Goal: Task Accomplishment & Management: Manage account settings

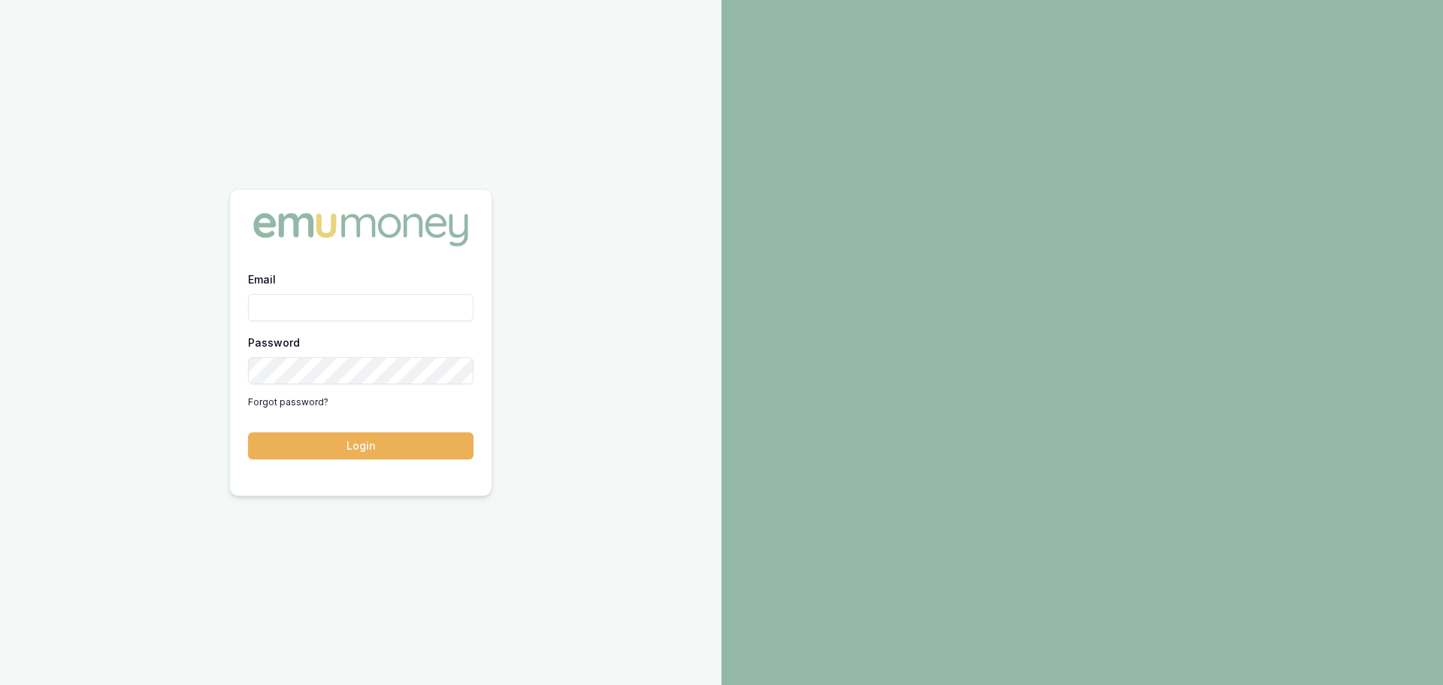
drag, startPoint x: 0, startPoint y: 0, endPoint x: 386, endPoint y: 314, distance: 498.0
click at [386, 314] on input "Email" at bounding box center [360, 307] width 225 height 27
type input "erin.shield@emumoney.com.au"
click at [248, 432] on button "Login" at bounding box center [360, 445] width 225 height 27
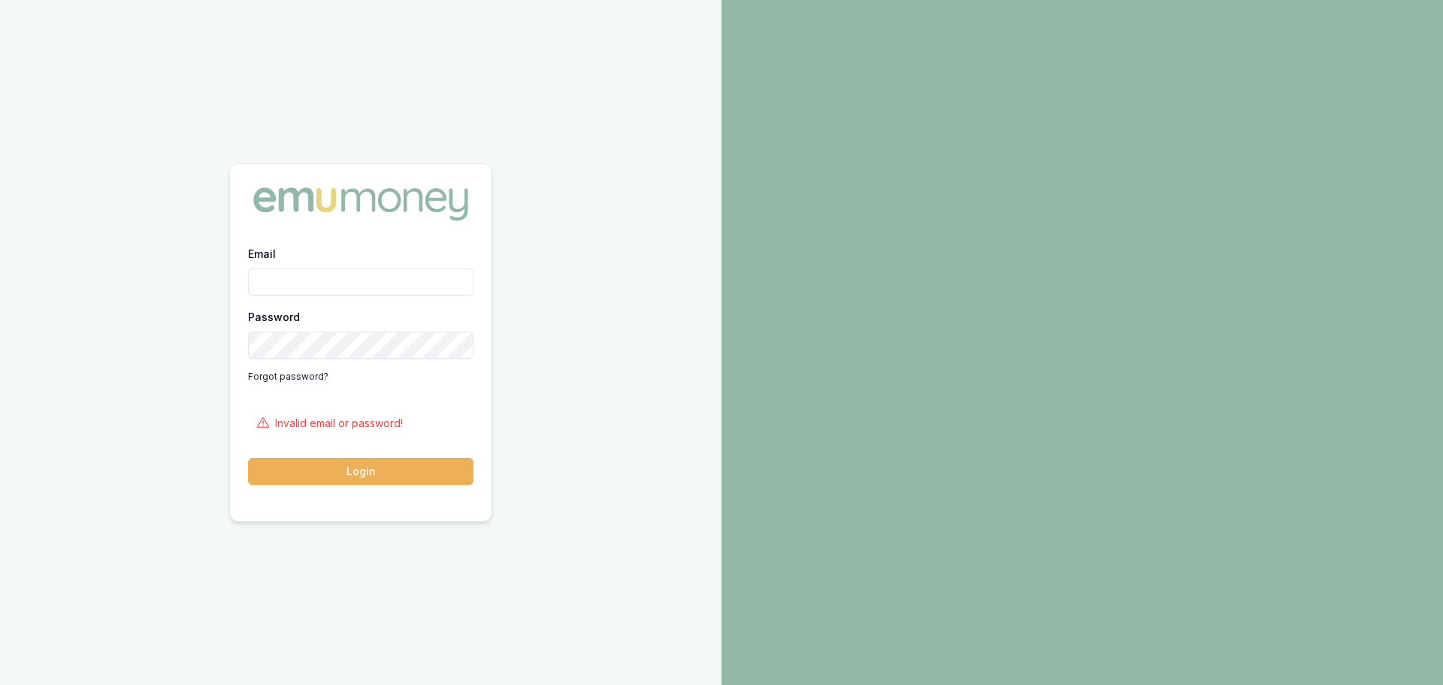
click at [322, 272] on input "Email" at bounding box center [360, 281] width 225 height 27
type input "erin.shield@emumoney.com.au"
click at [357, 472] on button "Login" at bounding box center [360, 471] width 225 height 27
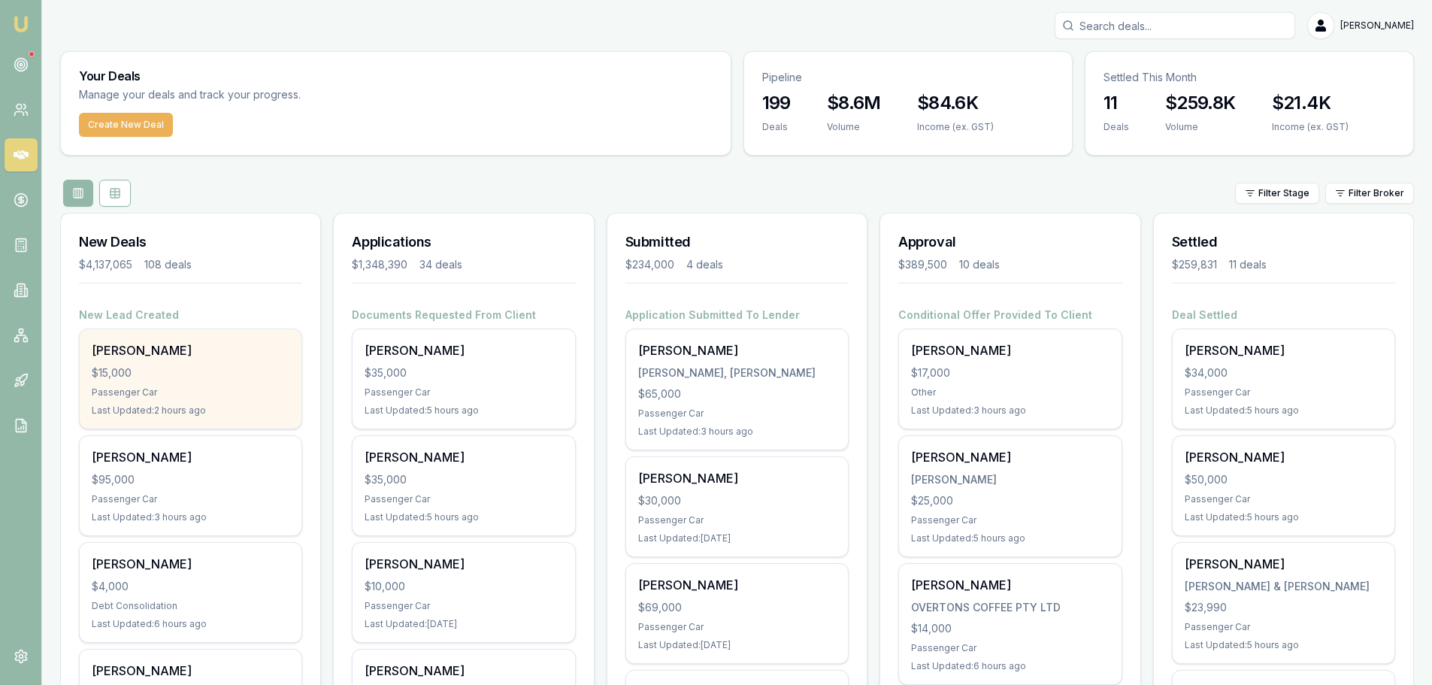
click at [157, 368] on div "$15,000" at bounding box center [191, 372] width 198 height 15
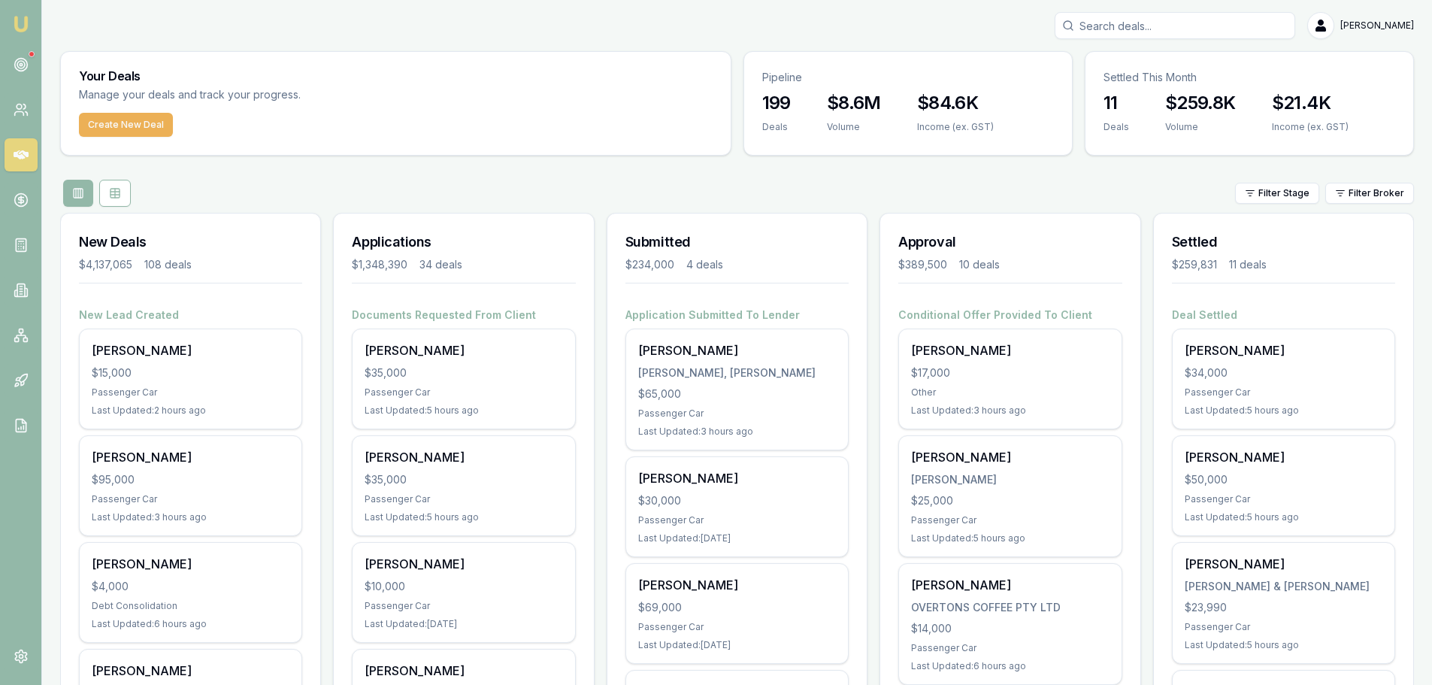
click at [1224, 22] on input "Search deals" at bounding box center [1175, 25] width 241 height 27
type input "0447470353"
click at [1218, 84] on p "0447470353" at bounding box center [1174, 80] width 227 height 15
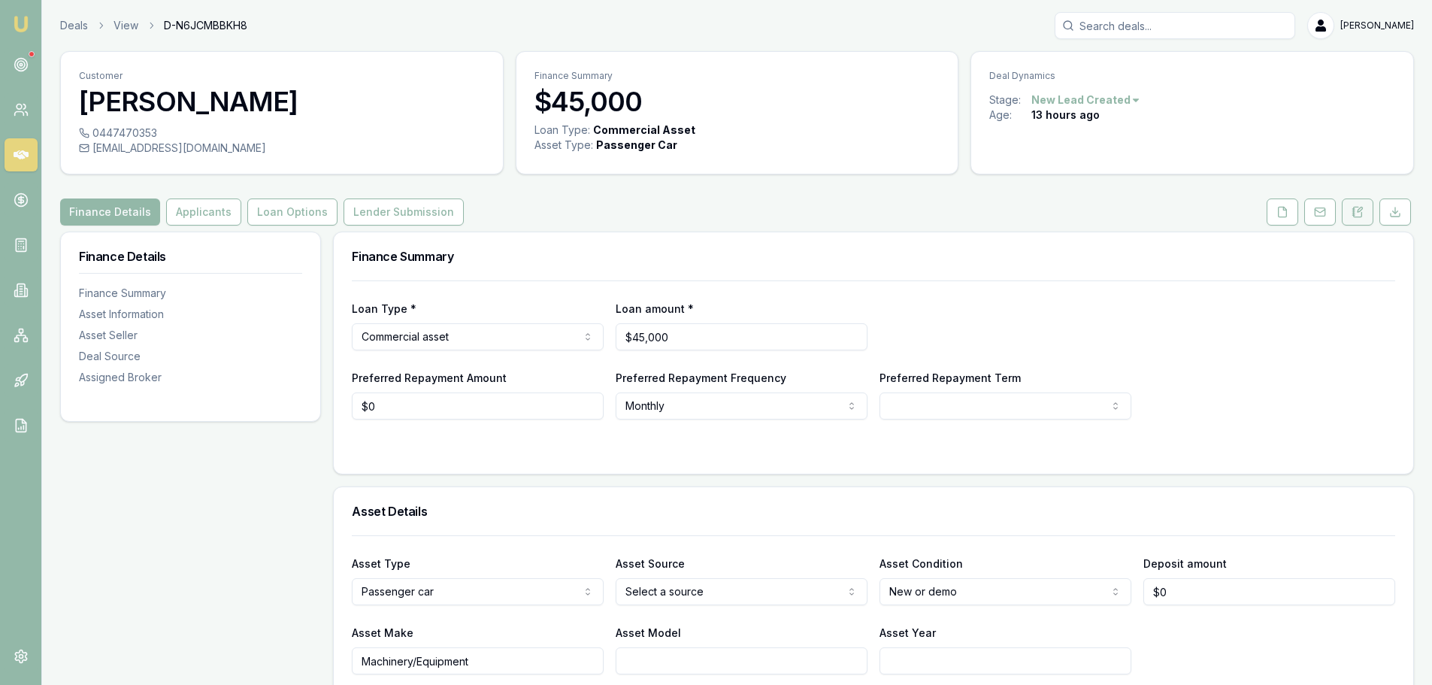
click at [1355, 215] on icon at bounding box center [1357, 212] width 12 height 12
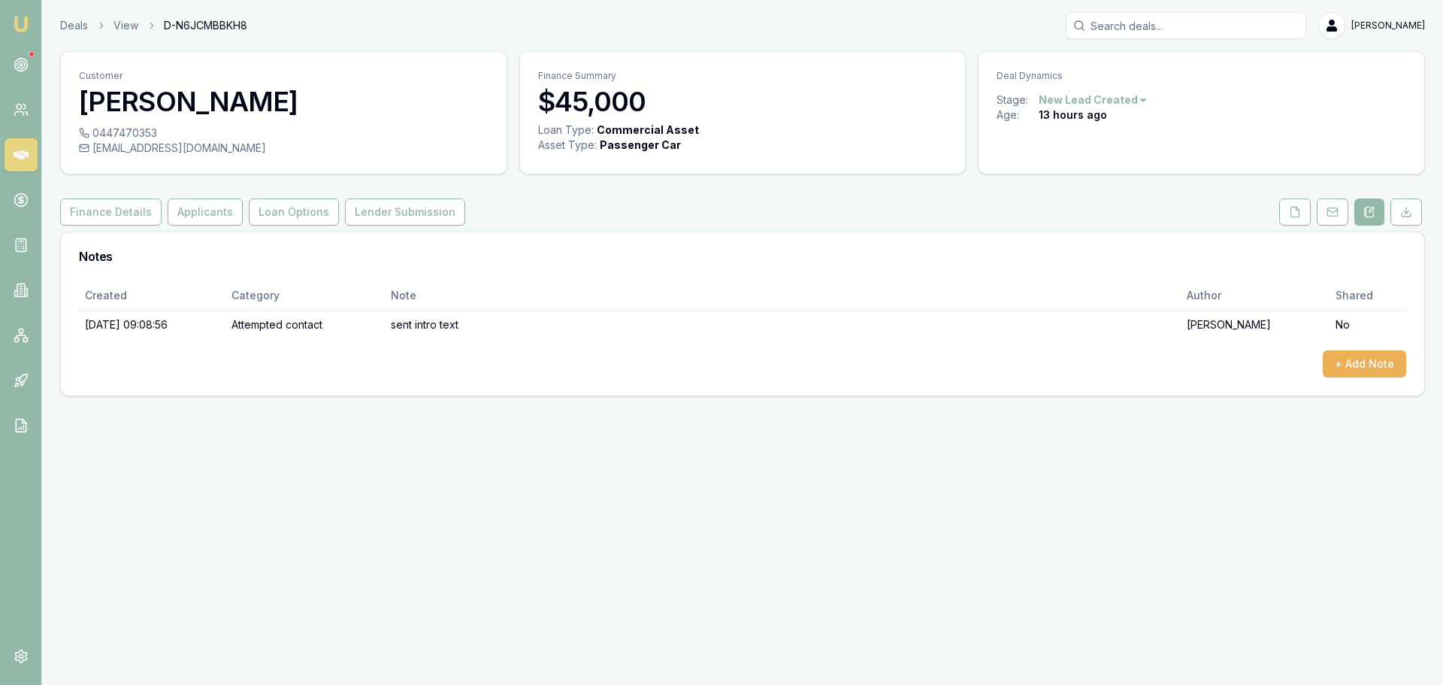
click at [19, 155] on icon at bounding box center [21, 154] width 15 height 15
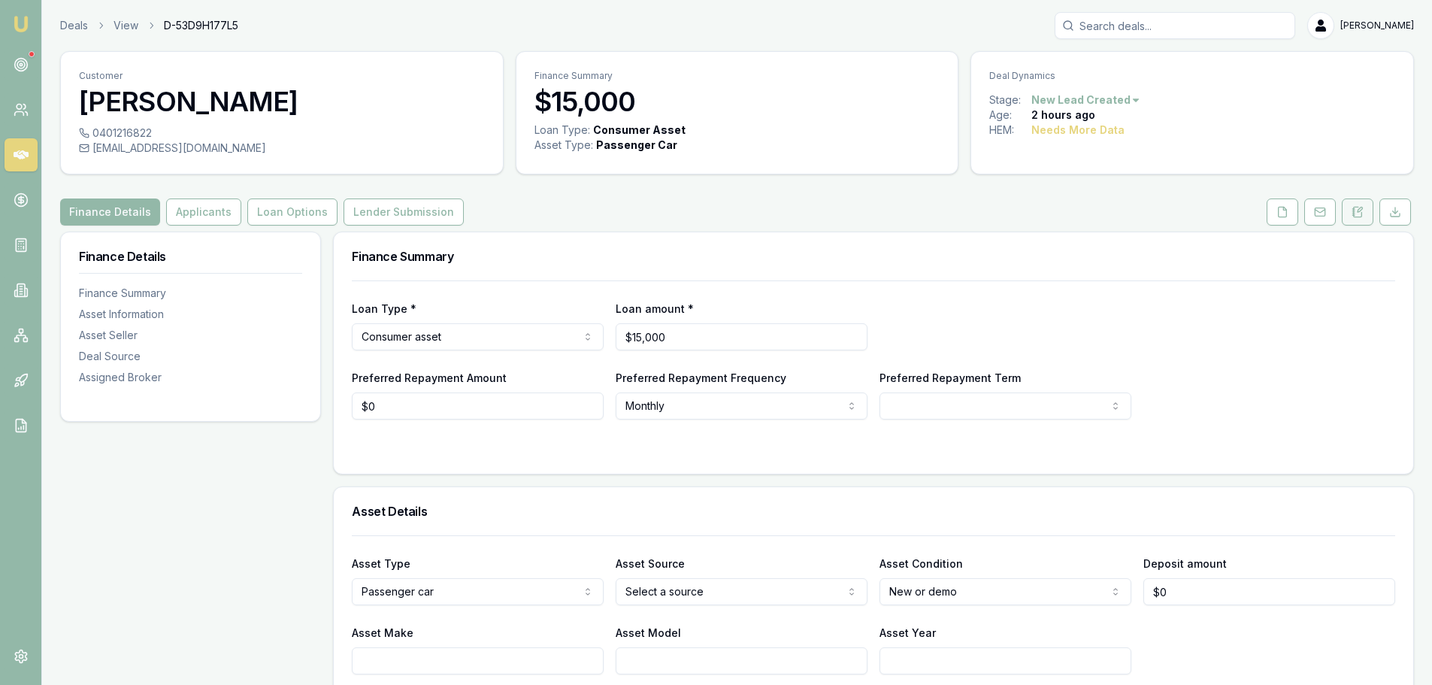
click at [1361, 215] on icon at bounding box center [1358, 212] width 8 height 10
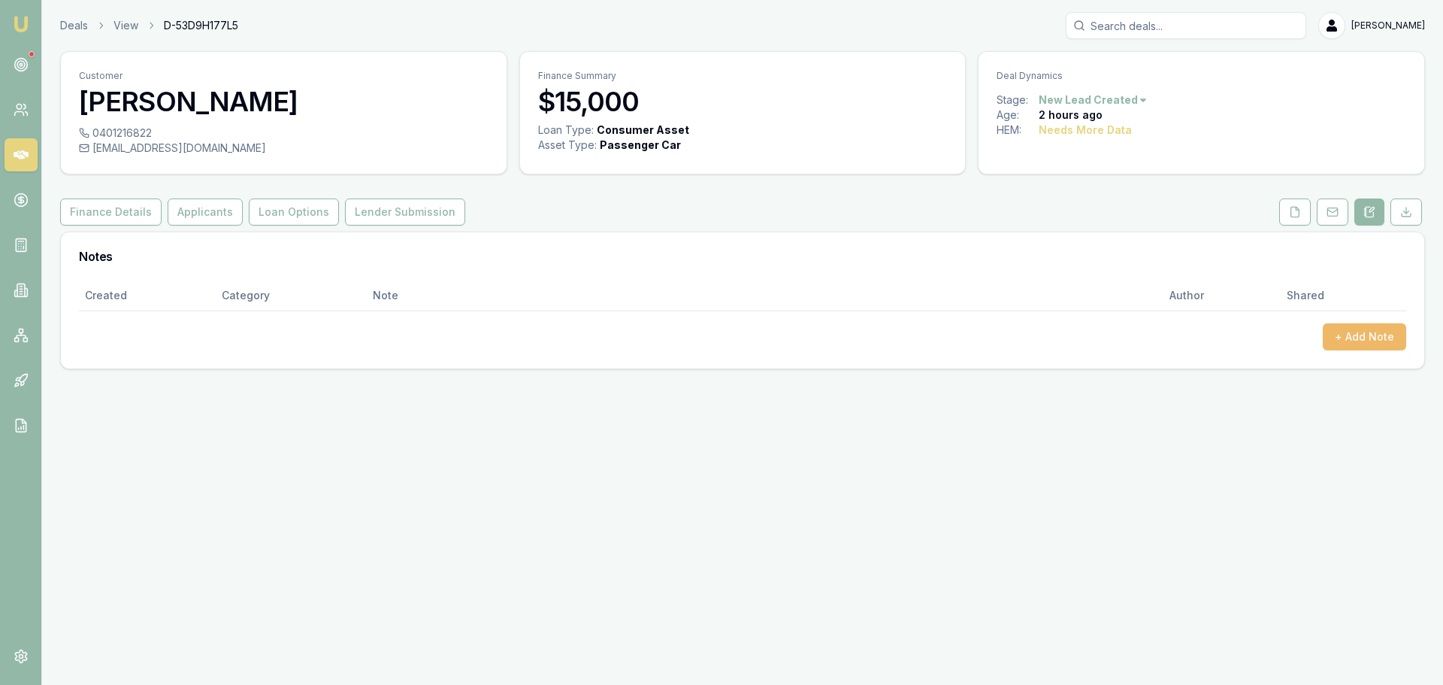
click at [1373, 340] on button "+ Add Note" at bounding box center [1364, 336] width 83 height 27
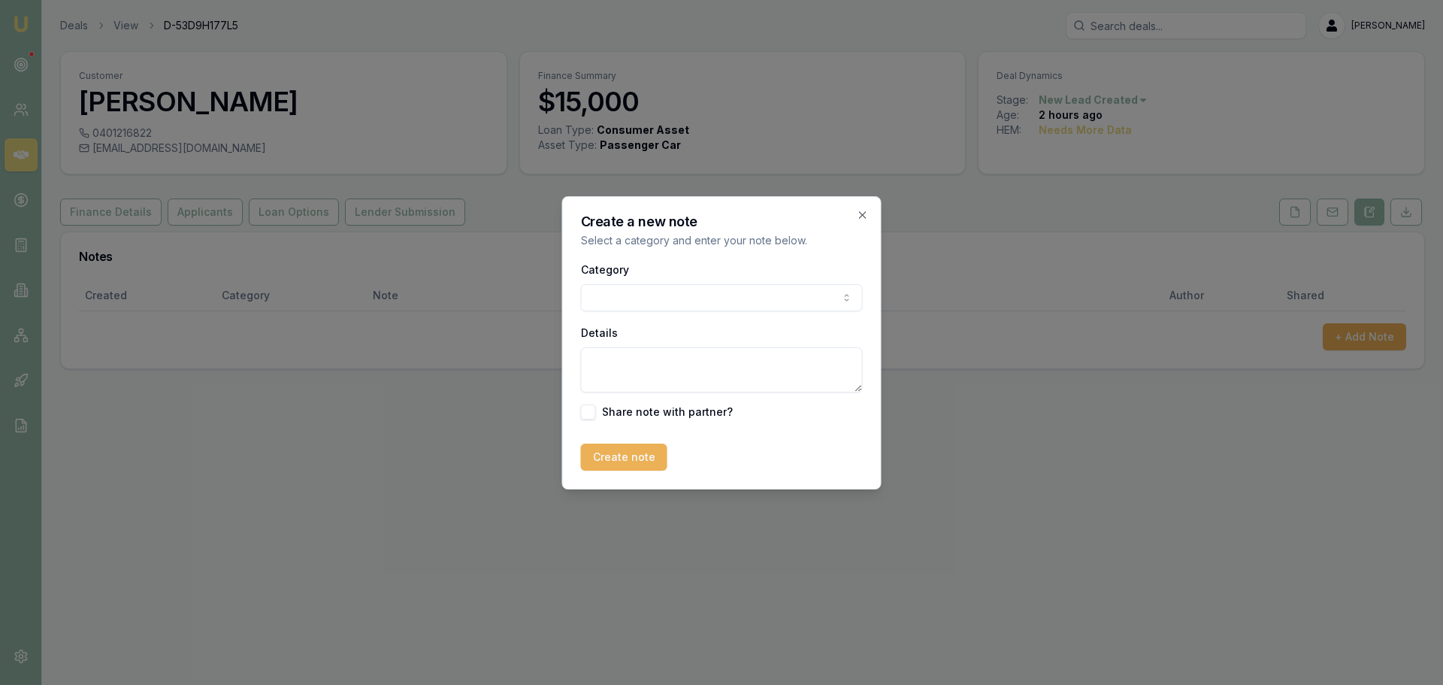
click at [816, 292] on body "Emu Broker Deals View D-53D9H177L5 [PERSON_NAME] Toggle Menu Customer [PERSON_N…" at bounding box center [721, 342] width 1443 height 685
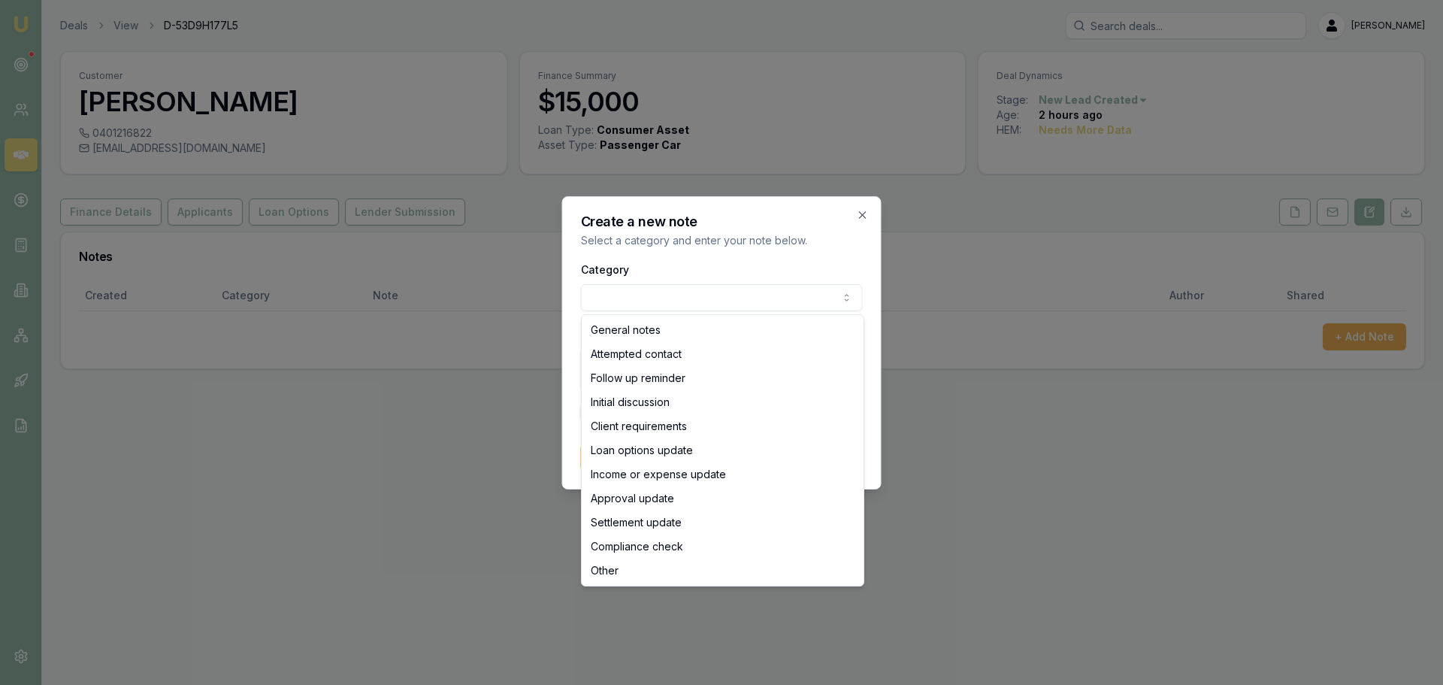
select select "ATTEMPTED_CONTACT"
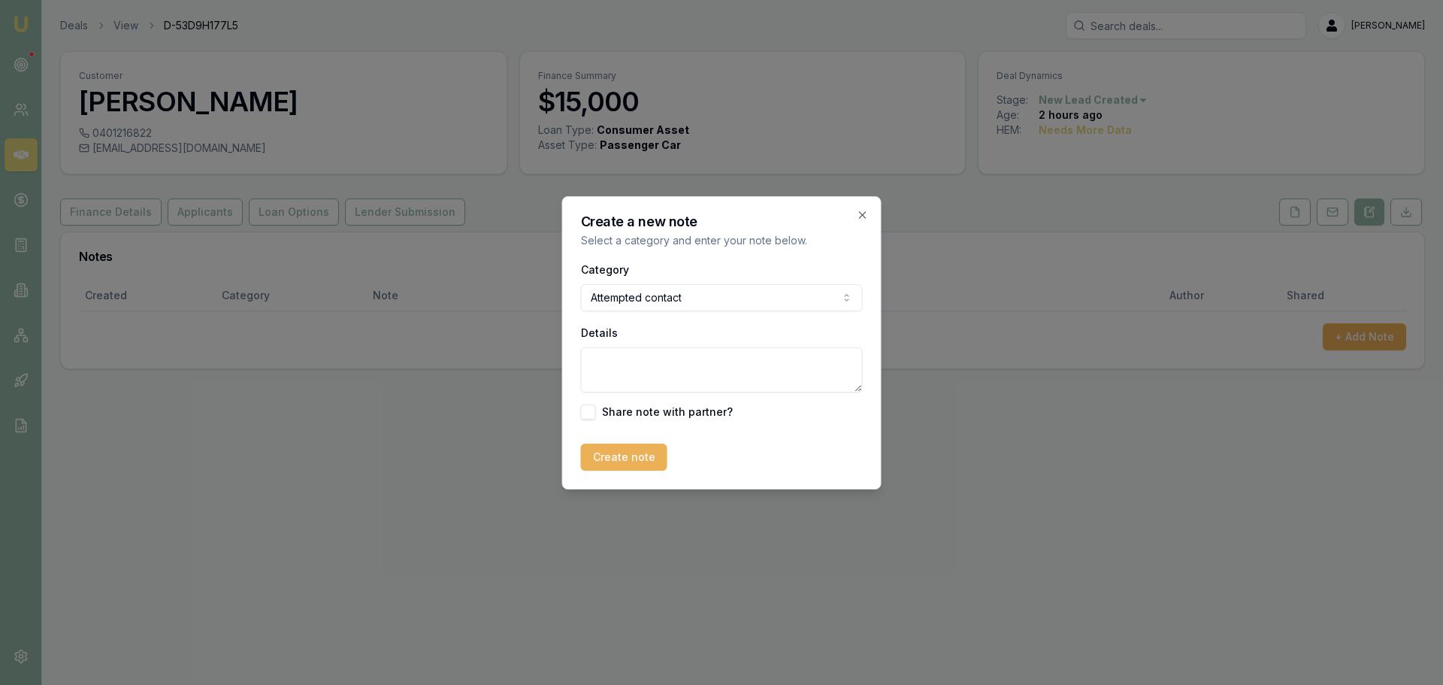
click at [610, 359] on textarea "Details" at bounding box center [722, 369] width 282 height 45
type textarea "sent itnro text"
click at [628, 446] on button "Create note" at bounding box center [624, 456] width 86 height 27
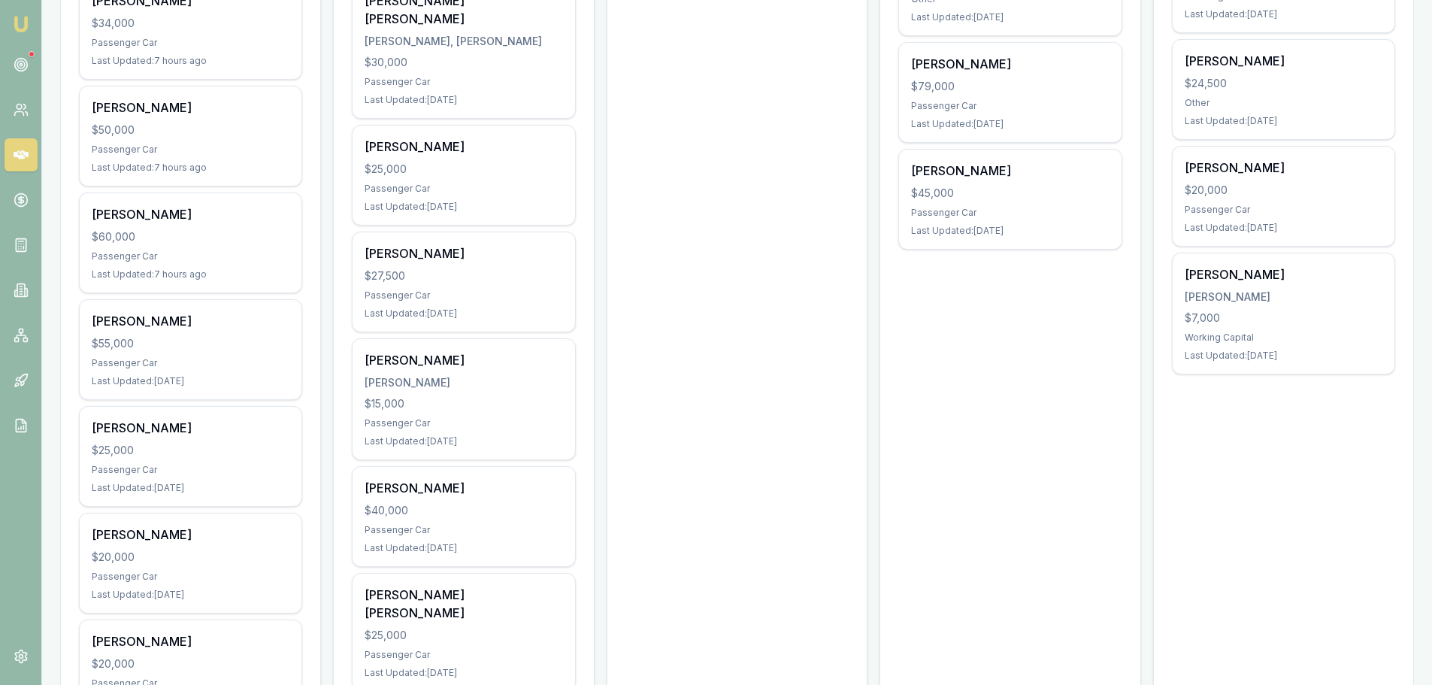
scroll to position [1203, 0]
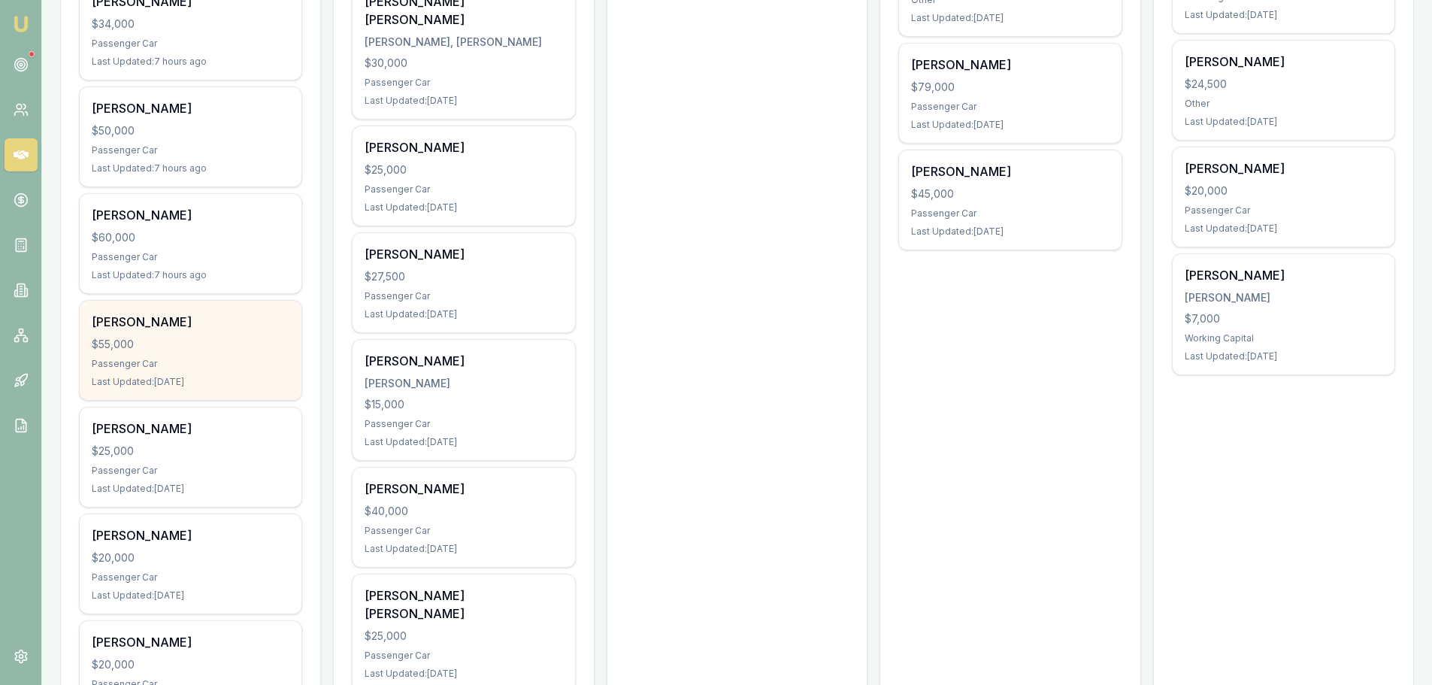
click at [236, 339] on div "$55,000" at bounding box center [191, 344] width 198 height 15
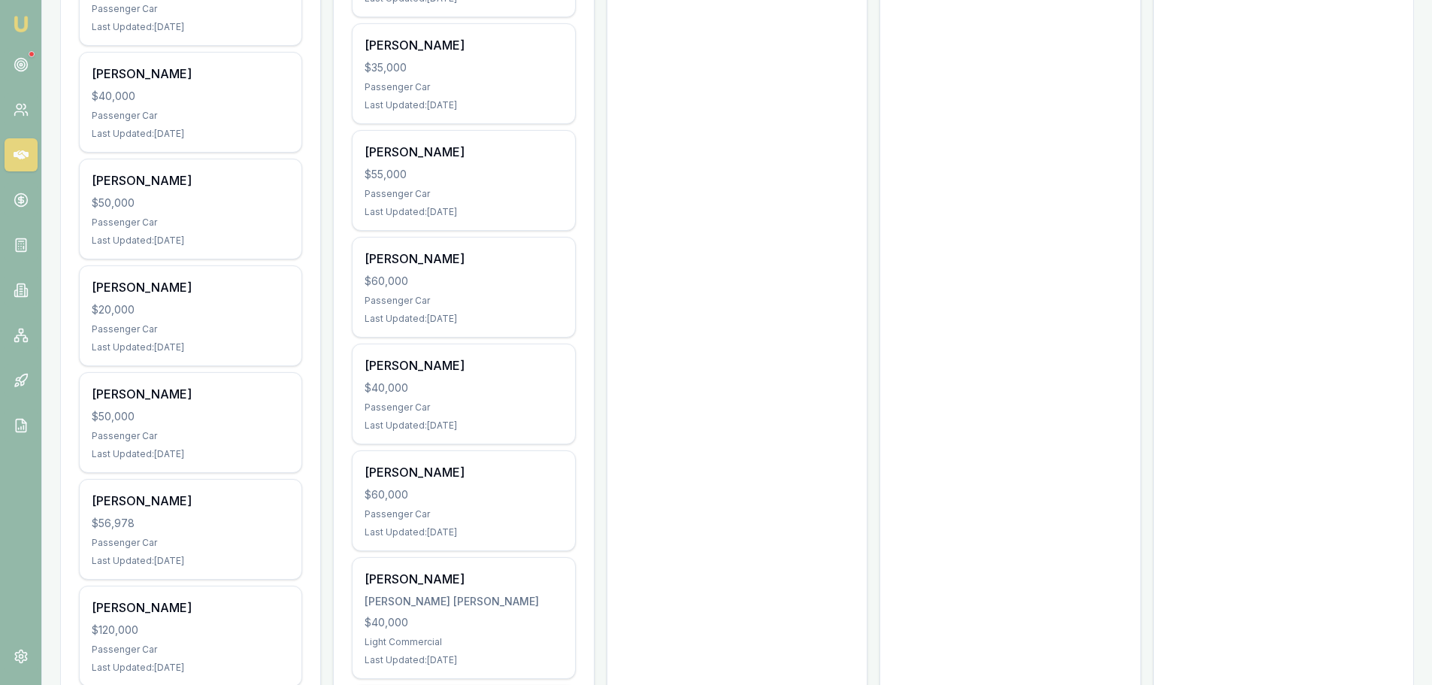
scroll to position [2631, 0]
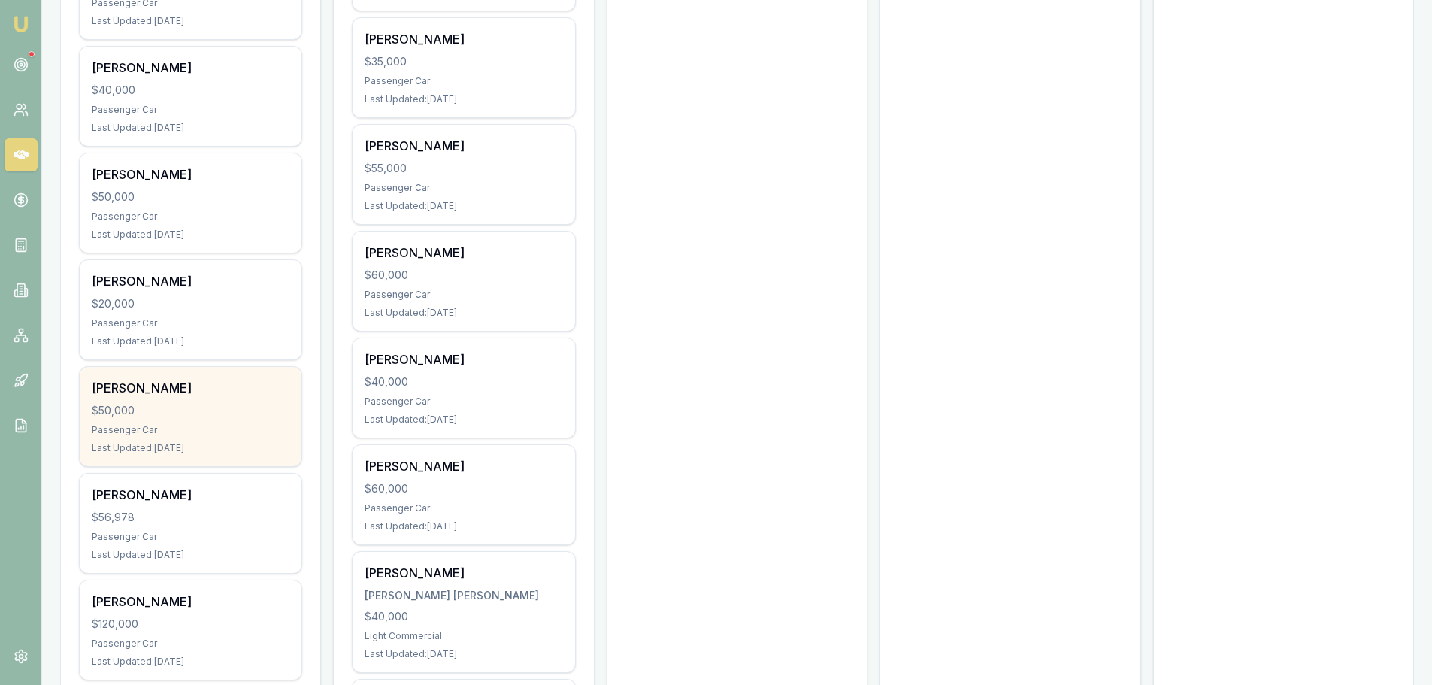
click at [230, 391] on div "Arun Singh" at bounding box center [191, 388] width 198 height 18
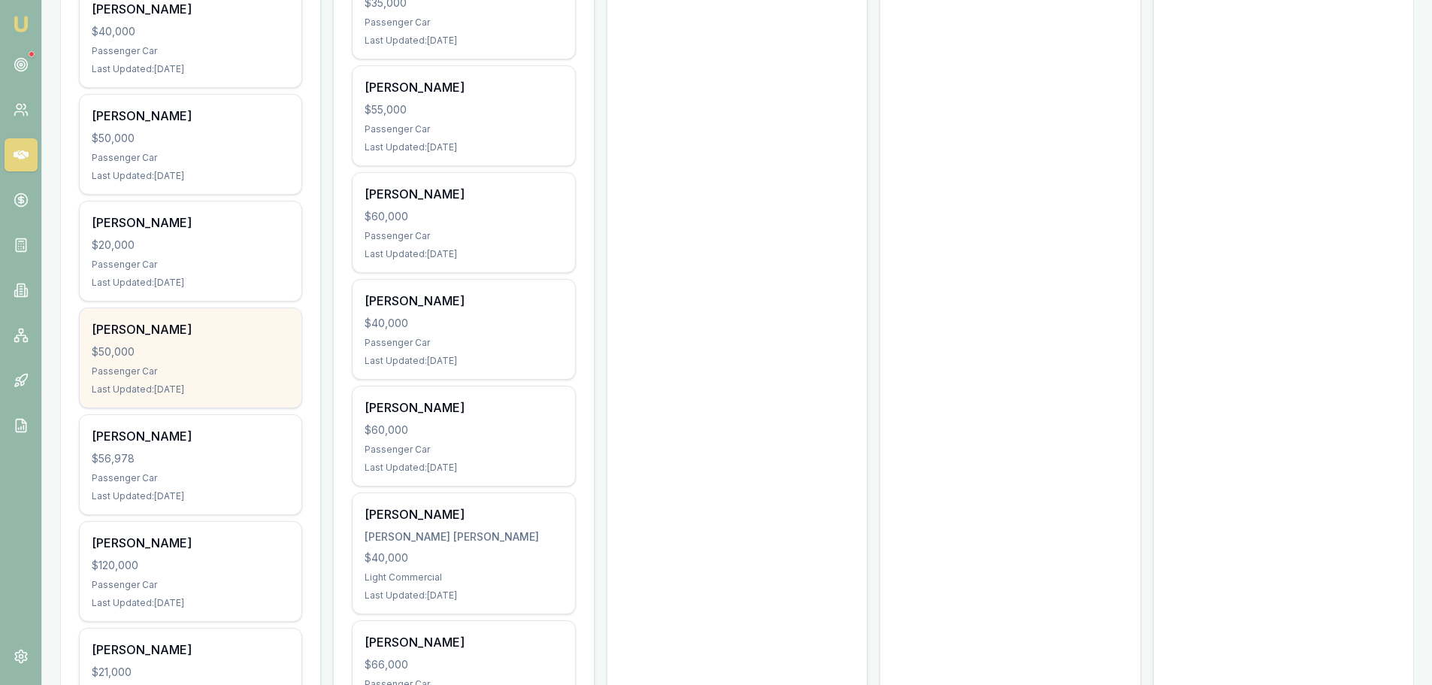
scroll to position [2781, 0]
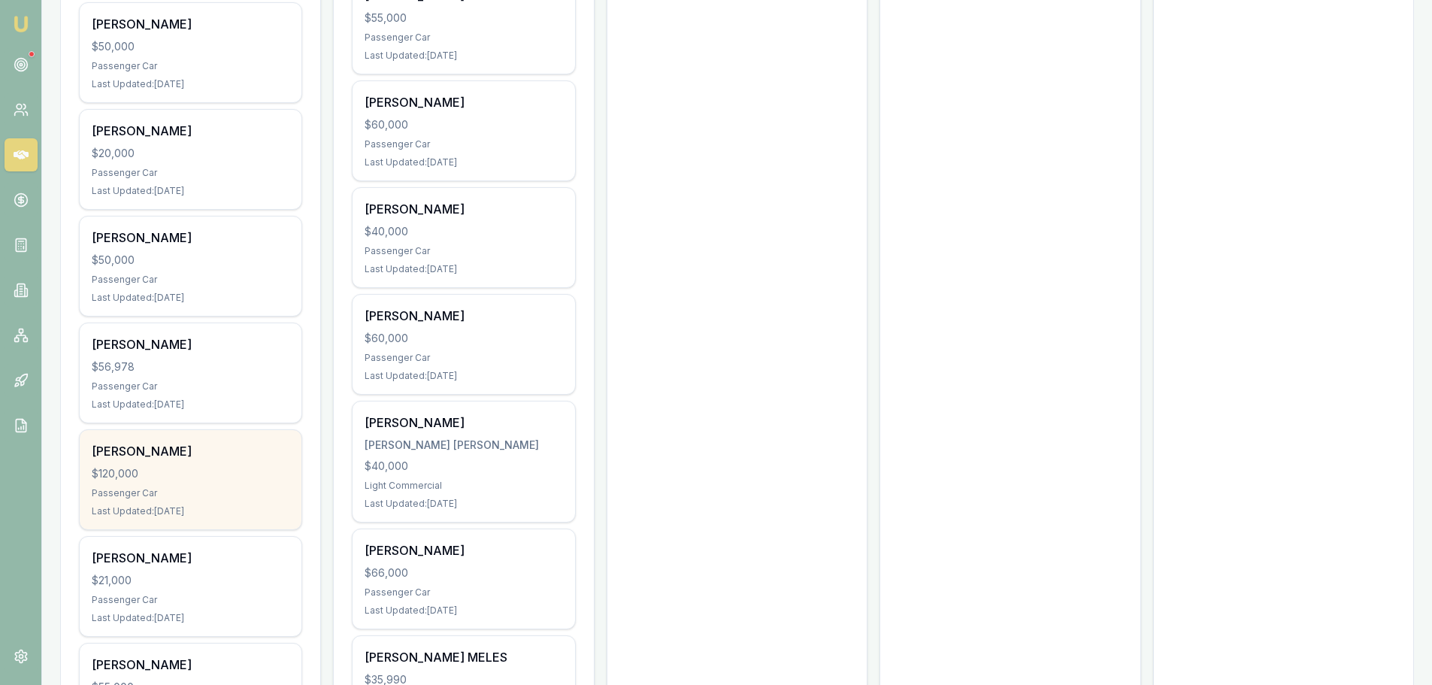
click at [253, 446] on div "Mohammed Mo" at bounding box center [191, 451] width 198 height 18
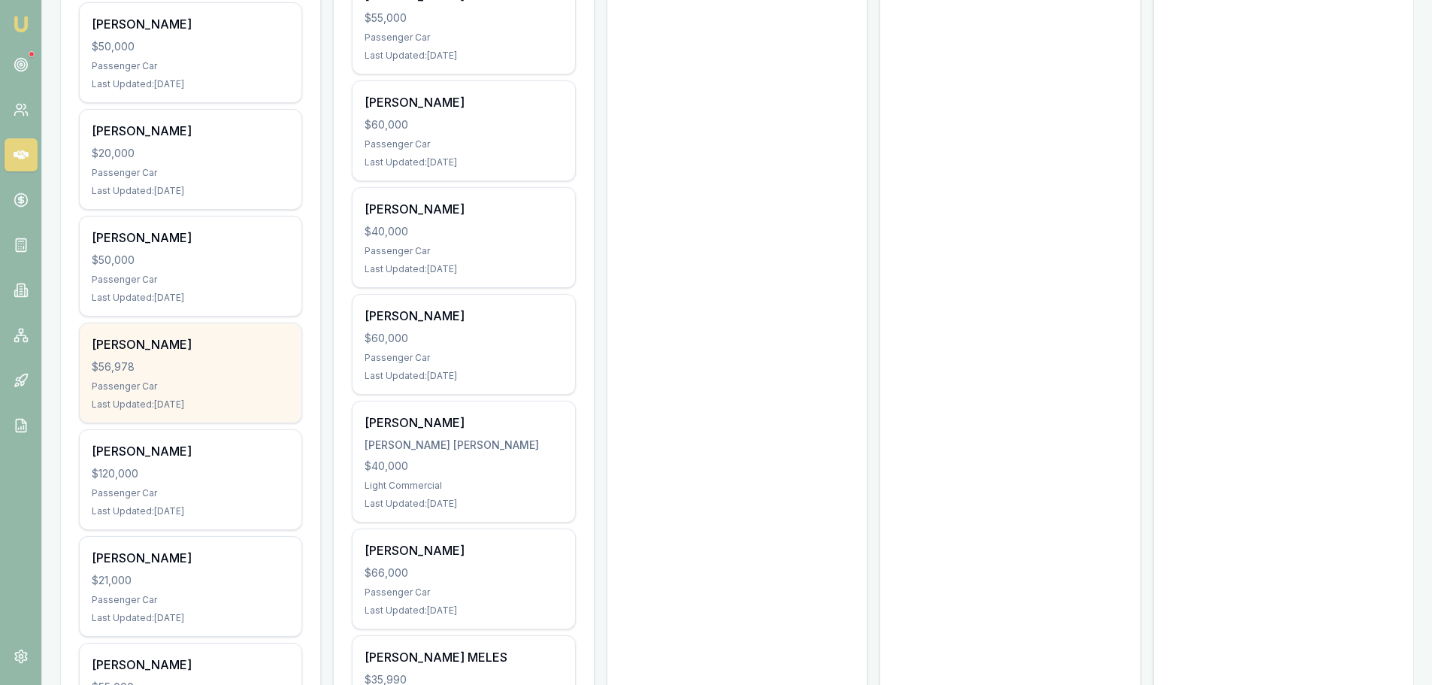
click at [166, 345] on div "Thomas Bamford" at bounding box center [191, 344] width 198 height 18
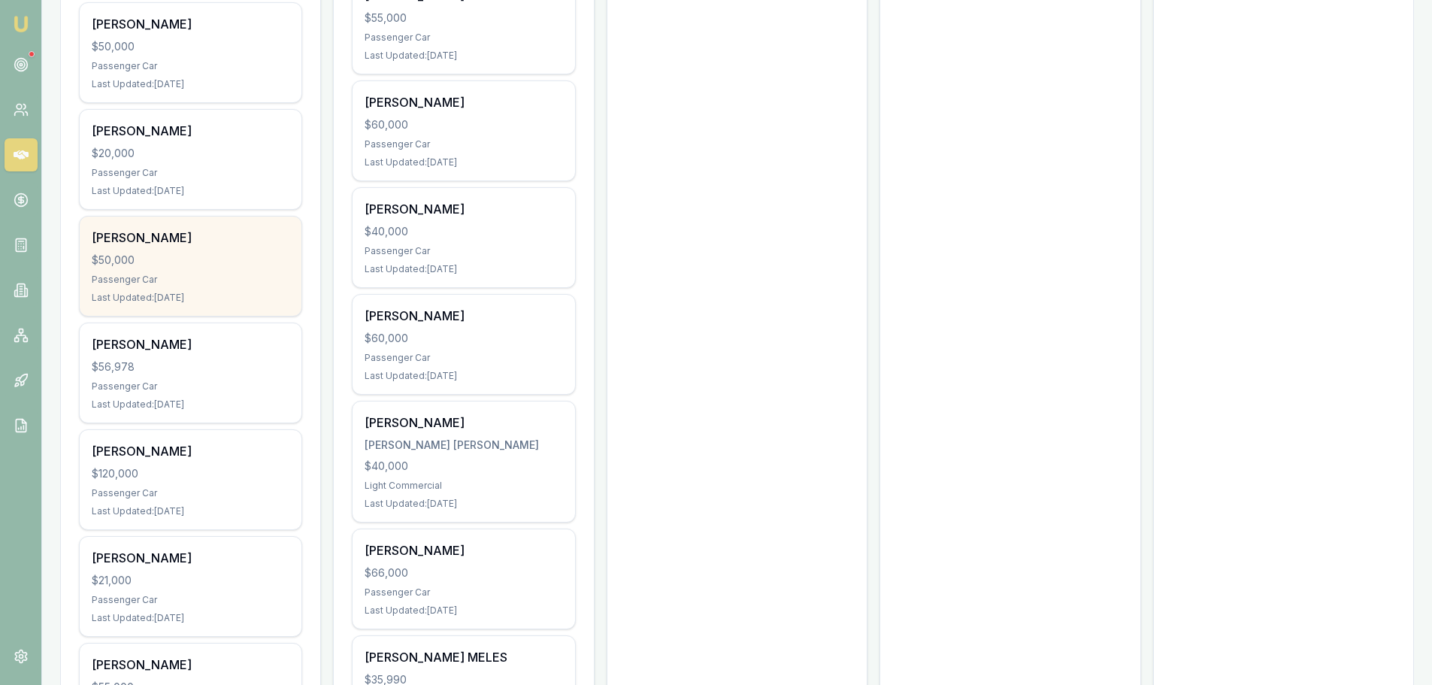
click at [253, 259] on div "$50,000" at bounding box center [191, 260] width 198 height 15
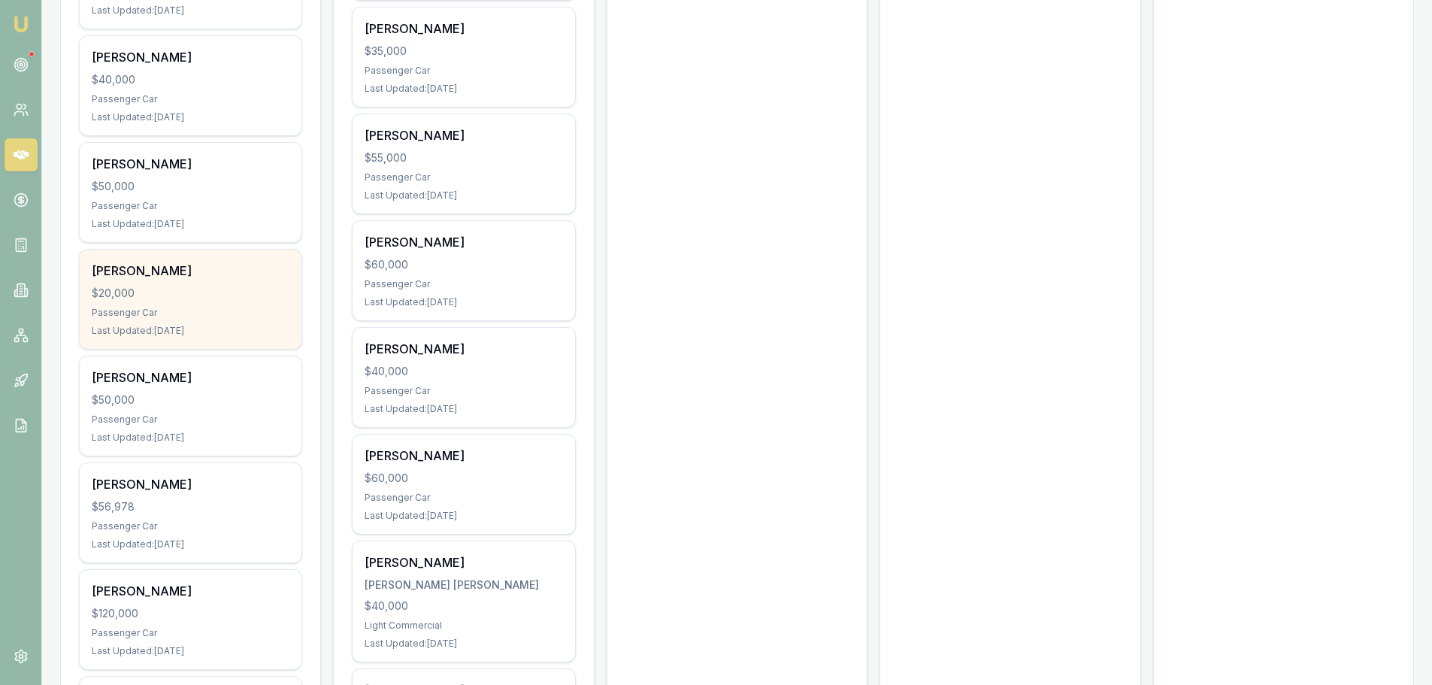
scroll to position [2631, 0]
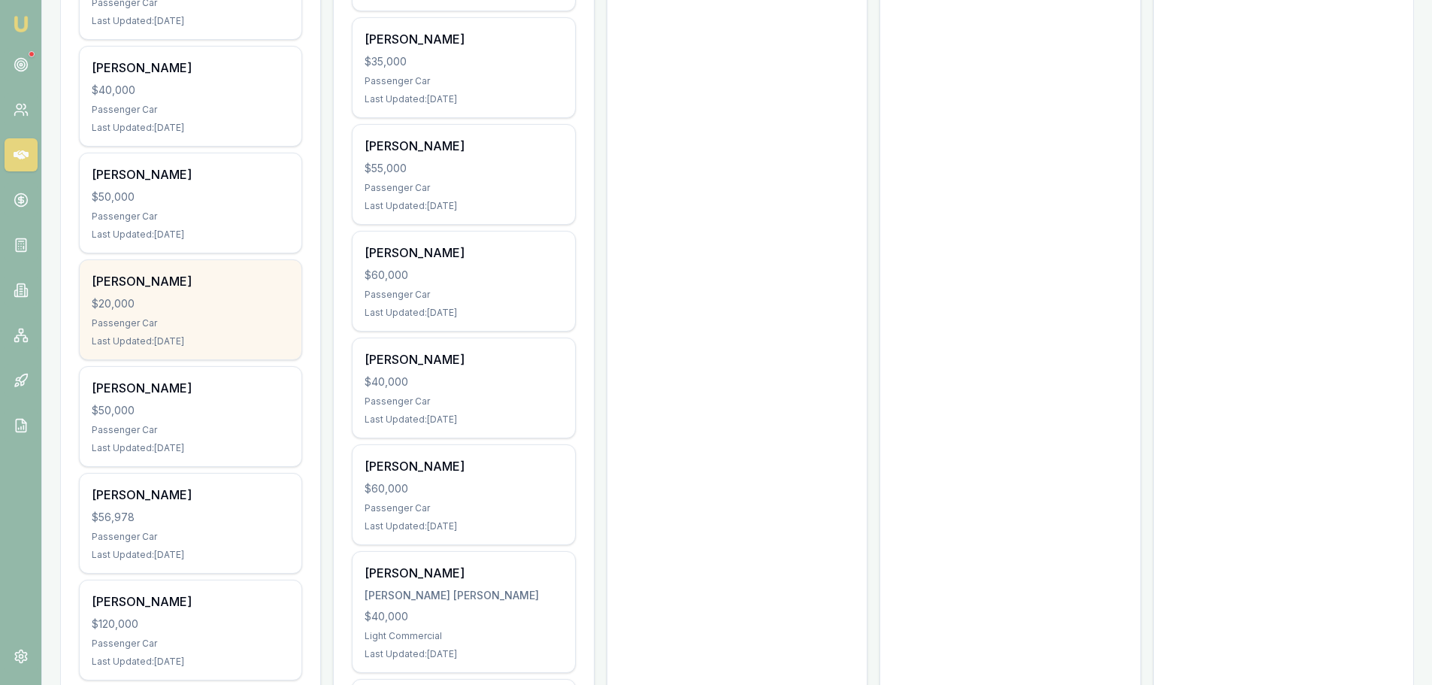
click at [193, 315] on div "Jaiden Bell $20,000 Passenger Car Last Updated: 3 days ago" at bounding box center [191, 309] width 222 height 99
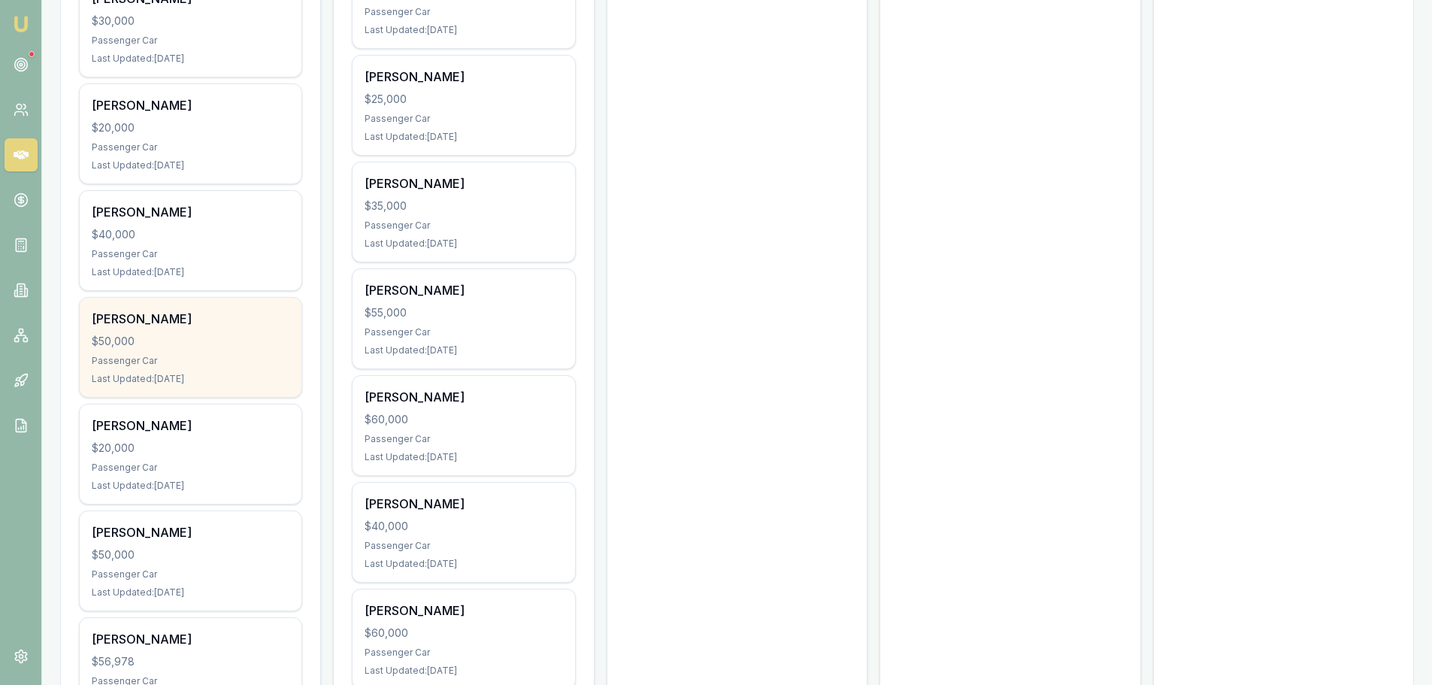
scroll to position [2480, 0]
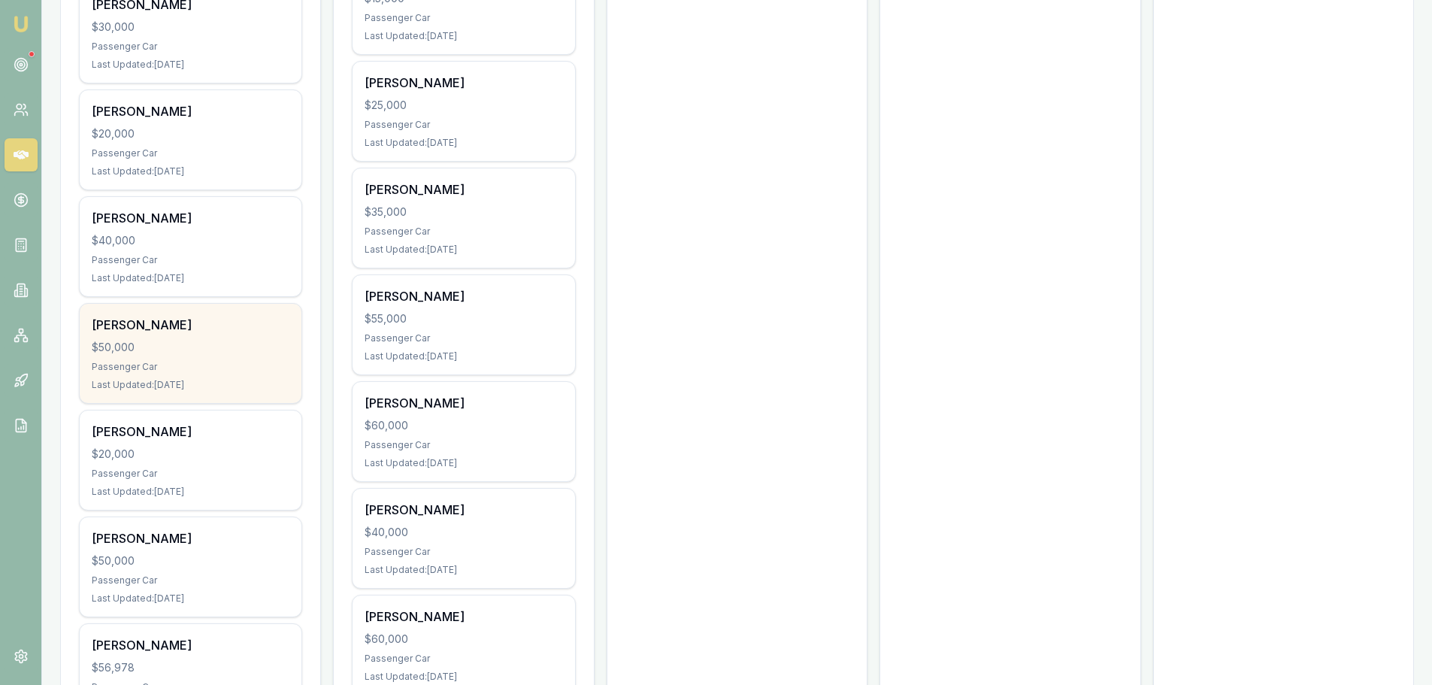
click at [251, 332] on div "Joel Mccowan" at bounding box center [191, 325] width 198 height 18
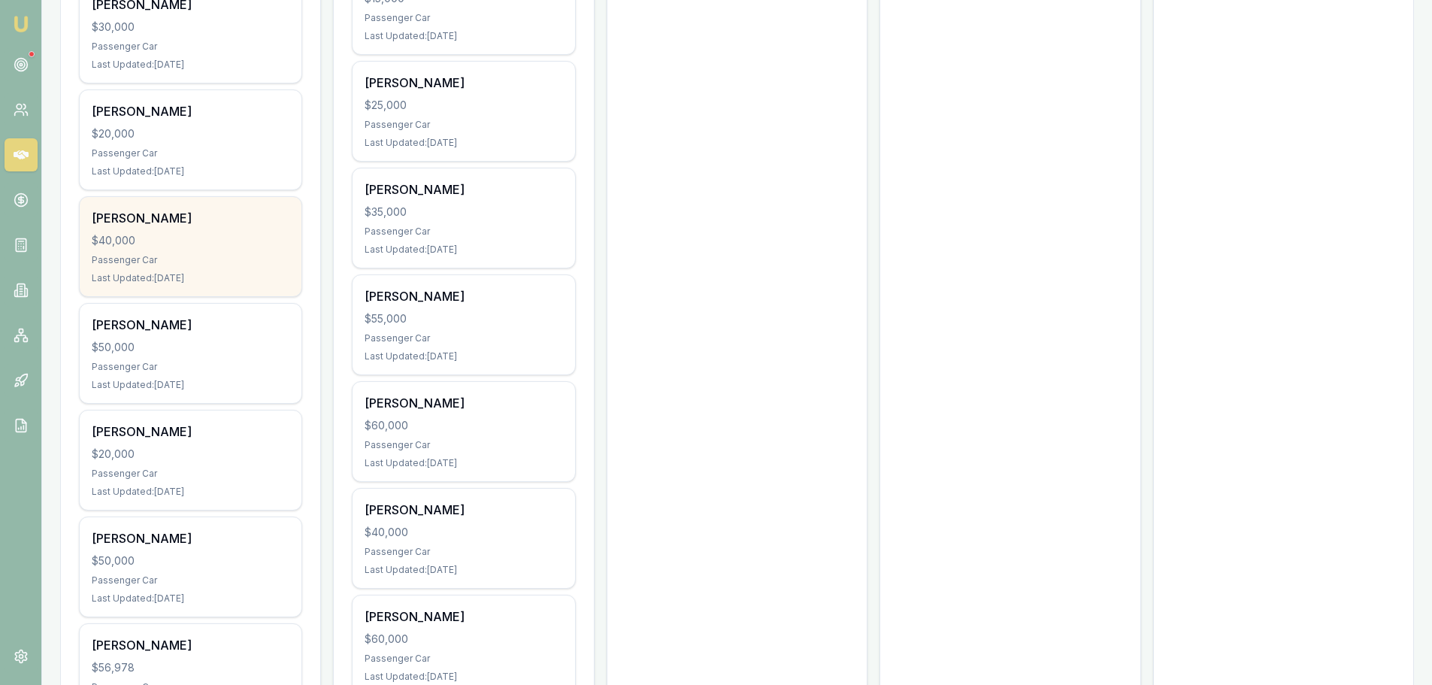
click at [221, 250] on div "Nathan Walford $40,000 Passenger Car Last Updated: 3 days ago" at bounding box center [191, 246] width 222 height 99
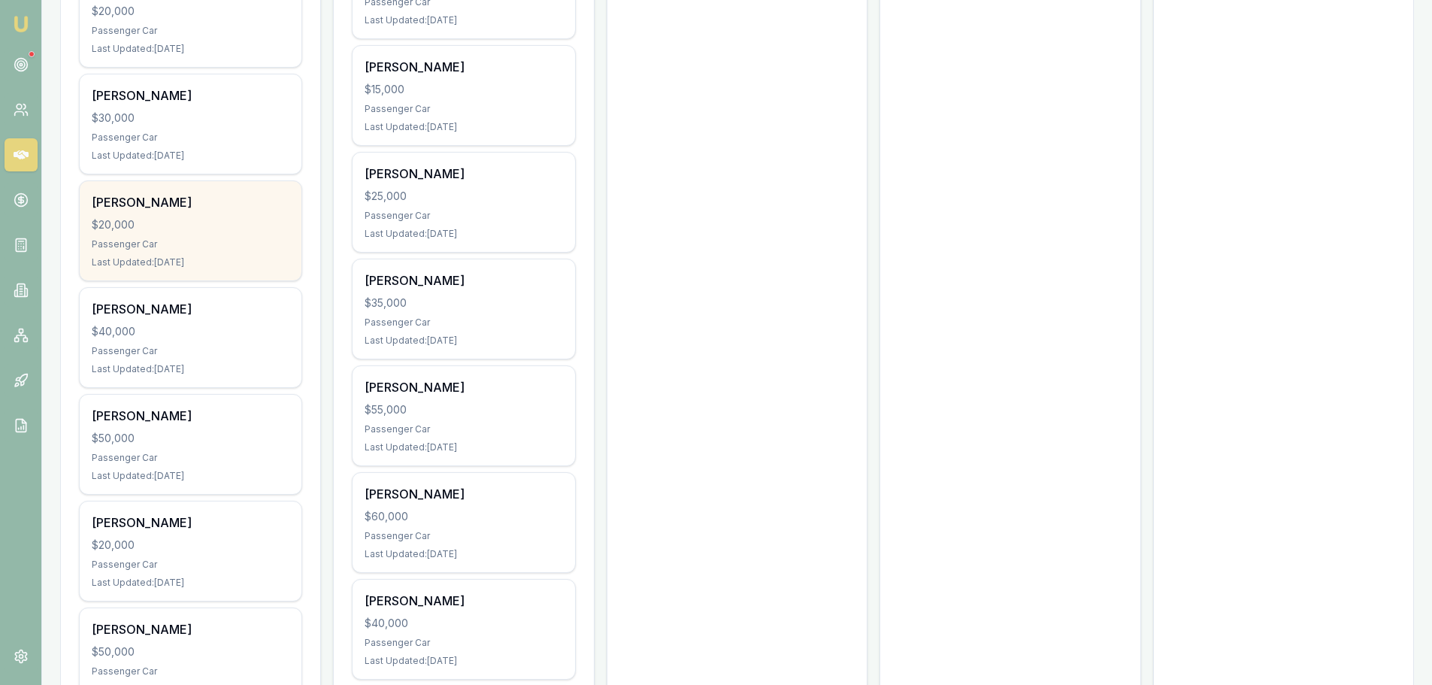
scroll to position [2330, 0]
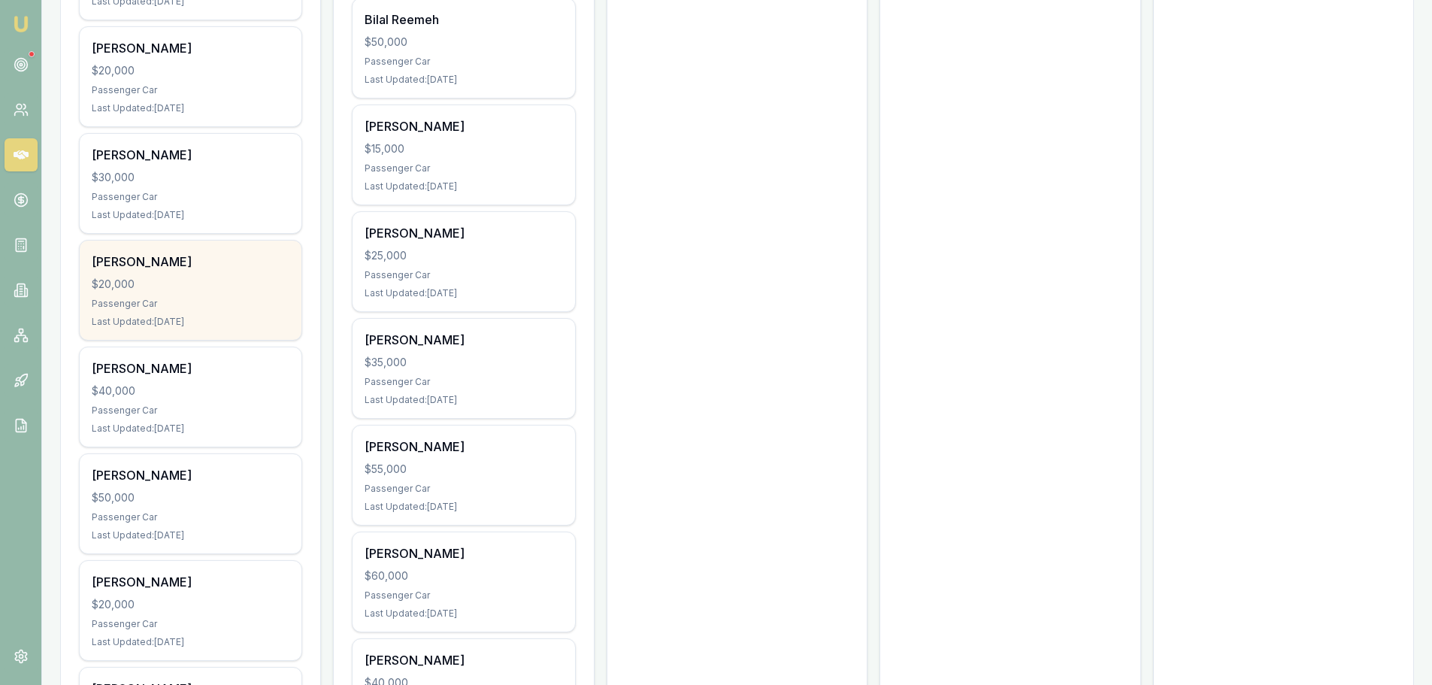
click at [218, 317] on div "Last Updated: 3 days ago" at bounding box center [191, 322] width 198 height 12
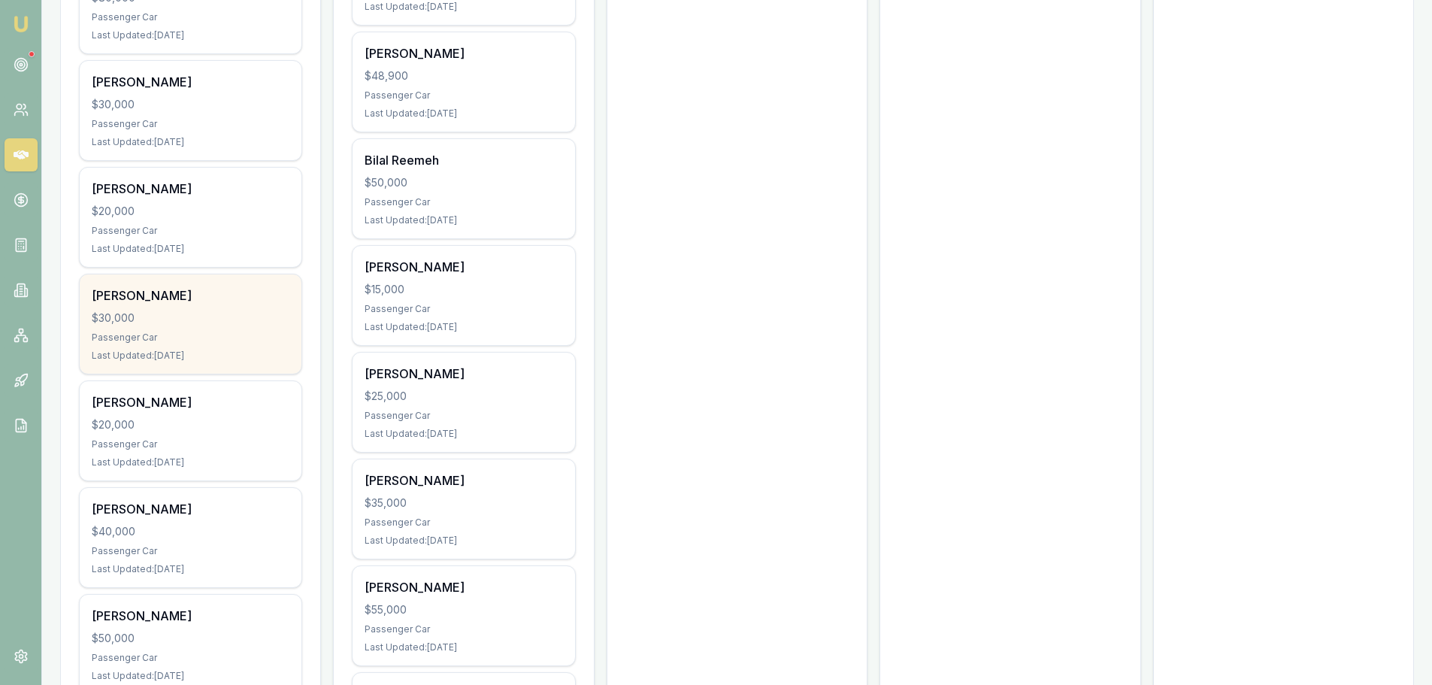
scroll to position [2180, 0]
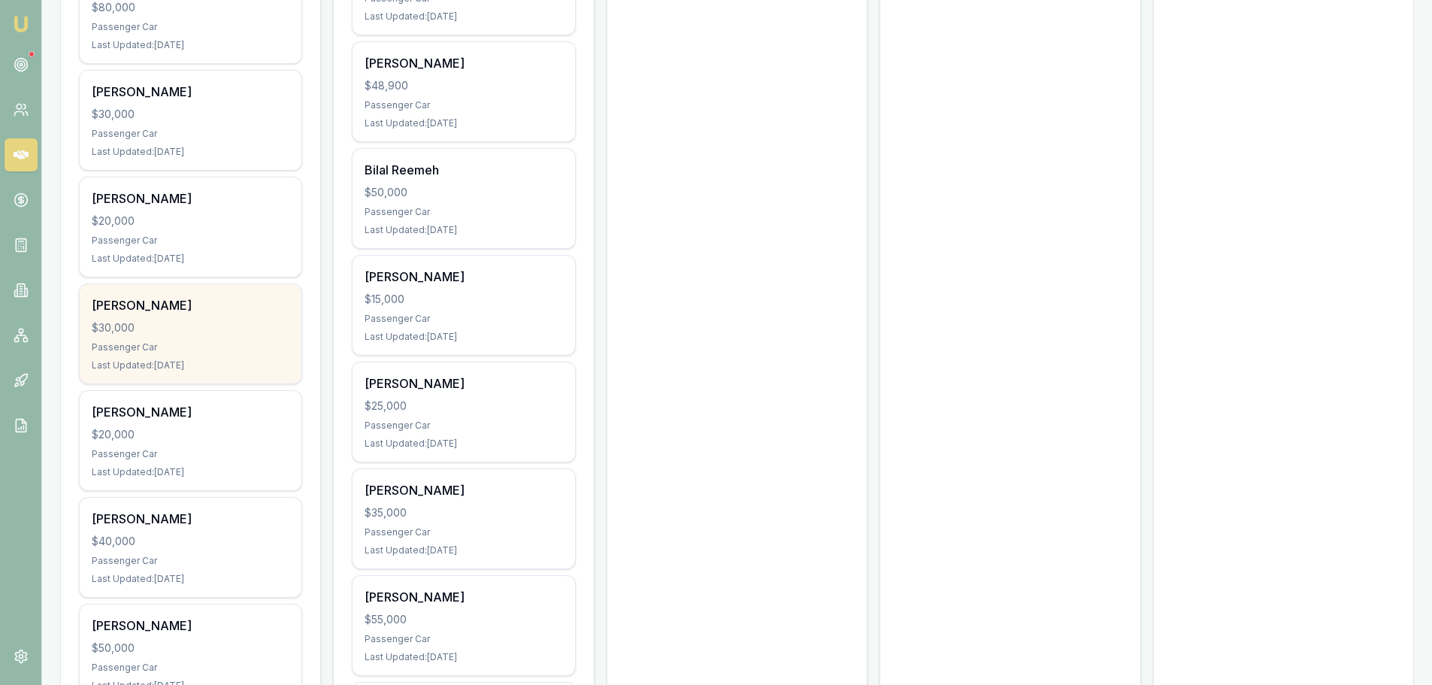
click at [250, 329] on div "$30,000" at bounding box center [191, 327] width 198 height 15
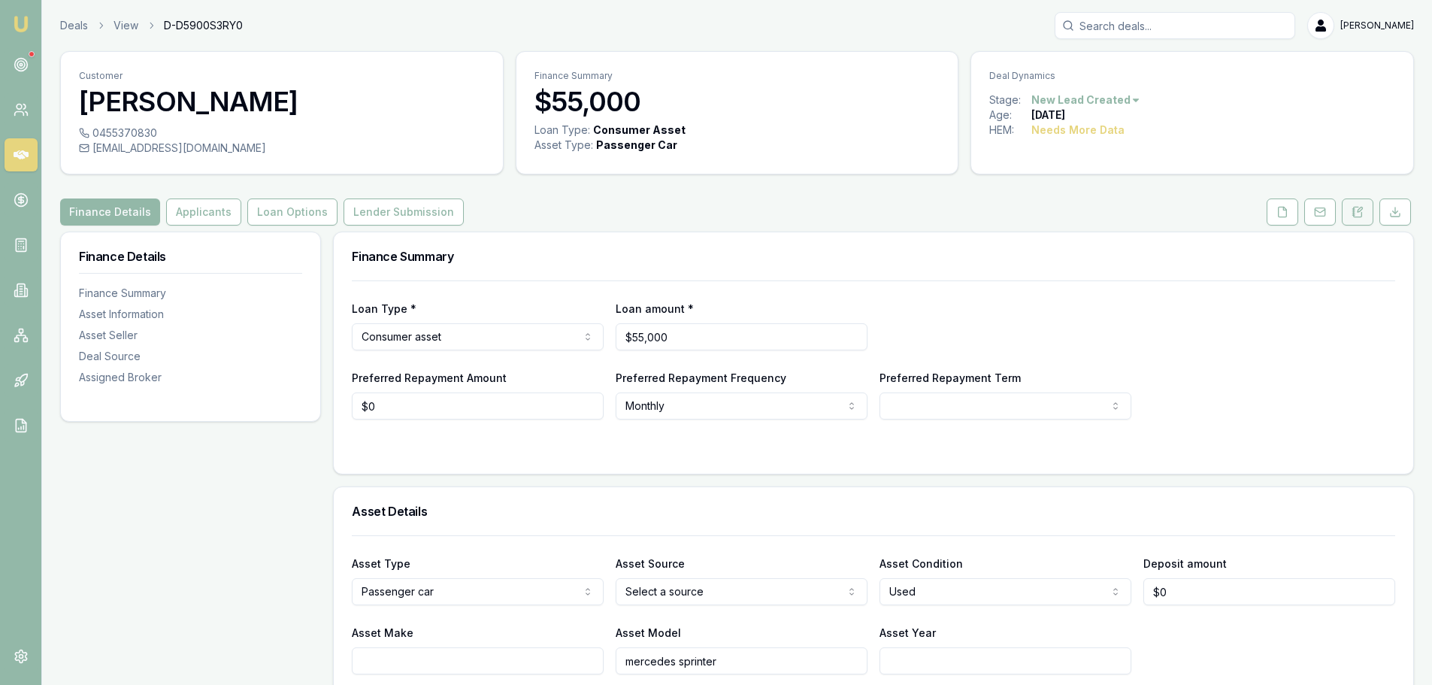
click at [1367, 224] on button at bounding box center [1358, 211] width 32 height 27
click at [1360, 210] on icon at bounding box center [1357, 212] width 12 height 12
click at [1363, 204] on button at bounding box center [1358, 211] width 32 height 27
click at [1350, 220] on button at bounding box center [1358, 211] width 32 height 27
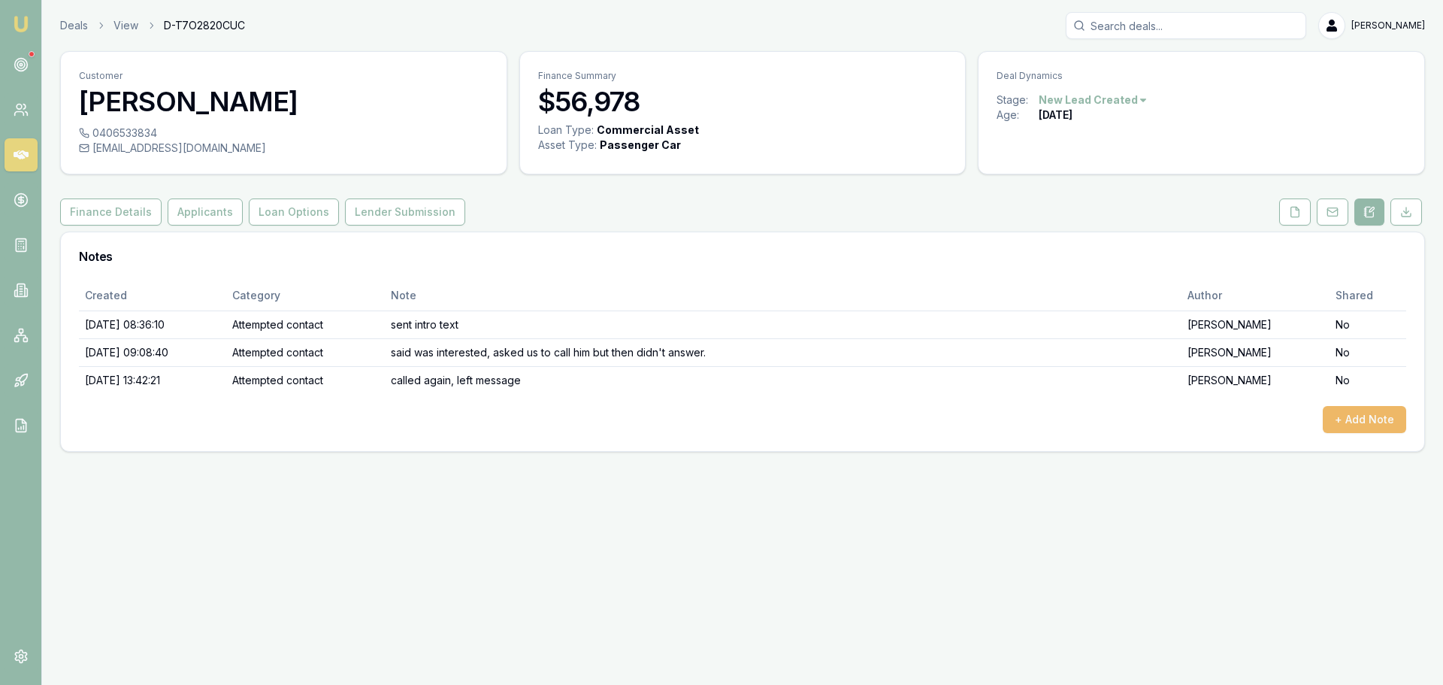
click at [1358, 422] on button "+ Add Note" at bounding box center [1364, 419] width 83 height 27
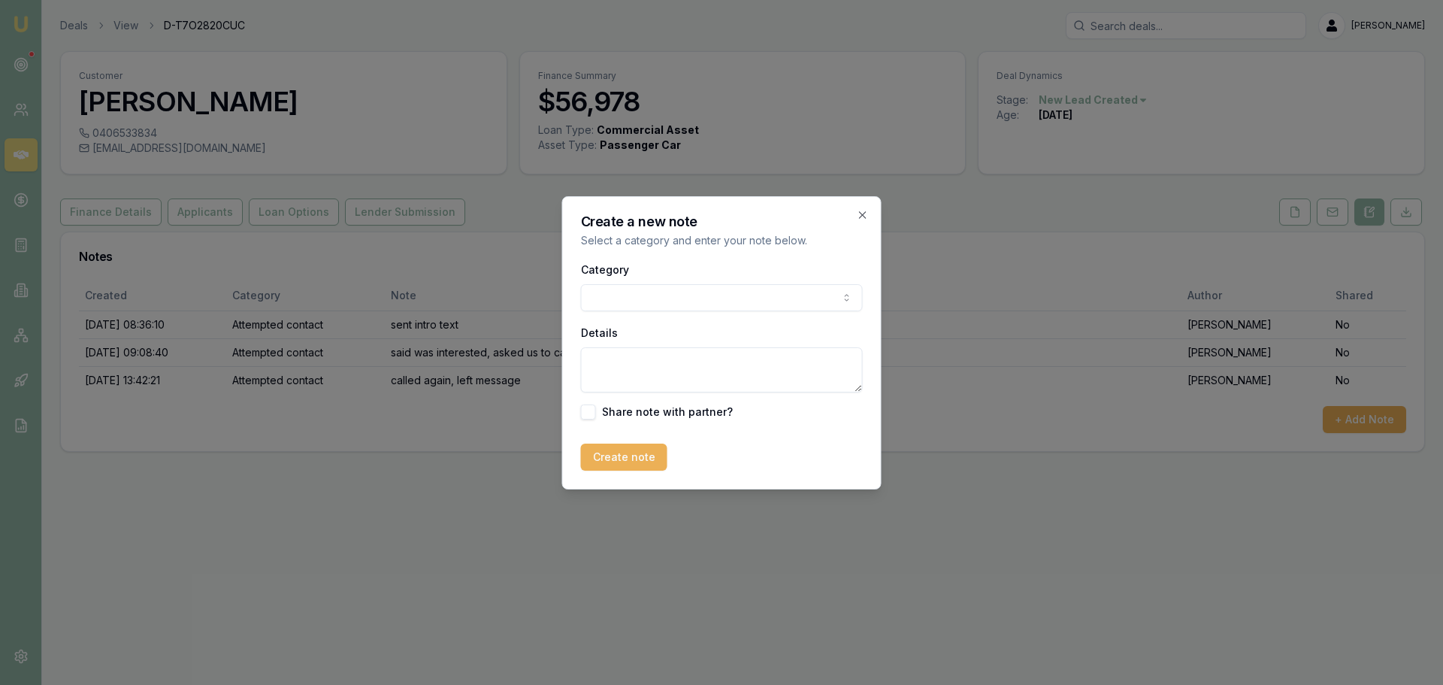
click at [630, 292] on body "Emu Broker Deals View D-T7O2820CUC [PERSON_NAME] Toggle Menu Customer [PERSON_N…" at bounding box center [721, 342] width 1443 height 685
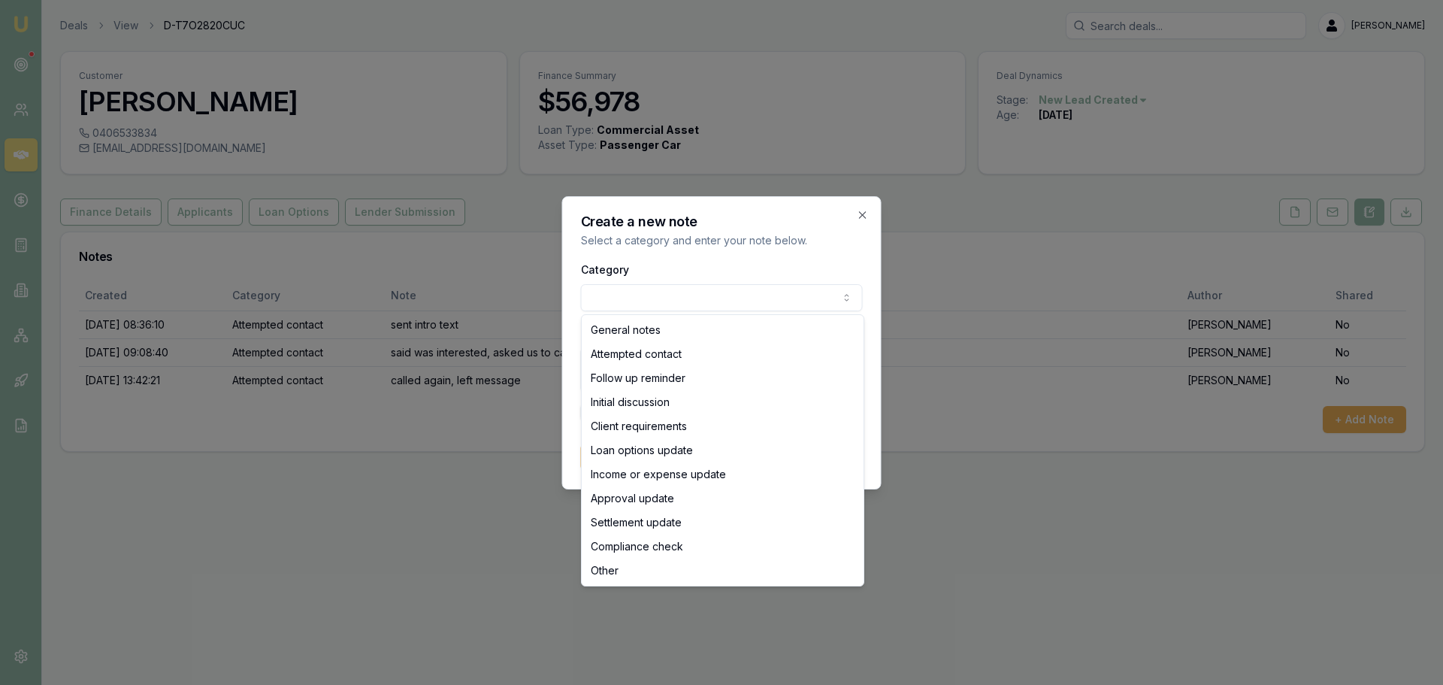
select select "ATTEMPTED_CONTACT"
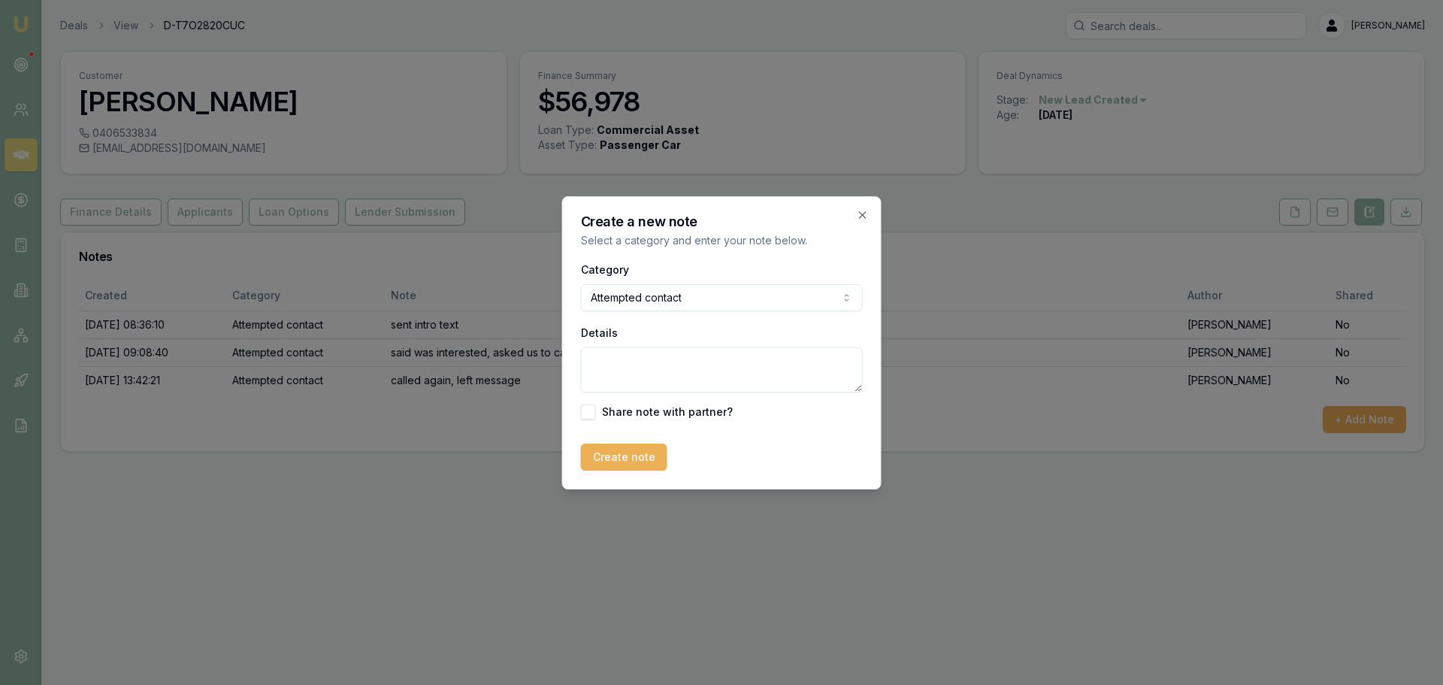
click at [651, 365] on textarea "Details" at bounding box center [722, 369] width 282 height 45
type textarea "left vm"
click at [645, 469] on button "Create note" at bounding box center [624, 456] width 86 height 27
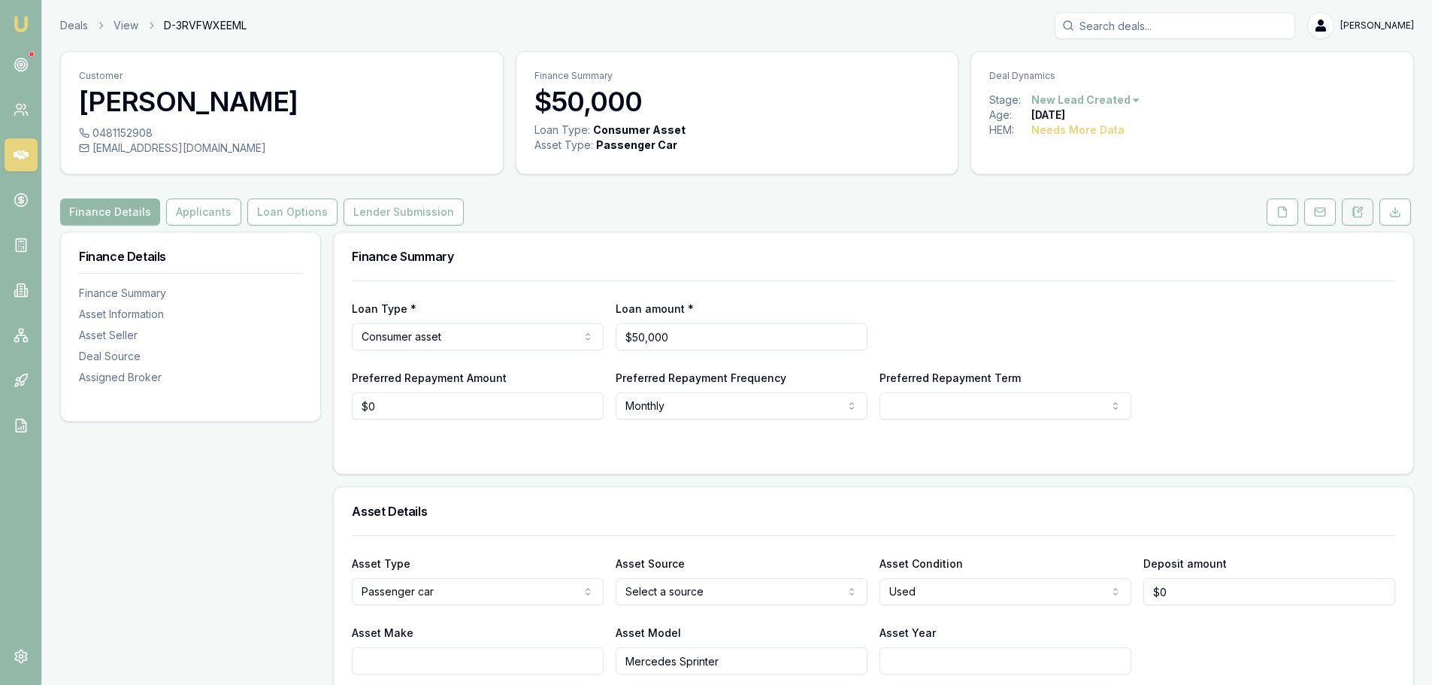
click at [1354, 214] on icon at bounding box center [1358, 212] width 8 height 10
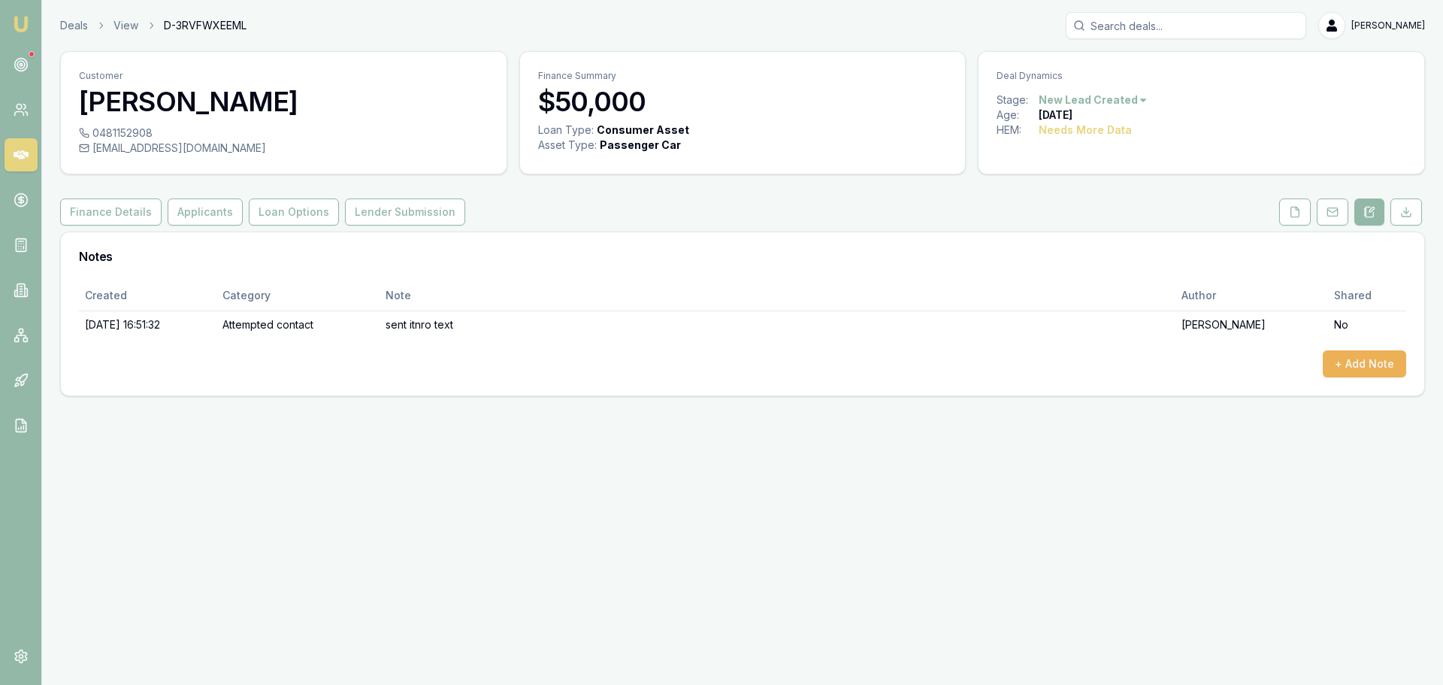
click at [584, 235] on div "Notes" at bounding box center [742, 256] width 1363 height 48
click at [245, 146] on div "oohlalaeventssyd@gmail.com" at bounding box center [284, 148] width 410 height 15
click at [1287, 203] on button at bounding box center [1295, 211] width 32 height 27
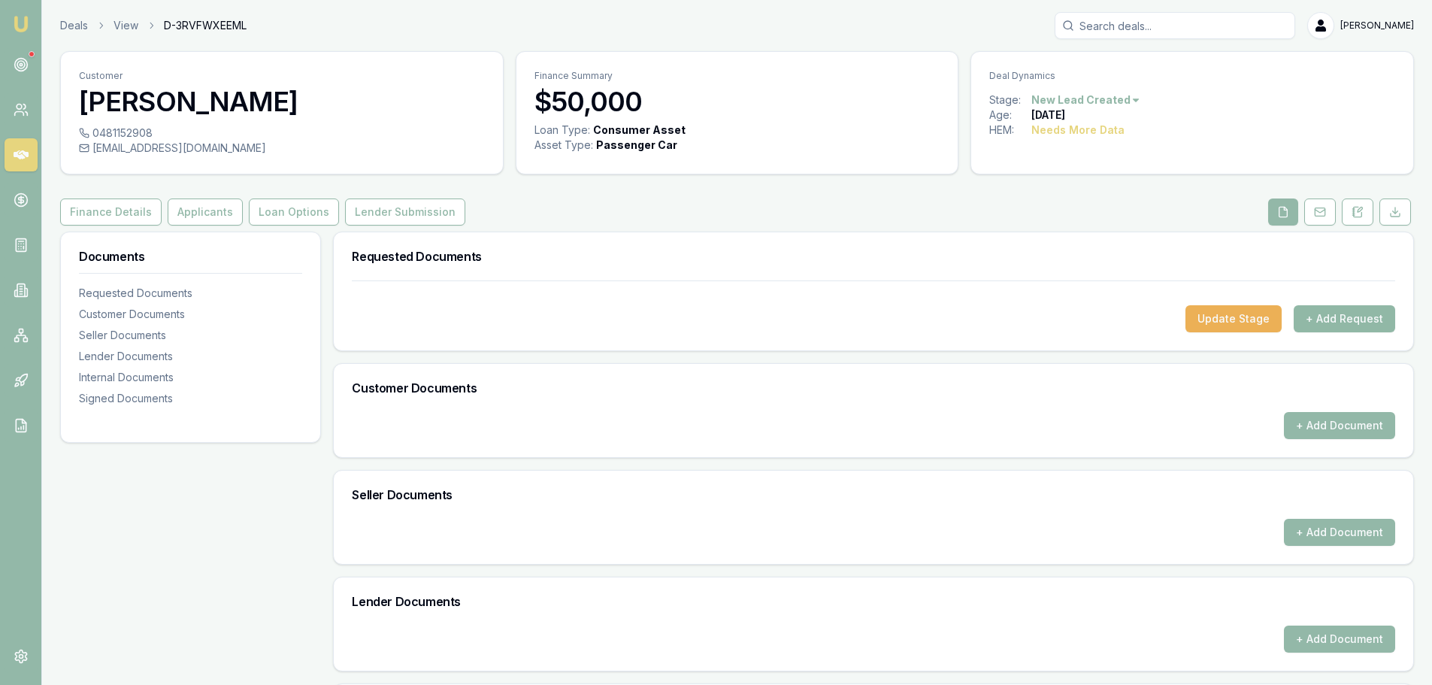
click at [1326, 313] on button "+ Add Request" at bounding box center [1344, 318] width 101 height 27
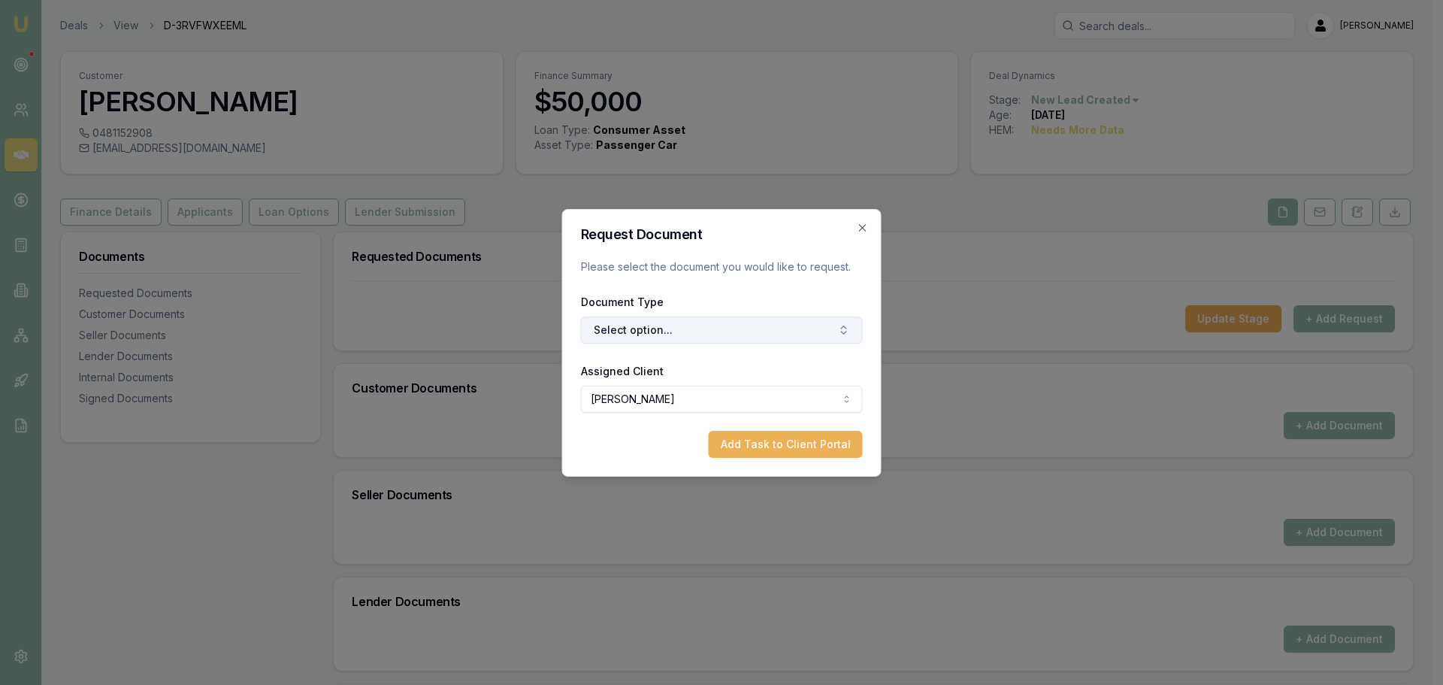
click at [686, 328] on button "Select option..." at bounding box center [722, 329] width 282 height 27
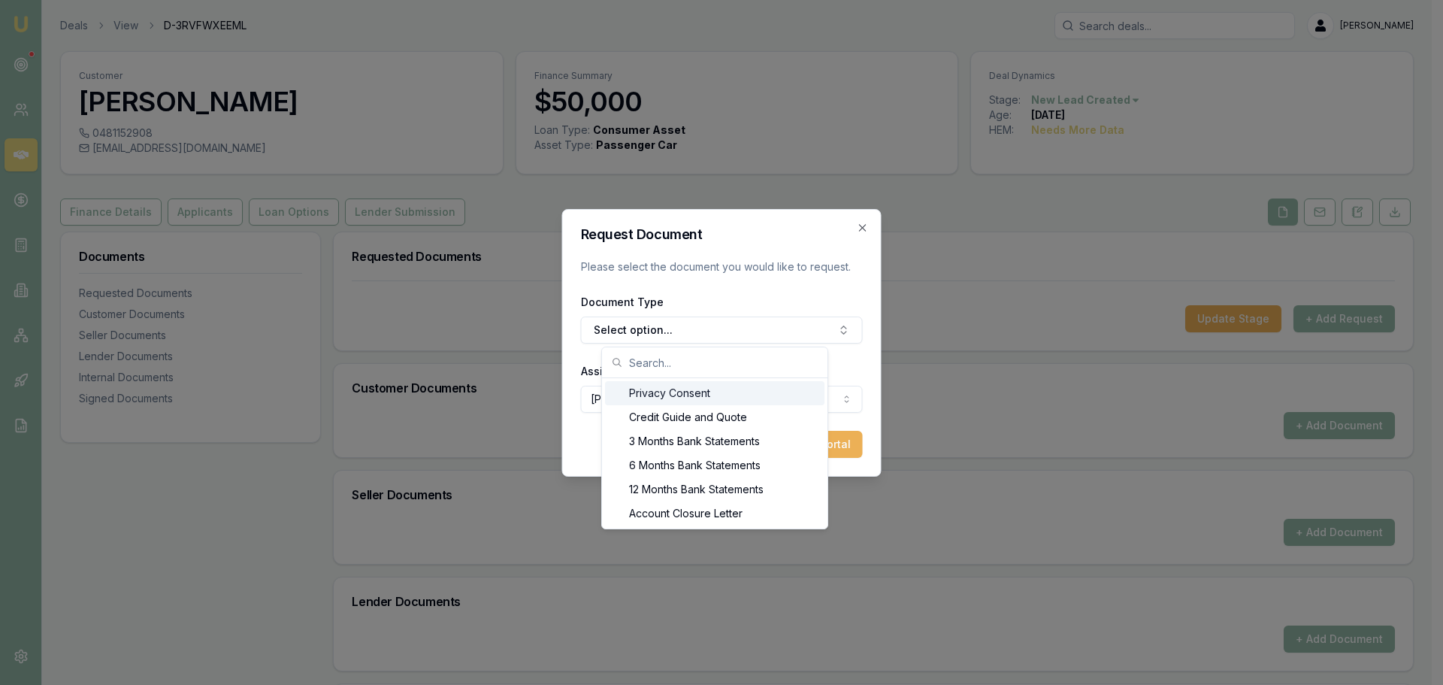
drag, startPoint x: 661, startPoint y: 395, endPoint x: 676, endPoint y: 395, distance: 15.0
click at [661, 396] on div "Privacy Consent" at bounding box center [714, 393] width 219 height 24
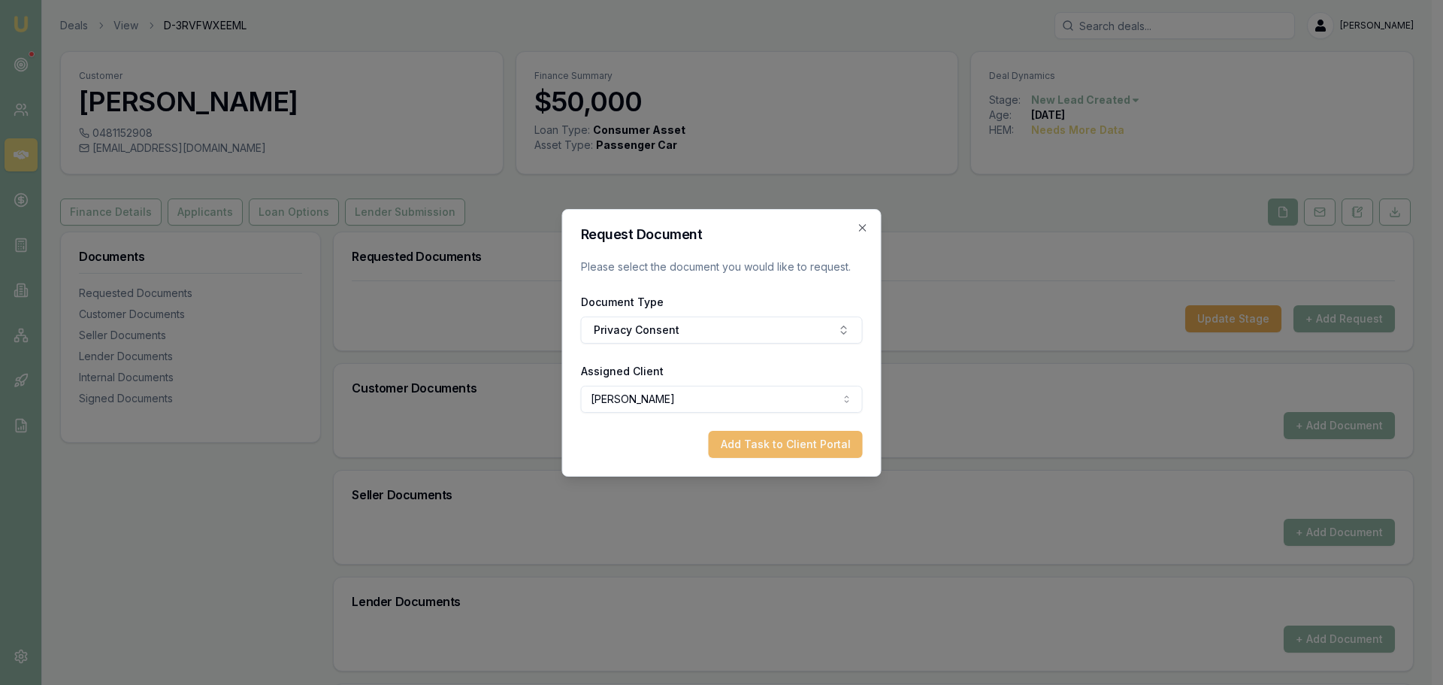
click at [797, 435] on button "Add Task to Client Portal" at bounding box center [786, 444] width 154 height 27
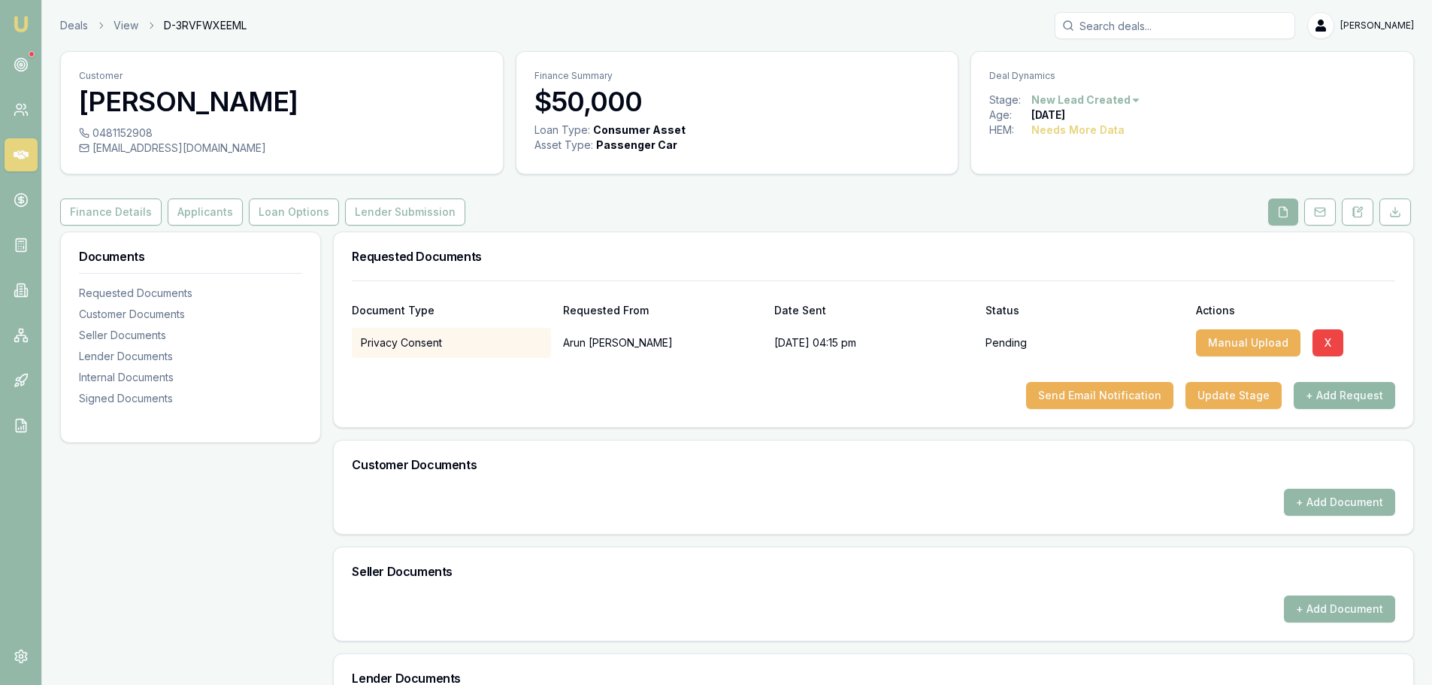
click at [1341, 392] on button "+ Add Request" at bounding box center [1344, 395] width 101 height 27
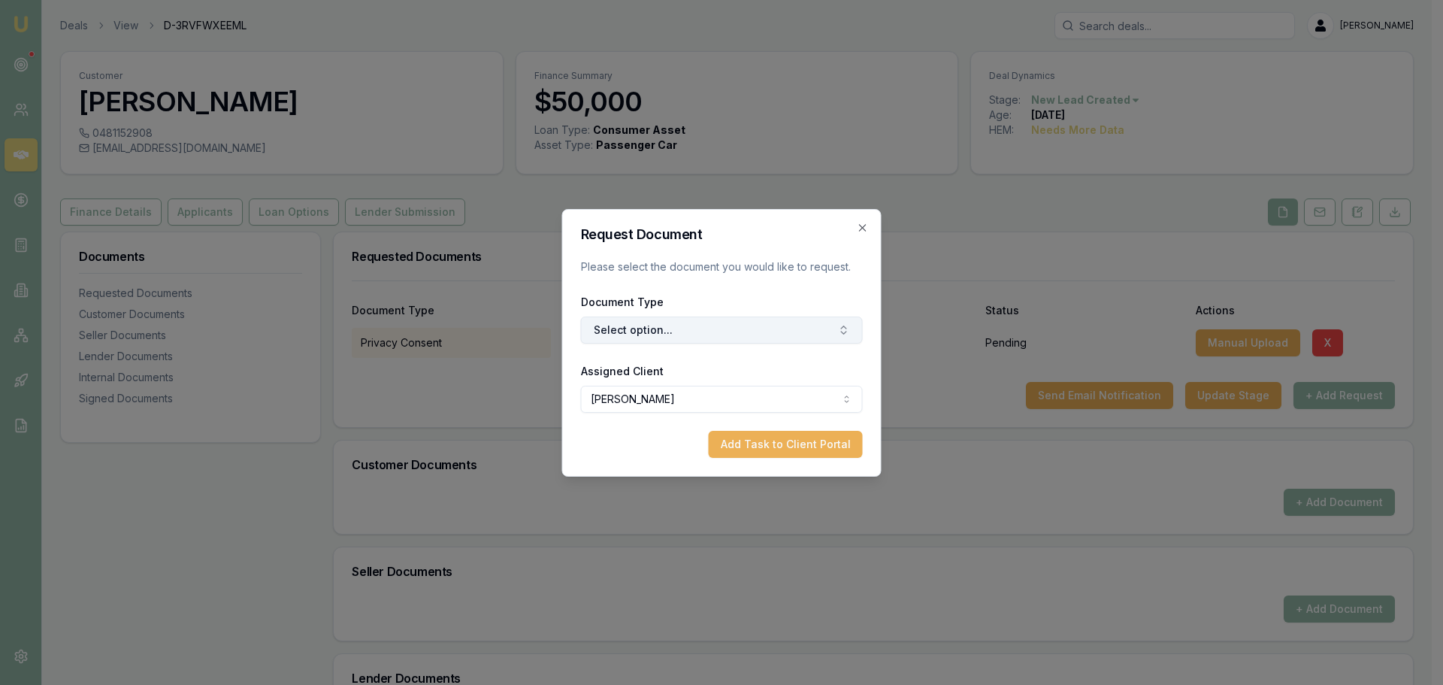
click at [818, 333] on button "Select option..." at bounding box center [722, 329] width 282 height 27
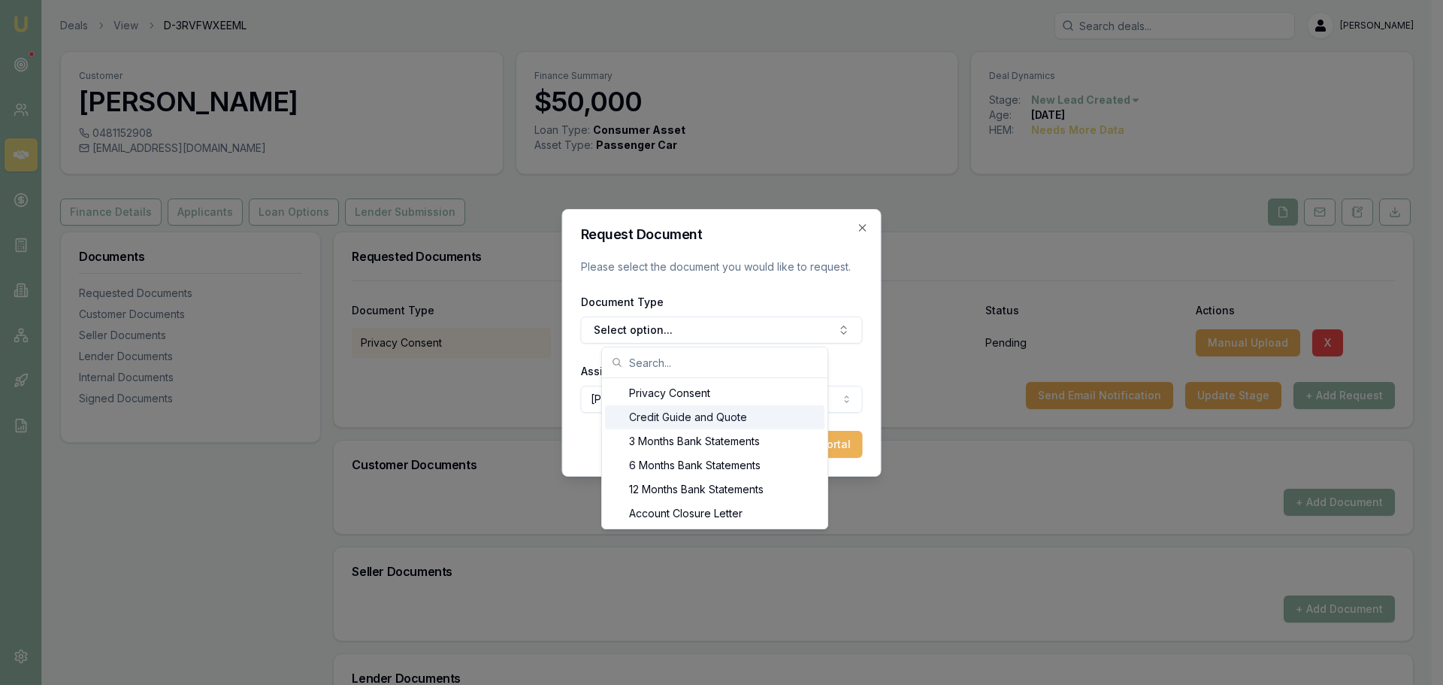
click at [673, 415] on div "Credit Guide and Quote" at bounding box center [714, 417] width 219 height 24
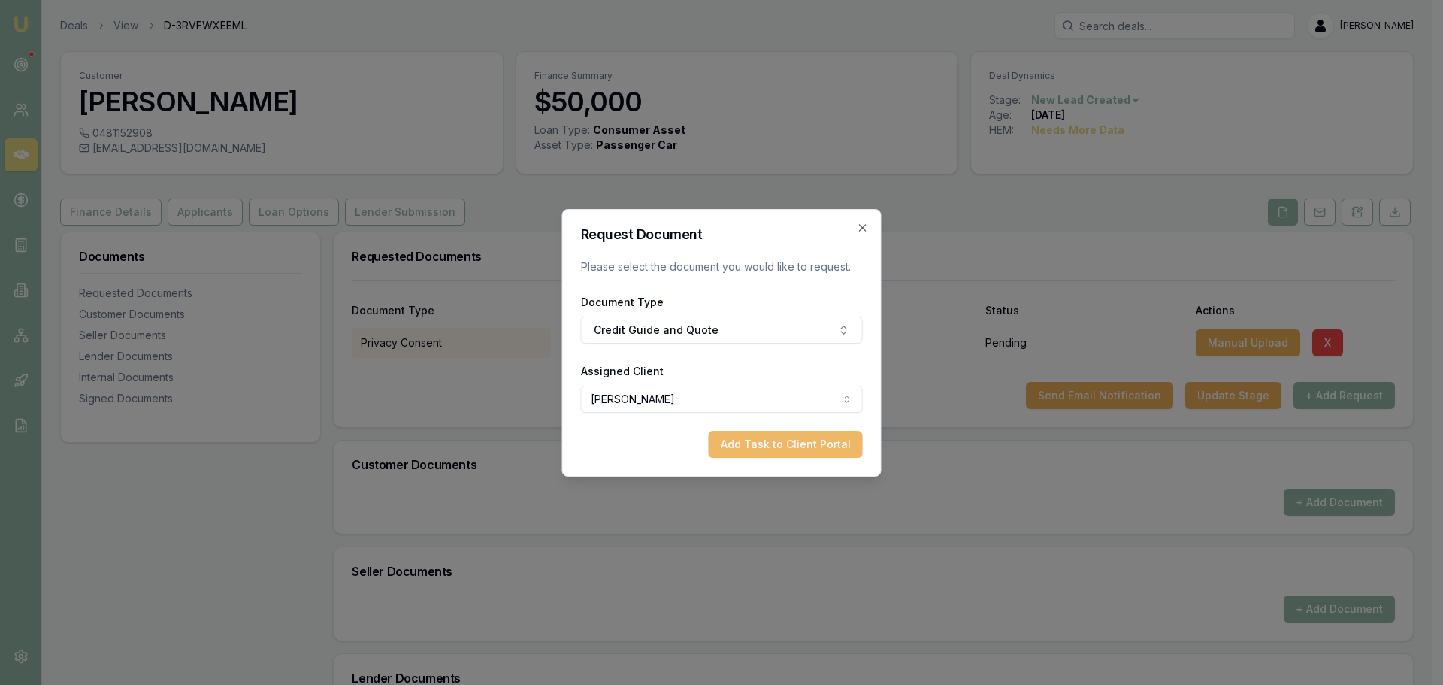
click at [786, 439] on button "Add Task to Client Portal" at bounding box center [786, 444] width 154 height 27
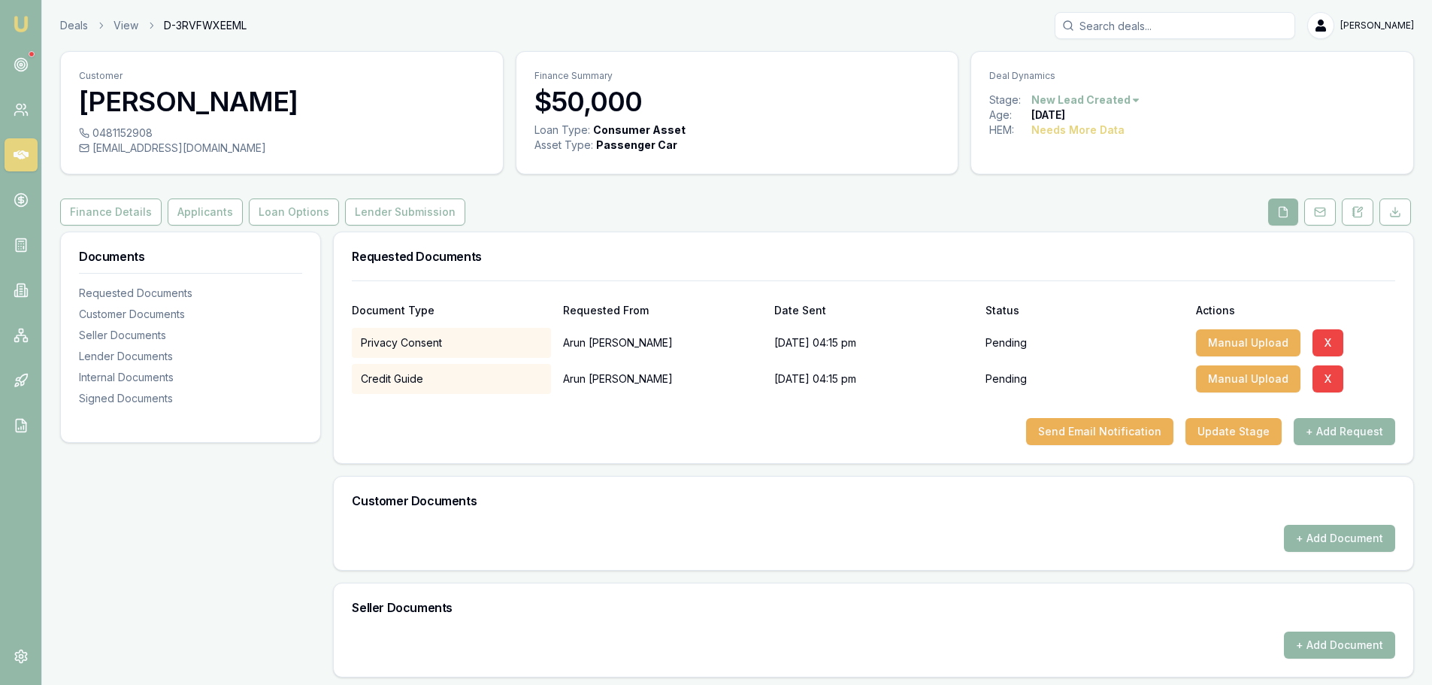
click at [1348, 434] on button "+ Add Request" at bounding box center [1344, 431] width 101 height 27
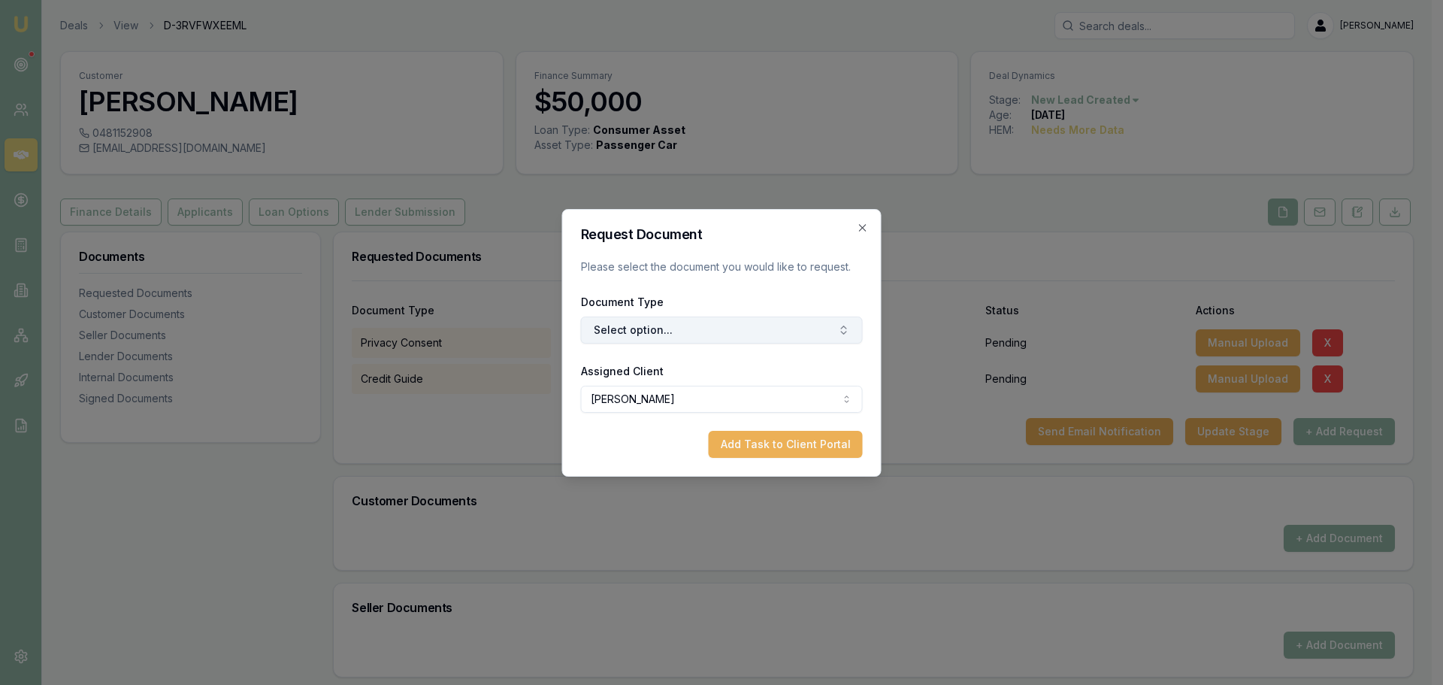
click at [775, 325] on button "Select option..." at bounding box center [722, 329] width 282 height 27
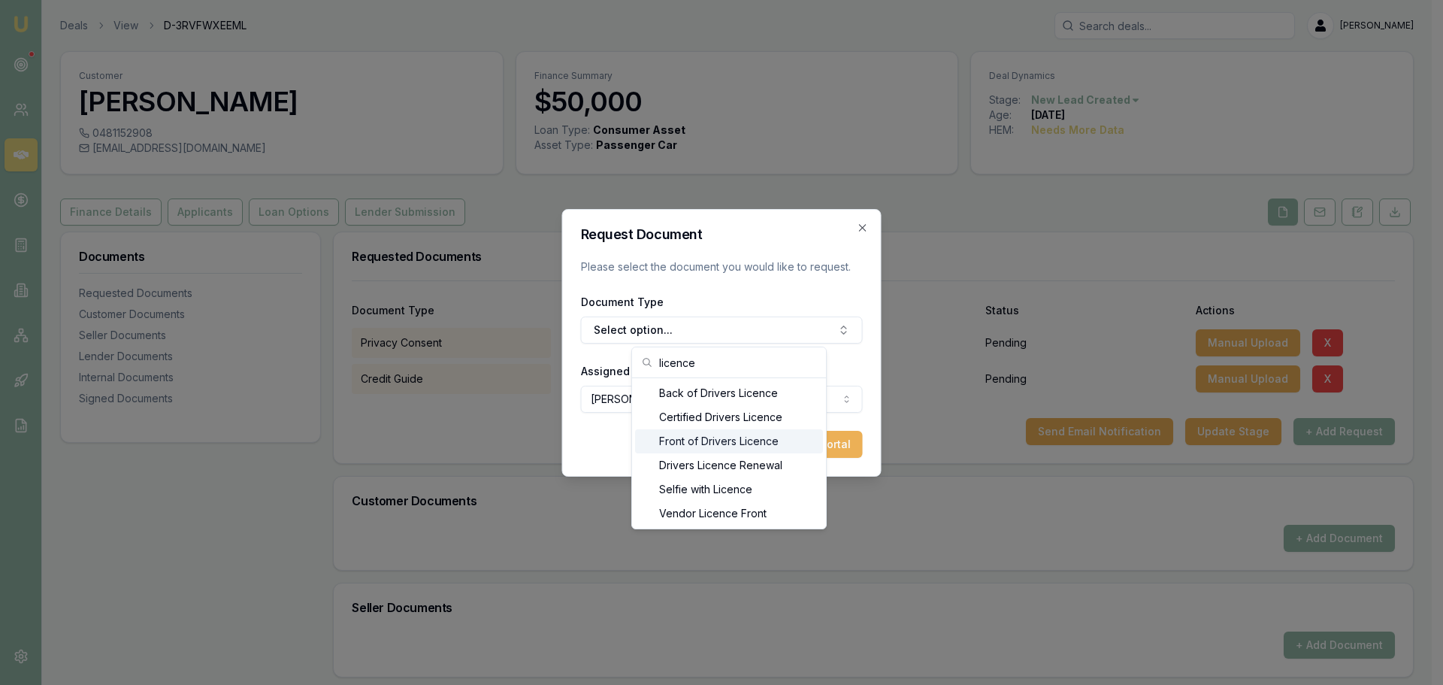
type input "licence"
click at [741, 449] on div "Front of Drivers Licence" at bounding box center [729, 441] width 188 height 24
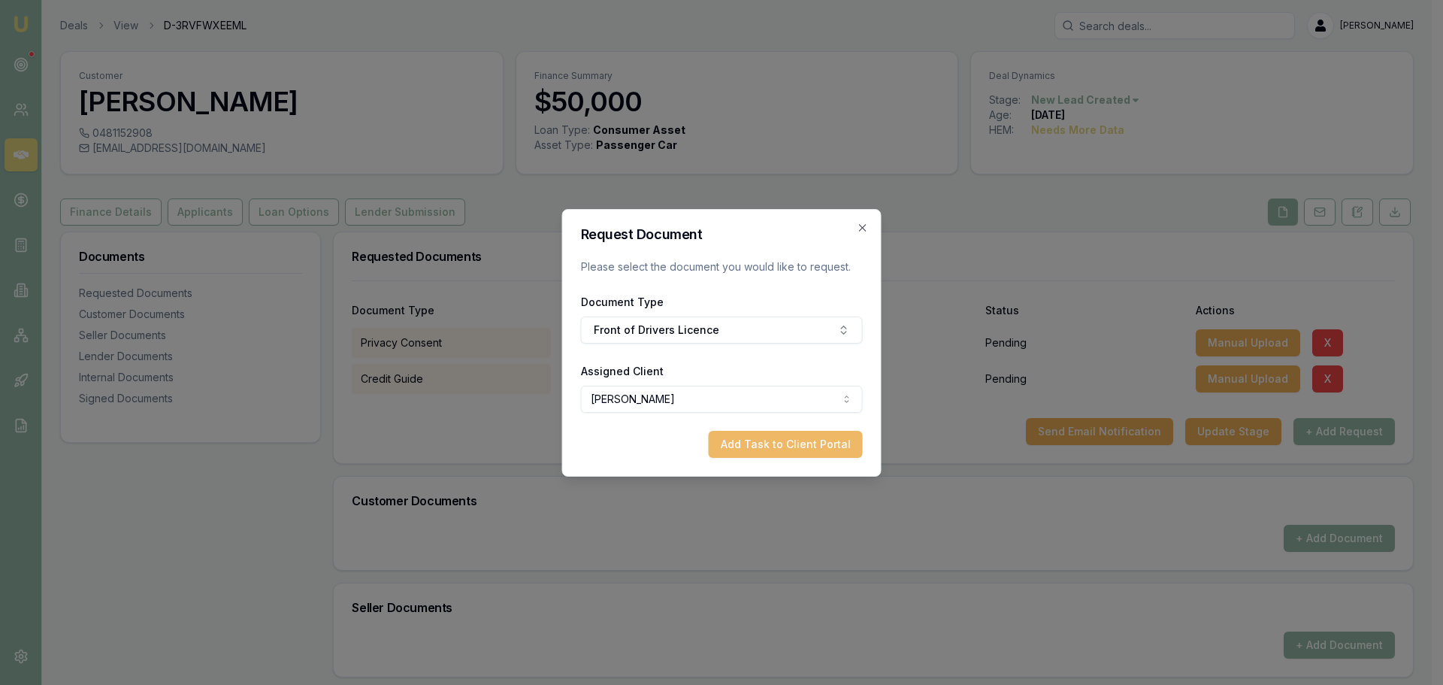
click at [743, 449] on button "Add Task to Client Portal" at bounding box center [786, 444] width 154 height 27
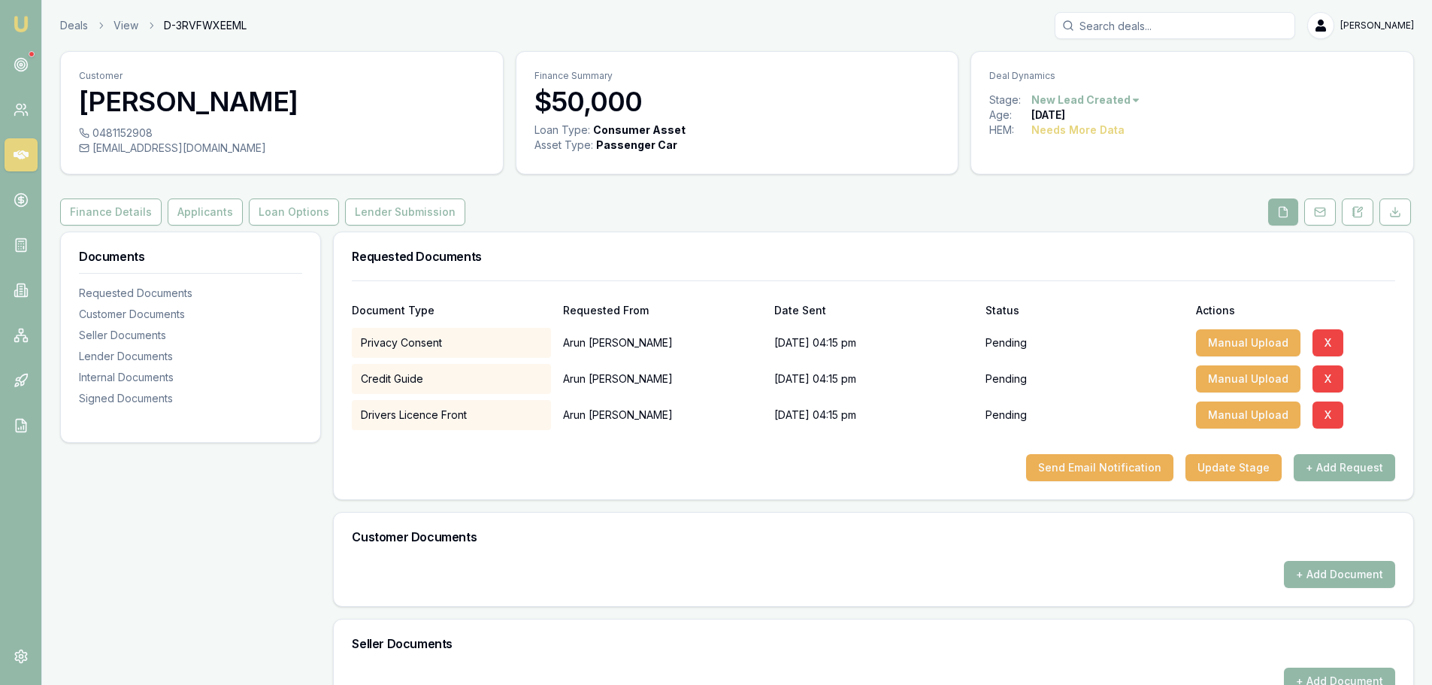
click at [1329, 467] on button "+ Add Request" at bounding box center [1344, 467] width 101 height 27
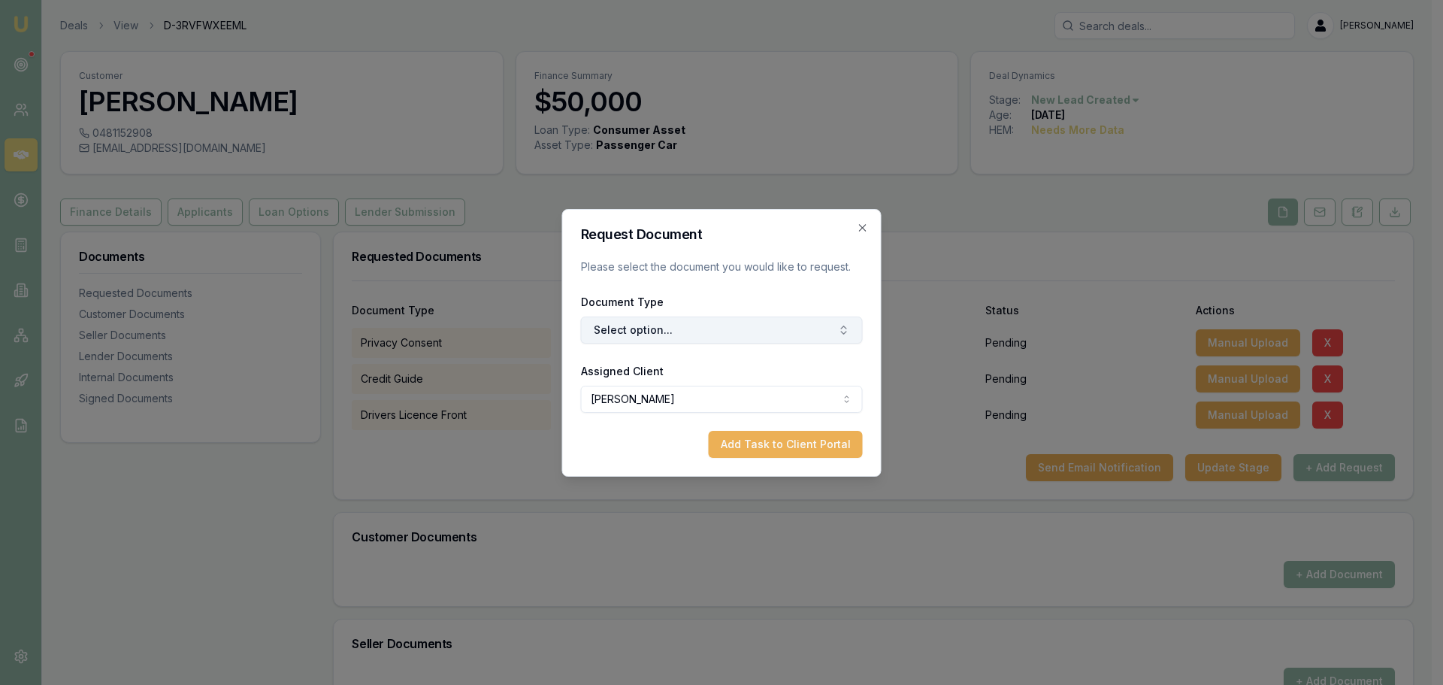
click at [825, 327] on button "Select option..." at bounding box center [722, 329] width 282 height 27
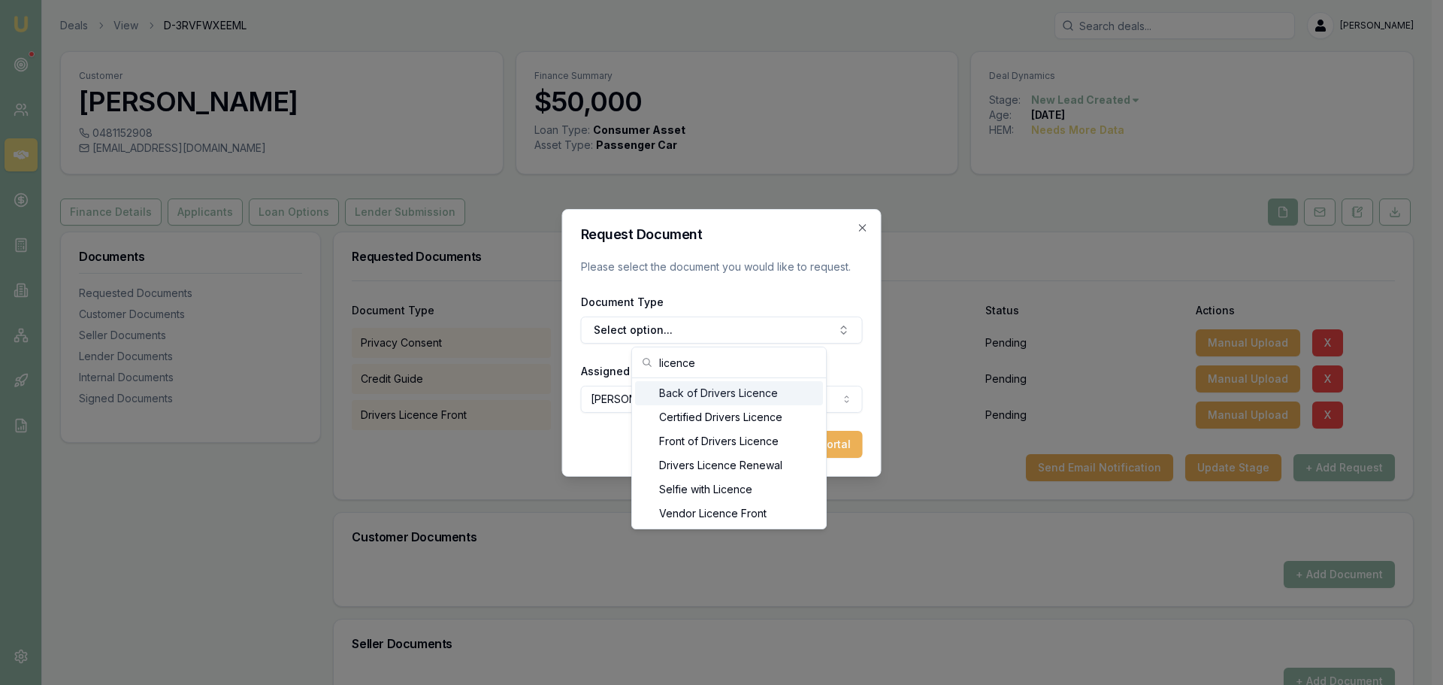
type input "licence"
click at [657, 388] on div "Back of Drivers Licence" at bounding box center [729, 393] width 188 height 24
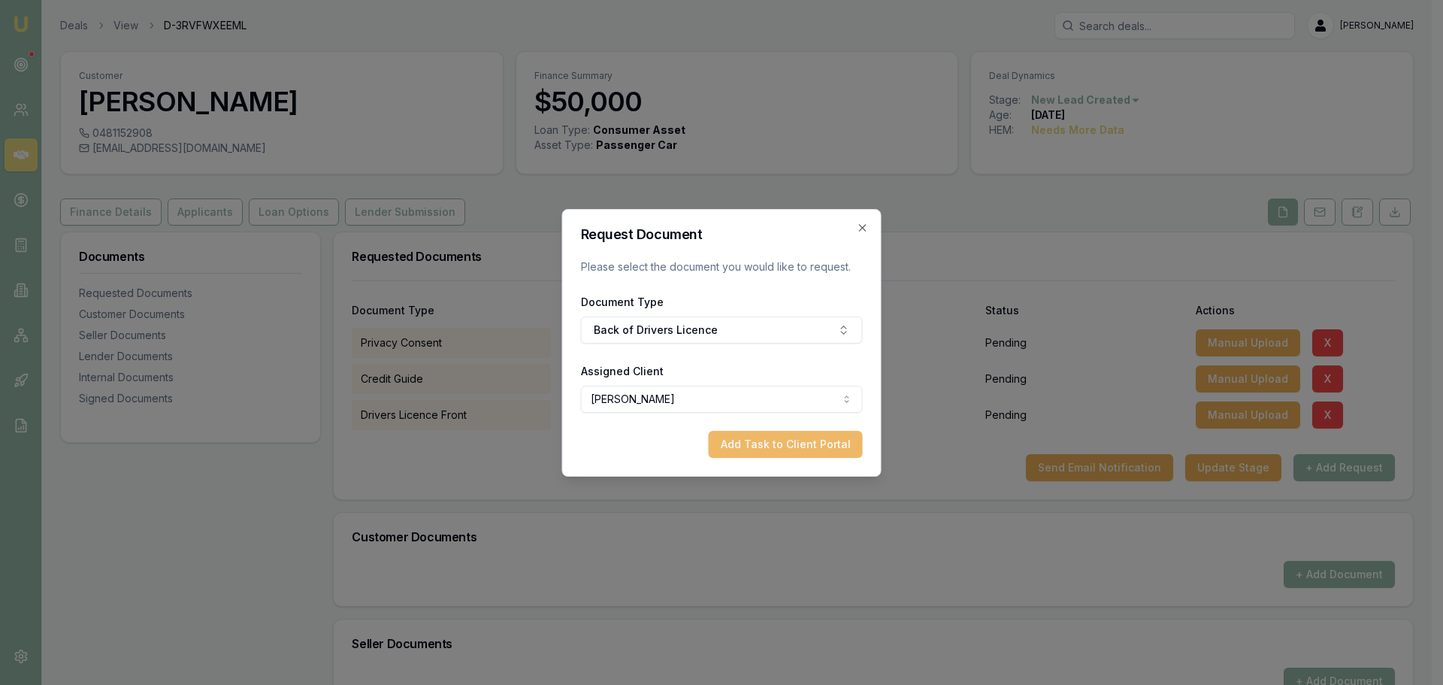
click at [772, 443] on button "Add Task to Client Portal" at bounding box center [786, 444] width 154 height 27
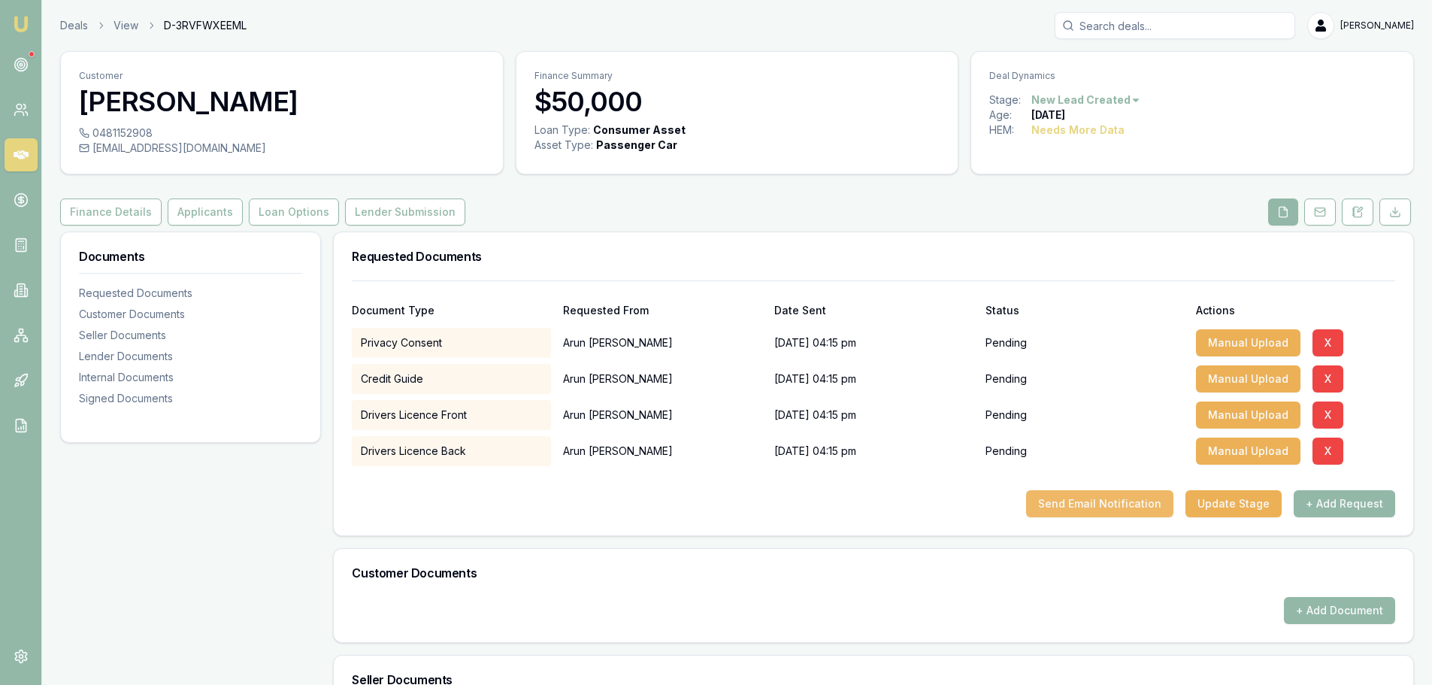
click at [1112, 498] on button "Send Email Notification" at bounding box center [1099, 503] width 147 height 27
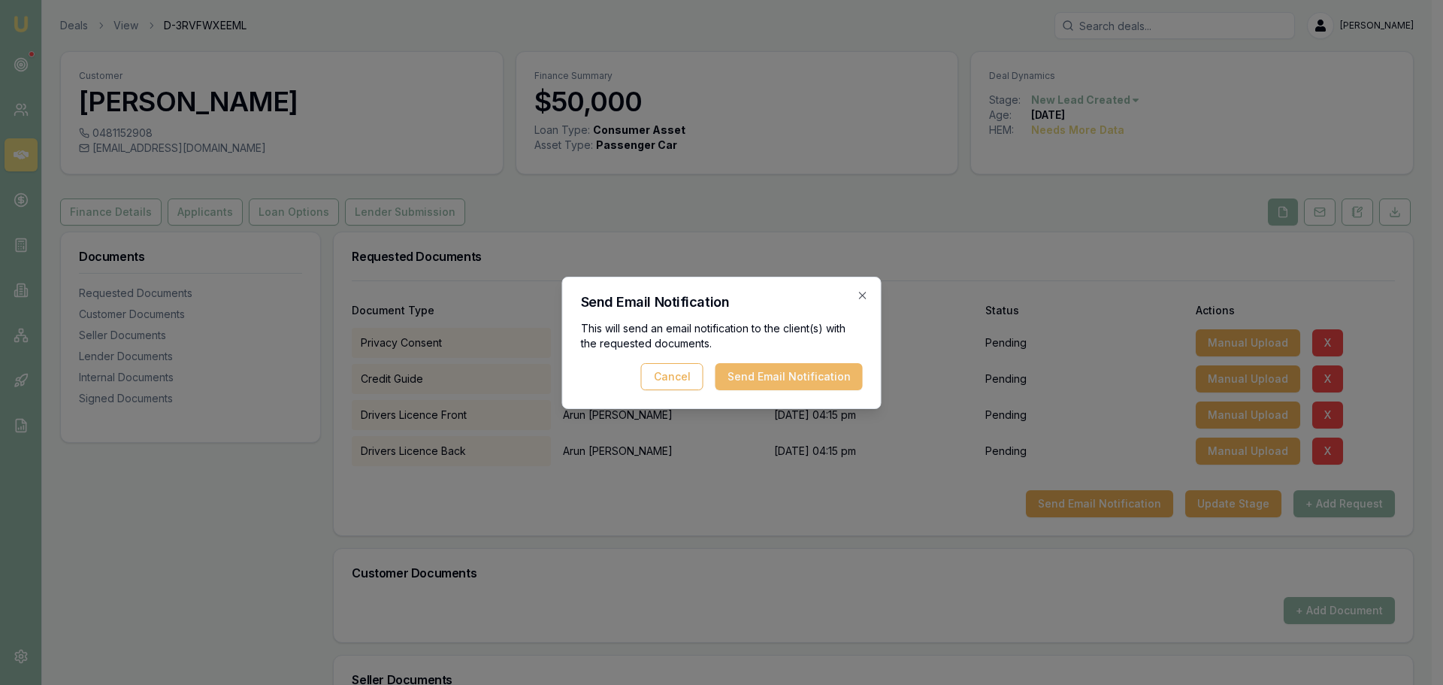
click at [836, 380] on button "Send Email Notification" at bounding box center [789, 376] width 147 height 27
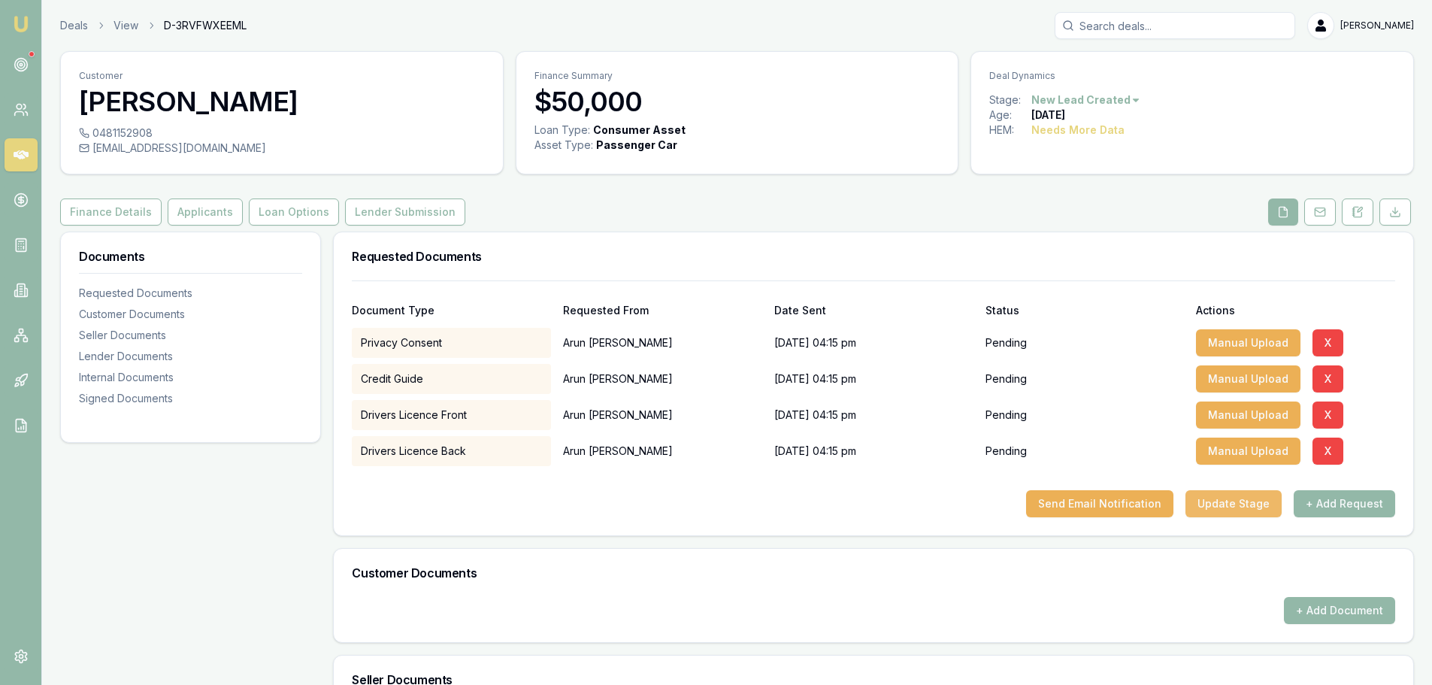
click at [1199, 502] on button "Update Stage" at bounding box center [1233, 503] width 96 height 27
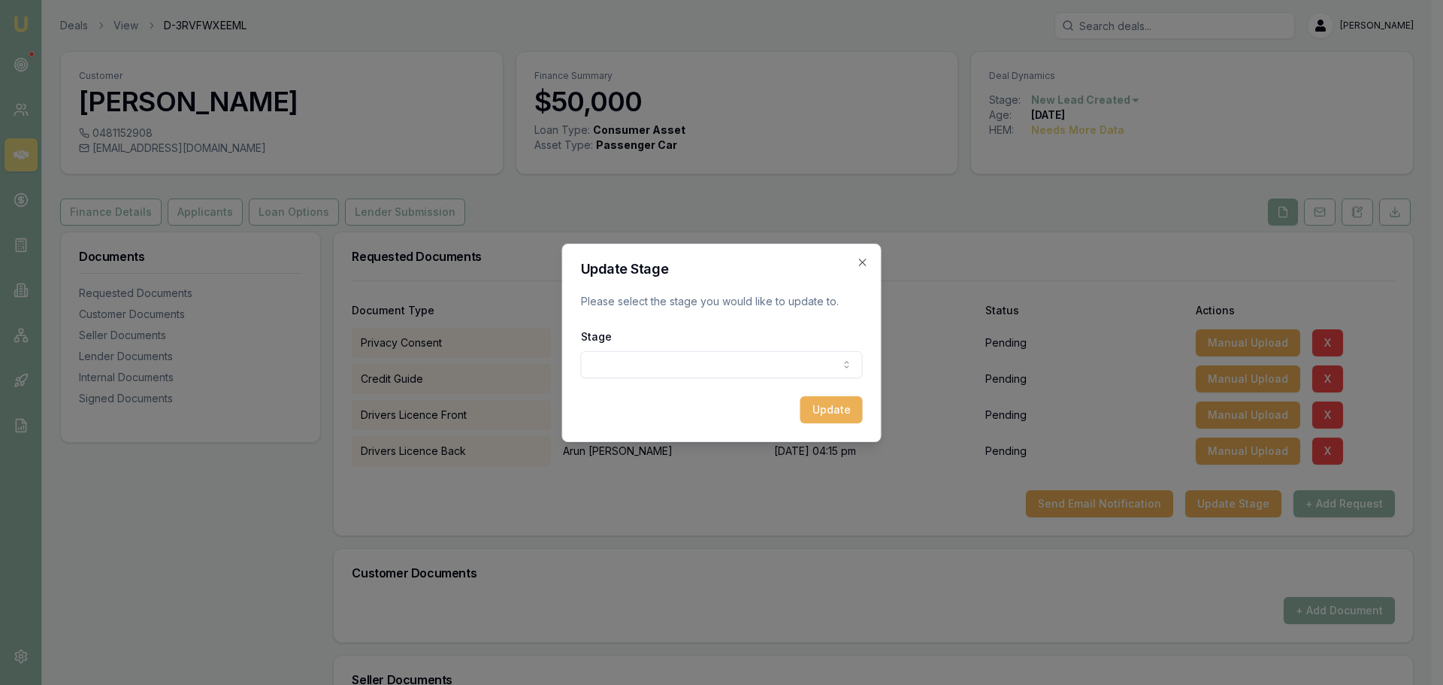
click at [755, 359] on body "Emu Broker Deals View D-3RVFWXEEML Erin Shield Toggle Menu Customer Arun Singh …" at bounding box center [716, 342] width 1432 height 685
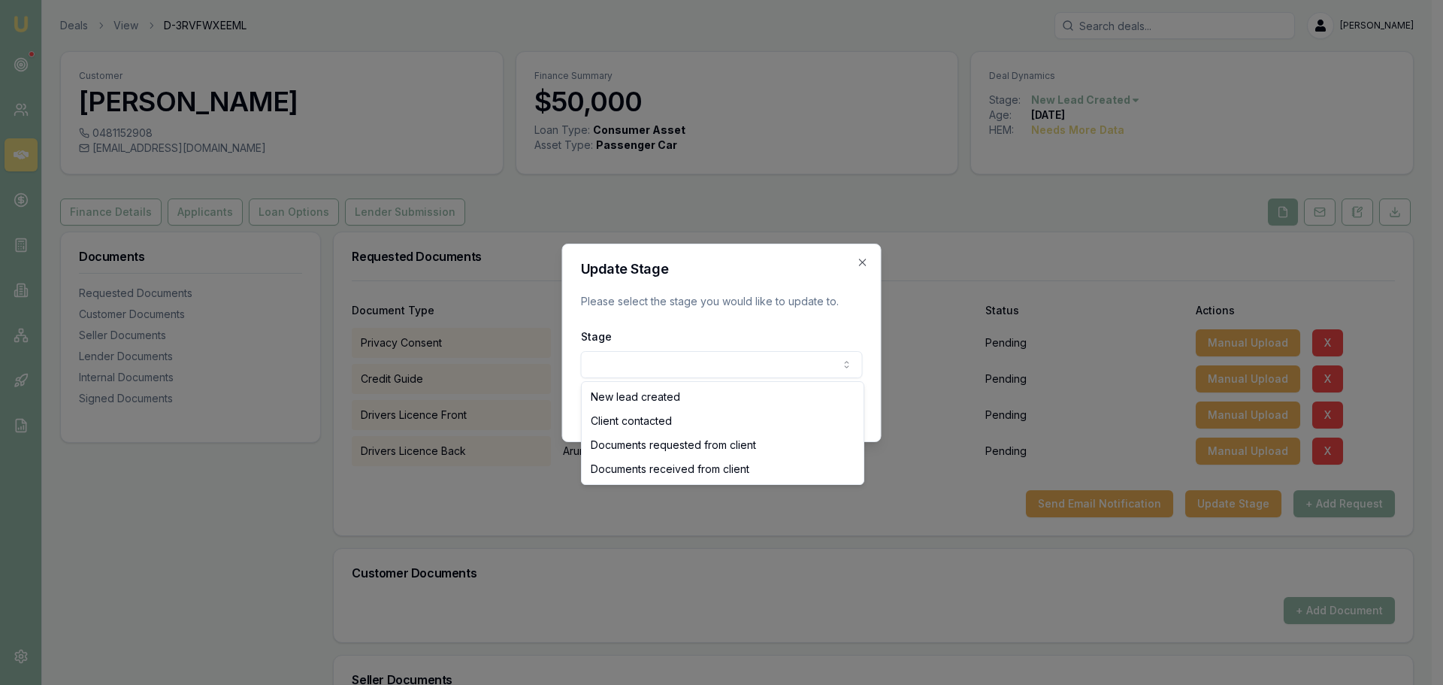
select select "DOCUMENTS_REQUESTED_FROM_CLIENT"
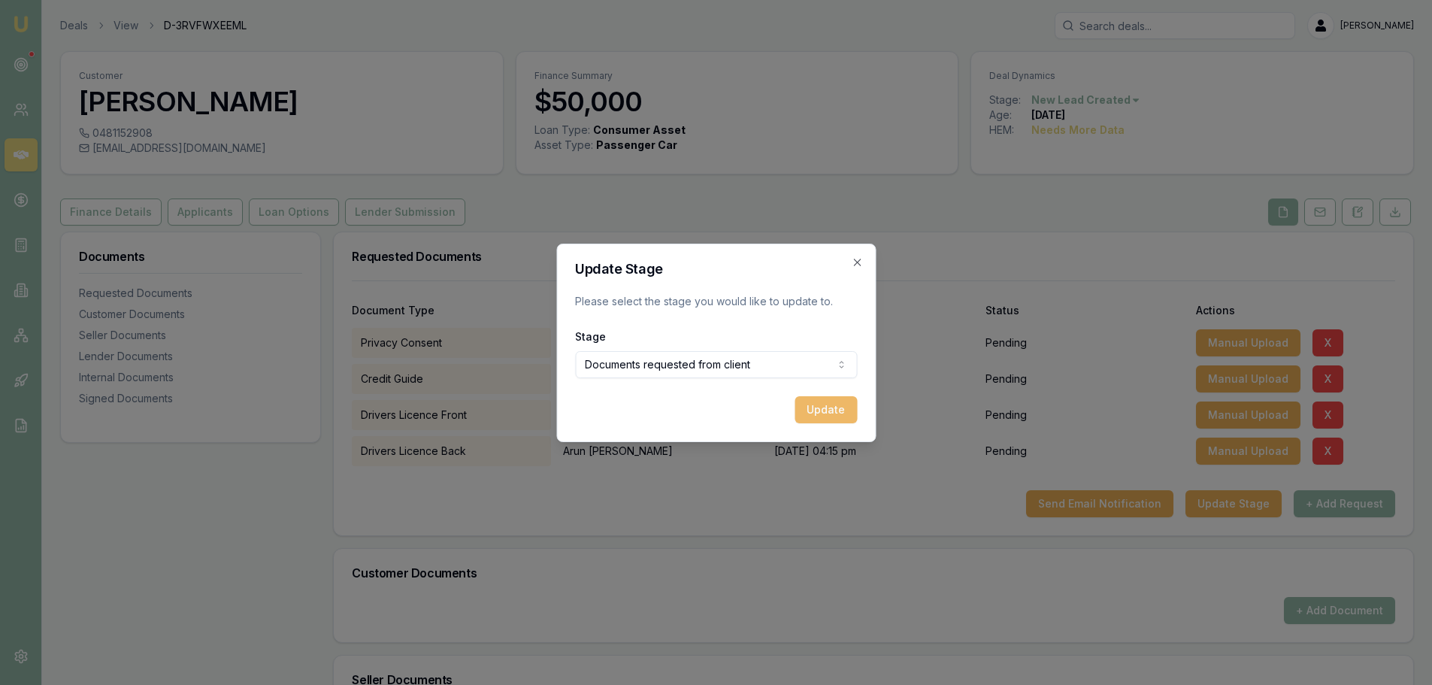
click at [822, 401] on button "Update" at bounding box center [825, 409] width 62 height 27
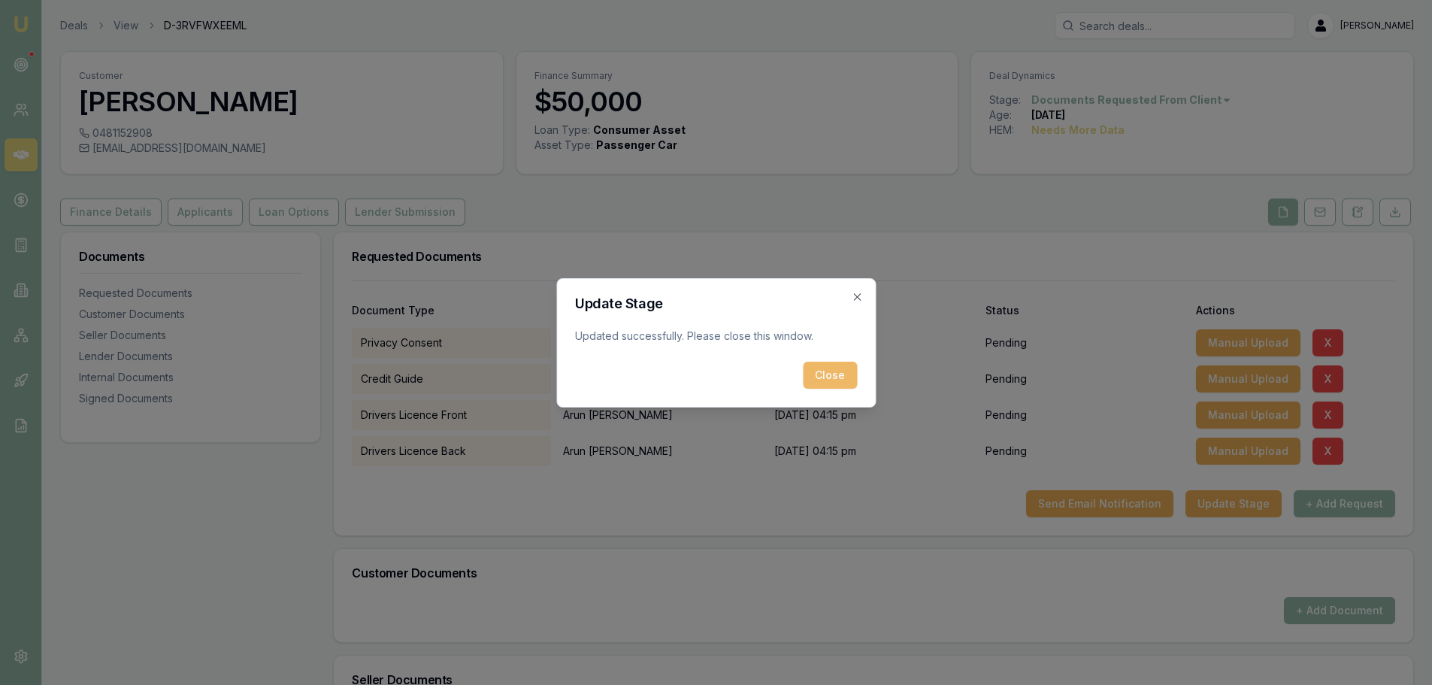
click at [821, 372] on button "Close" at bounding box center [830, 375] width 54 height 27
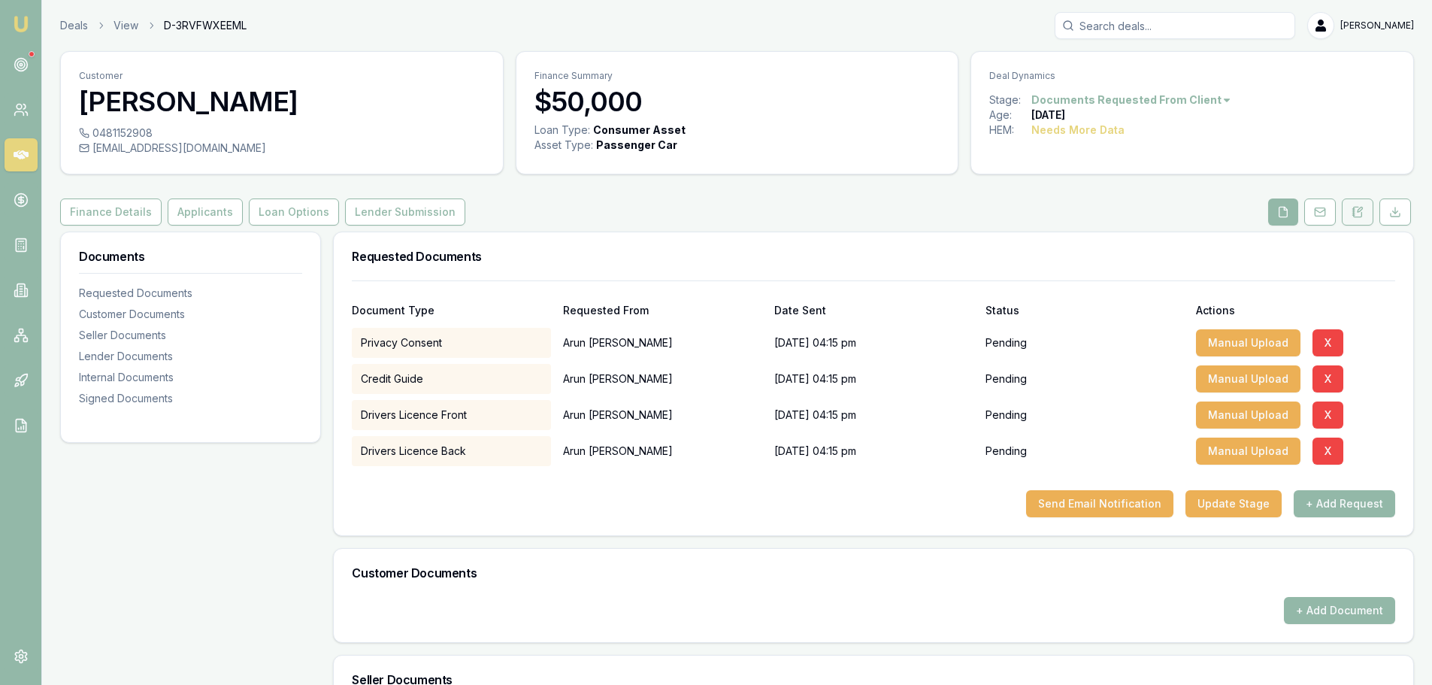
click at [1363, 204] on button at bounding box center [1358, 211] width 32 height 27
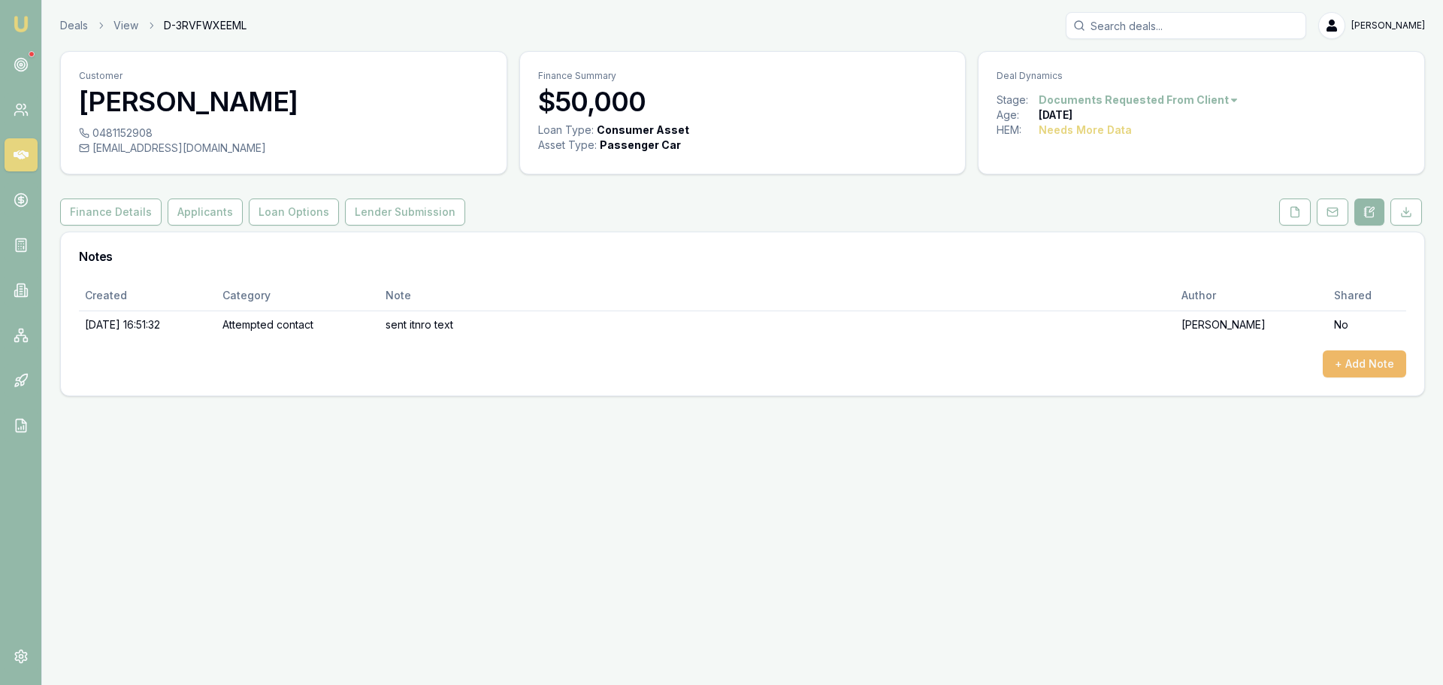
click at [1357, 360] on button "+ Add Note" at bounding box center [1364, 363] width 83 height 27
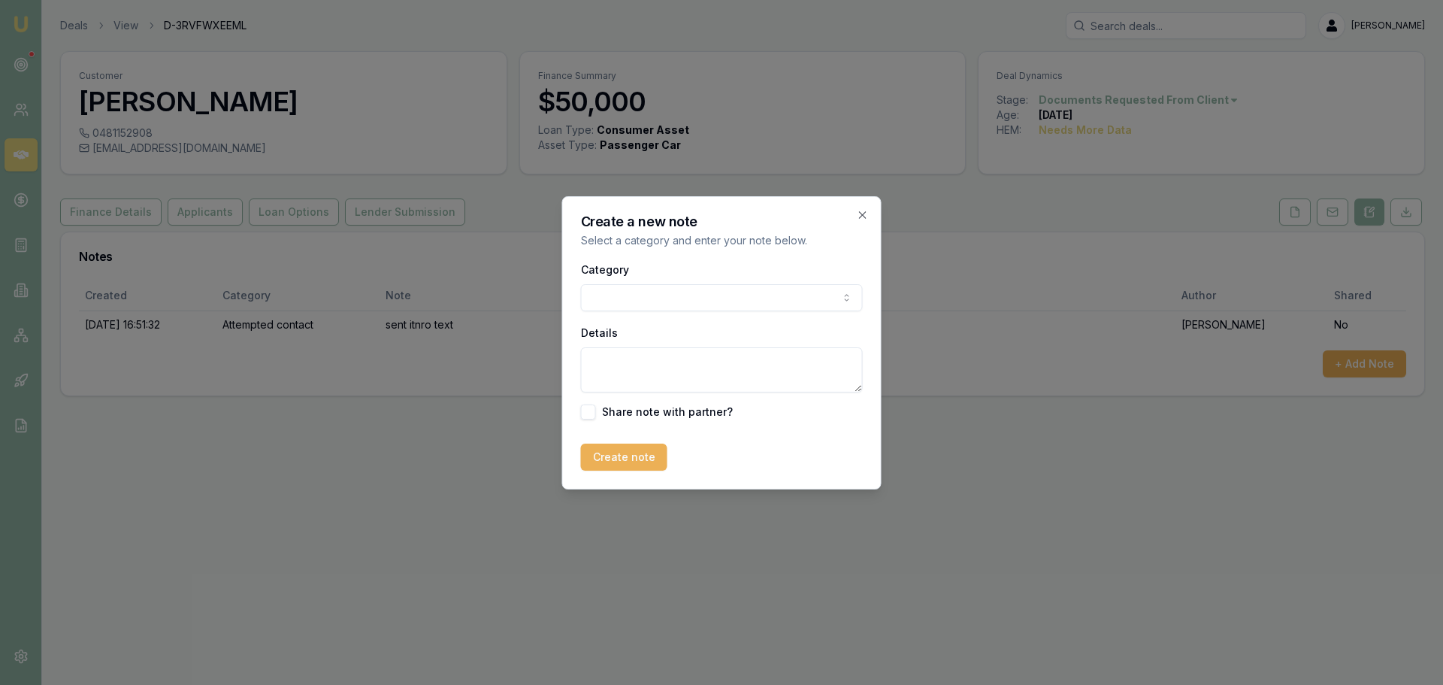
click at [608, 302] on body "Emu Broker Deals View D-3RVFWXEEML Erin Shield Toggle Menu Customer Arun Singh …" at bounding box center [721, 342] width 1443 height 685
click at [581, 284] on button "Settlement update" at bounding box center [722, 297] width 282 height 27
click at [690, 299] on body "Emu Broker Deals View D-3RVFWXEEML Erin Shield Toggle Menu Customer Arun Singh …" at bounding box center [721, 342] width 1443 height 685
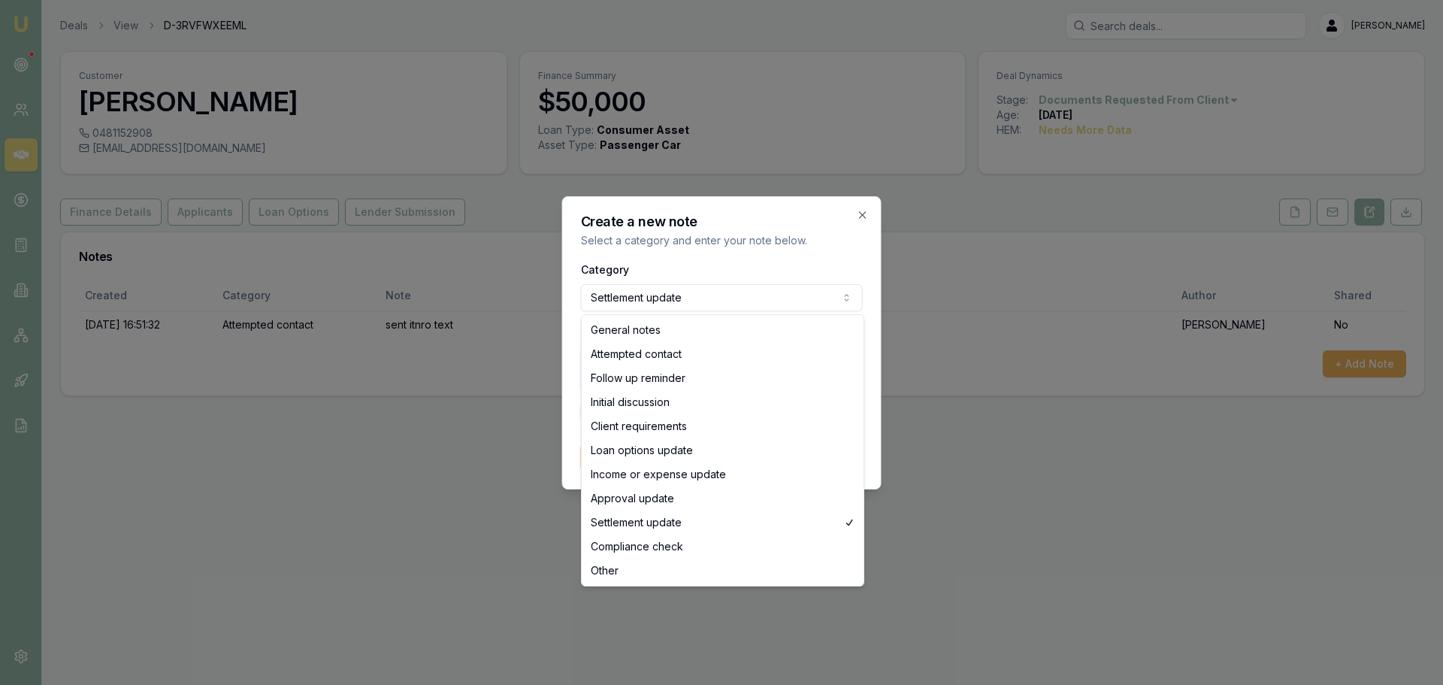
select select "GENERAL_NOTES"
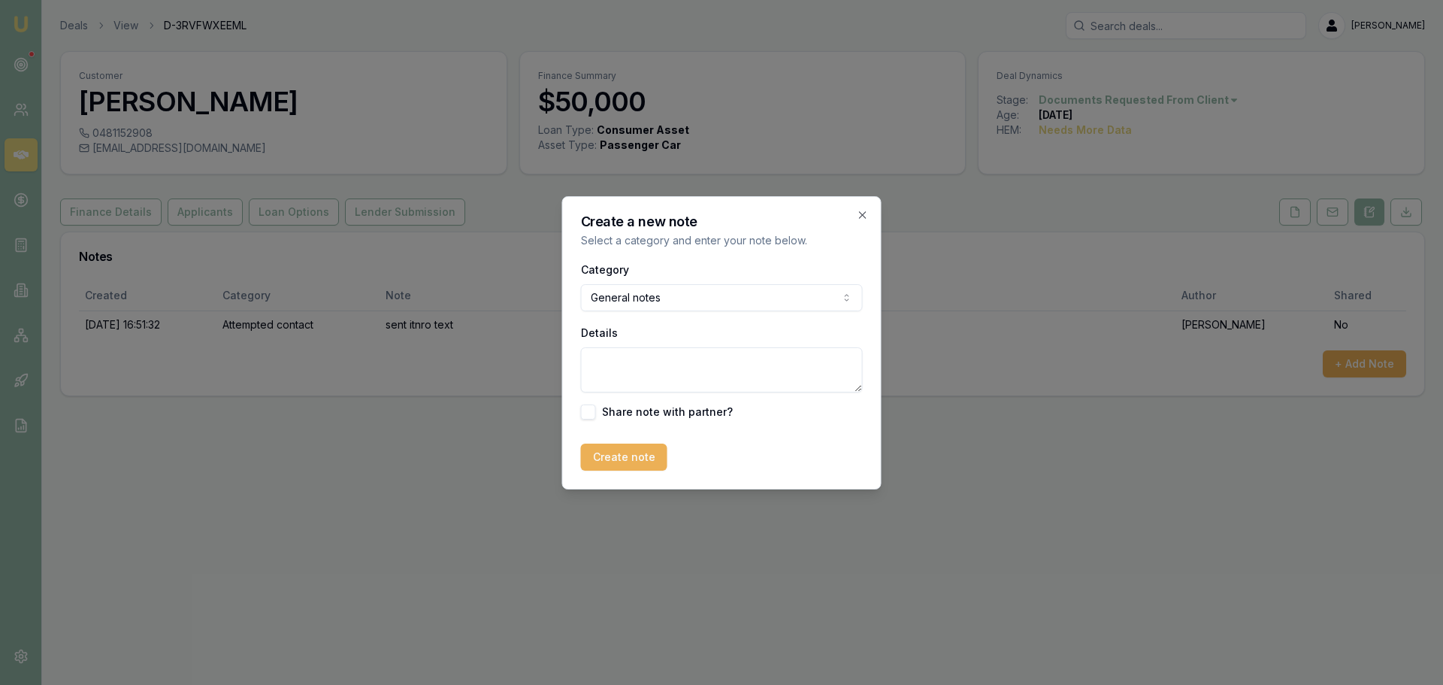
click at [647, 376] on textarea "Details" at bounding box center [722, 369] width 282 height 45
type textarea "spoke to client, thinks his creidt file is bad. sent sent link for client porta…"
click at [607, 472] on div "Create a new note Select a category and enter your note below. Category General…" at bounding box center [721, 342] width 319 height 293
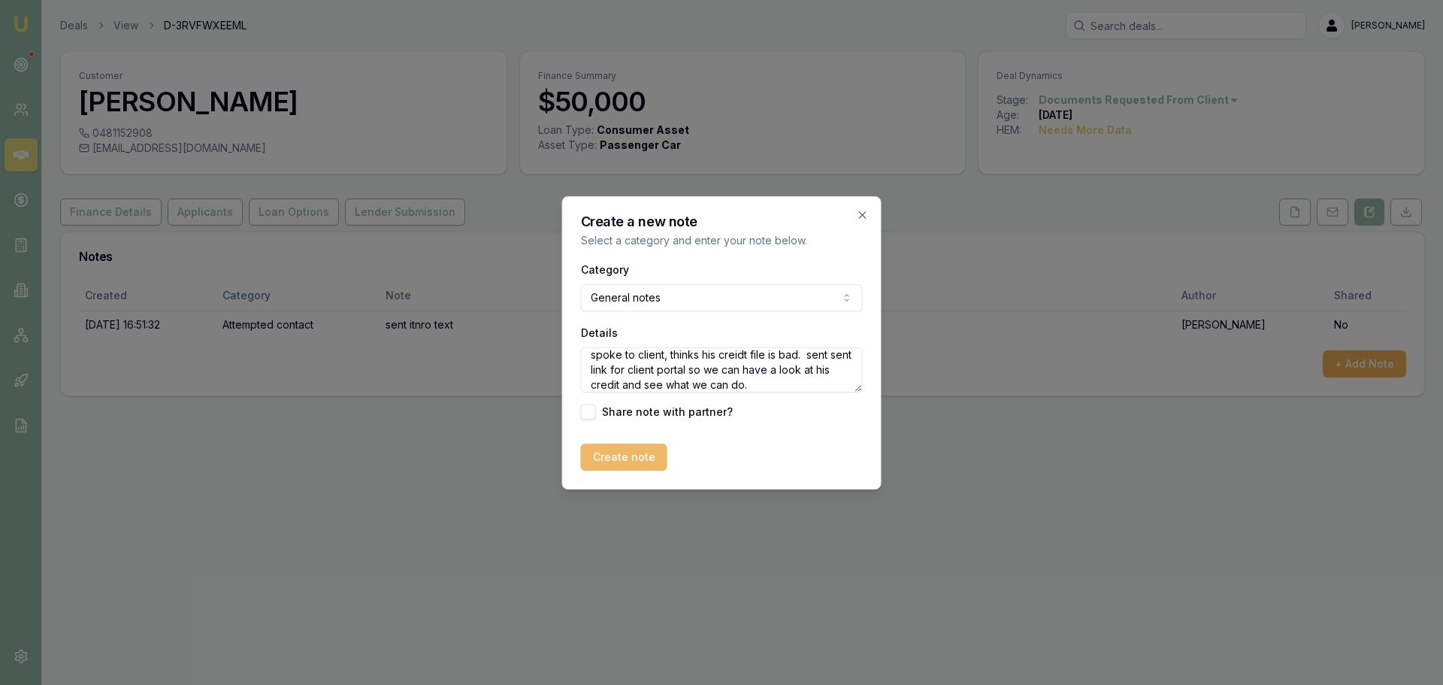
click at [613, 452] on button "Create note" at bounding box center [624, 456] width 86 height 27
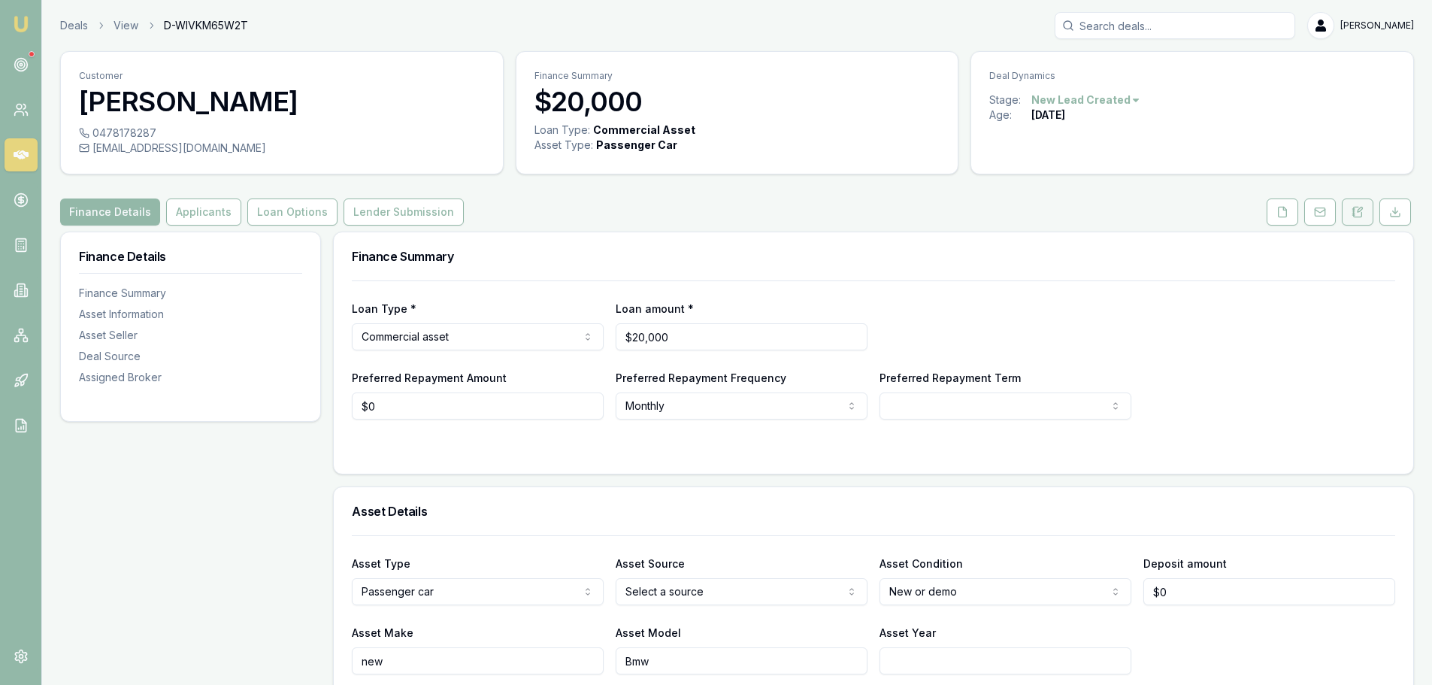
click at [1357, 206] on icon at bounding box center [1357, 212] width 12 height 12
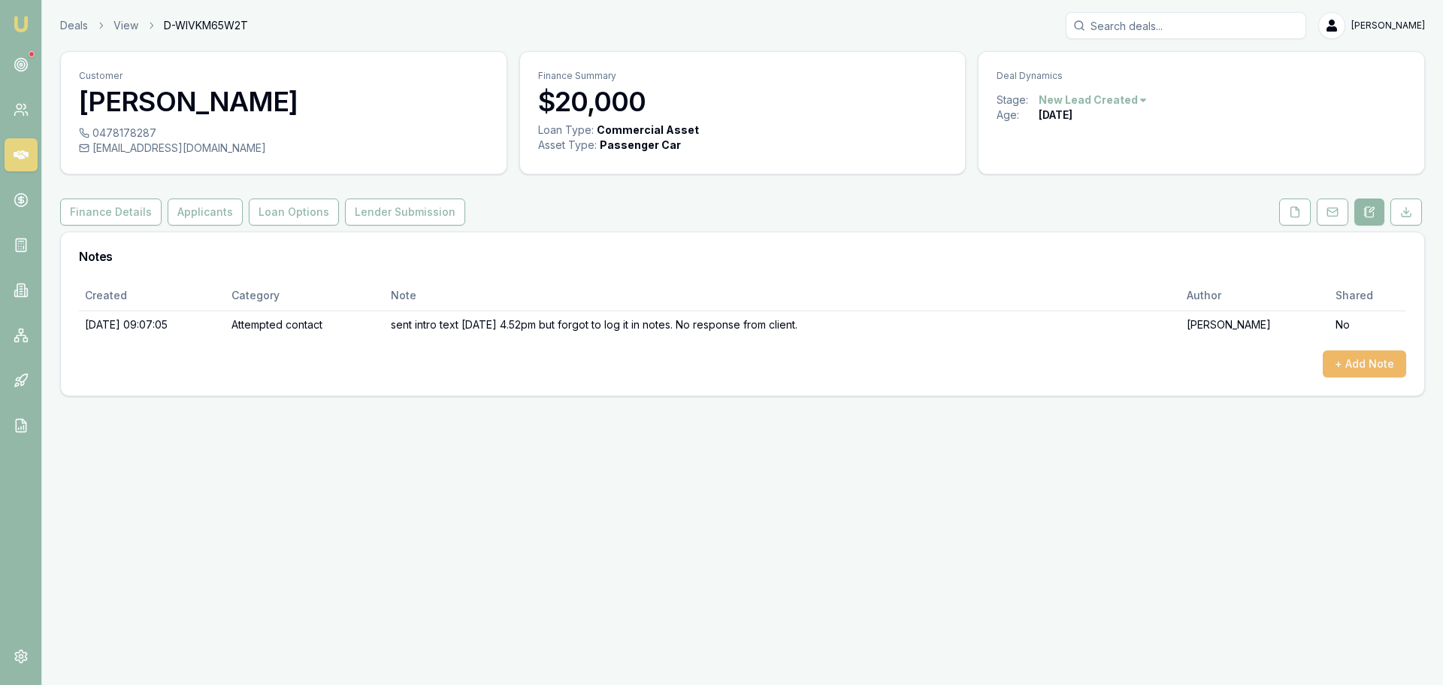
click at [1363, 360] on button "+ Add Note" at bounding box center [1364, 363] width 83 height 27
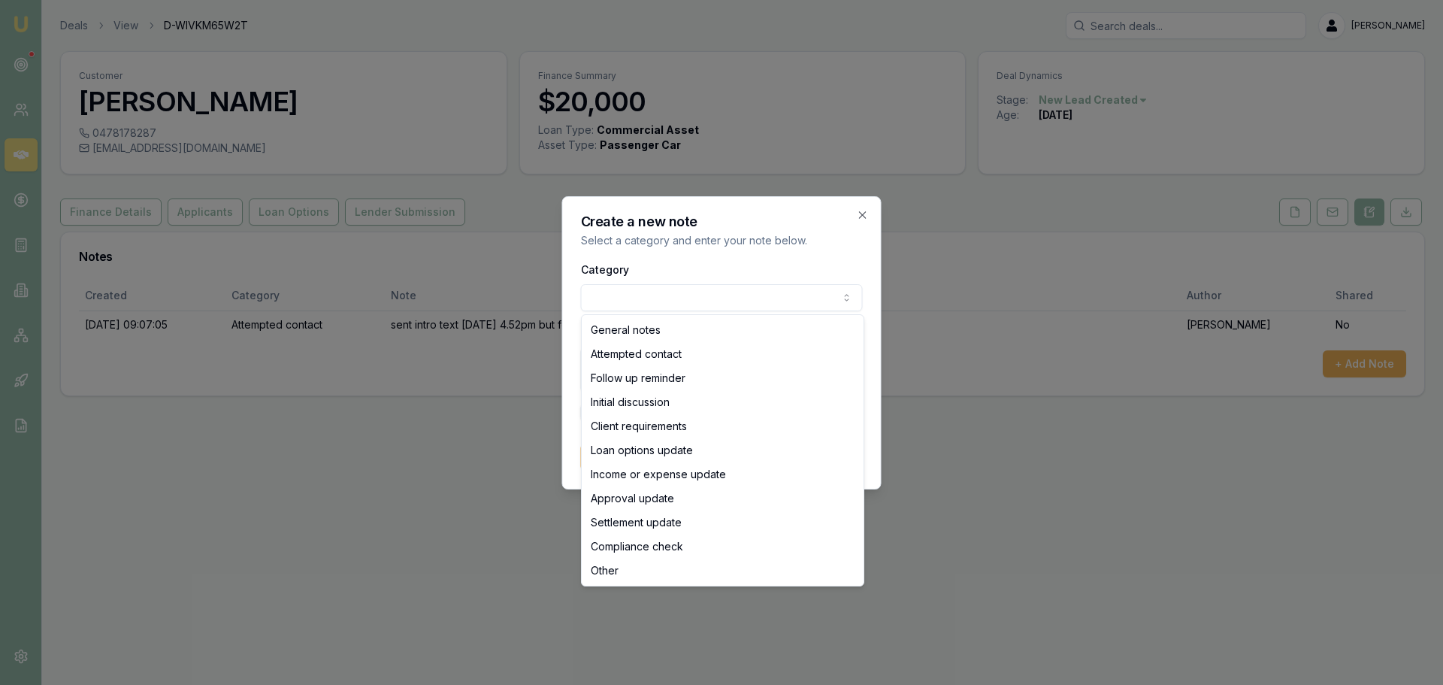
click at [656, 298] on body "Emu Broker Deals View D-WIVKM65W2T Erin Shield Toggle Menu Customer Jaiden Bell…" at bounding box center [721, 342] width 1443 height 685
select select "ATTEMPTED_CONTACT"
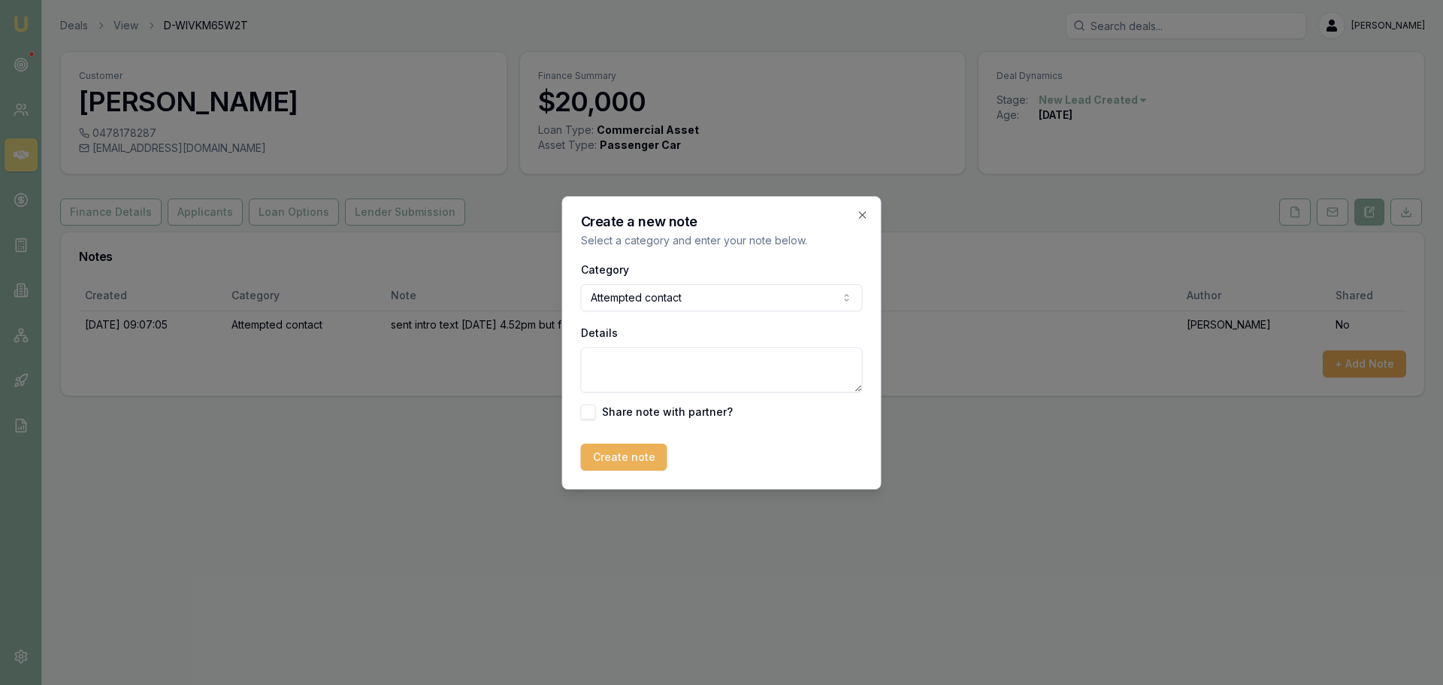
click at [634, 379] on textarea "Details" at bounding box center [722, 369] width 282 height 45
type textarea "n"
click at [709, 358] on textarea "went" at bounding box center [722, 369] width 282 height 45
type textarea "went straight to vm."
click at [642, 462] on button "Create note" at bounding box center [624, 456] width 86 height 27
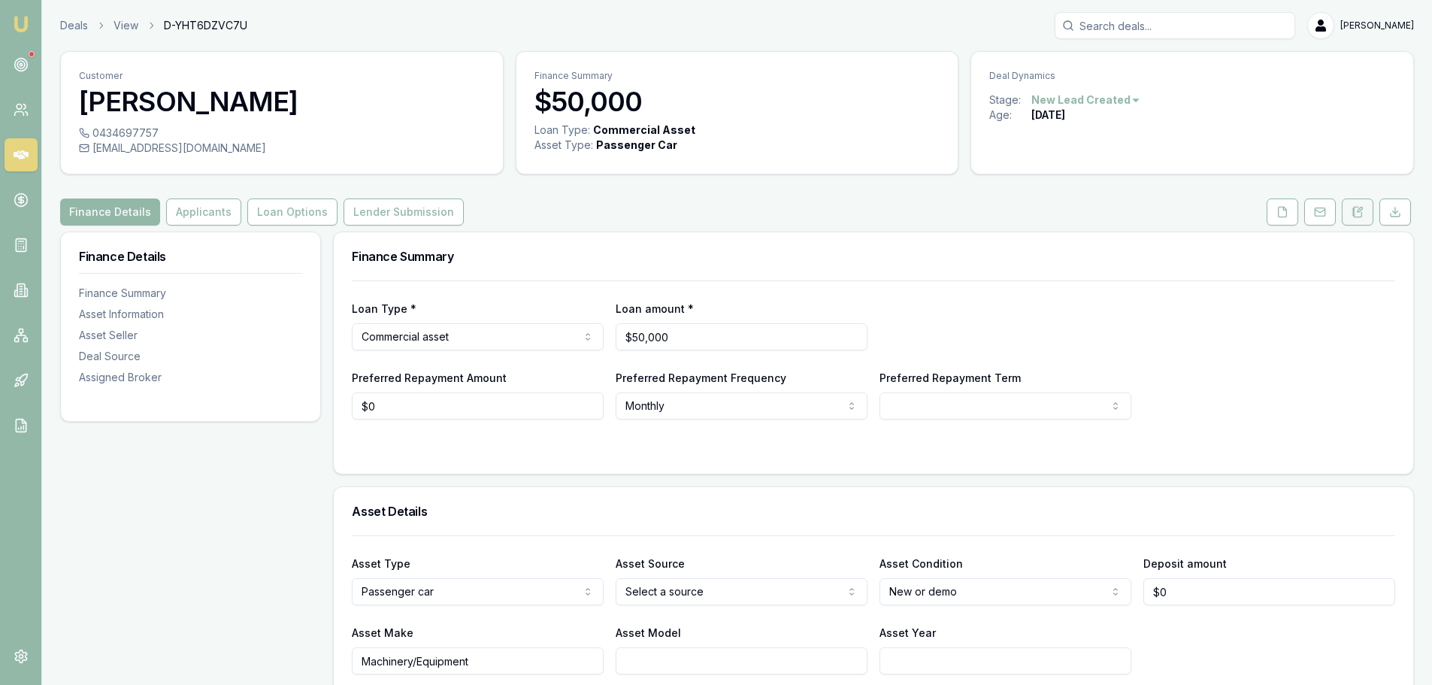
click at [1353, 209] on icon at bounding box center [1353, 209] width 2 height 0
click at [1351, 211] on icon at bounding box center [1357, 212] width 12 height 12
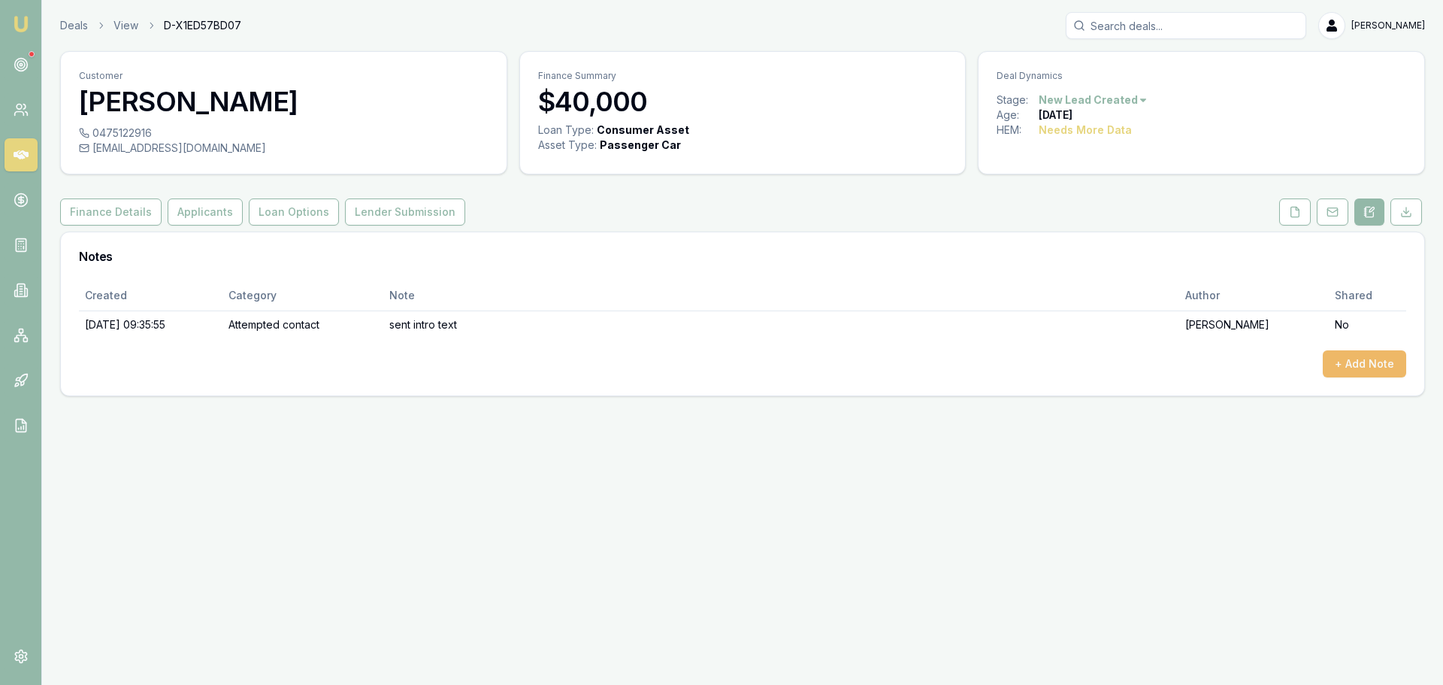
click at [1353, 361] on button "+ Add Note" at bounding box center [1364, 363] width 83 height 27
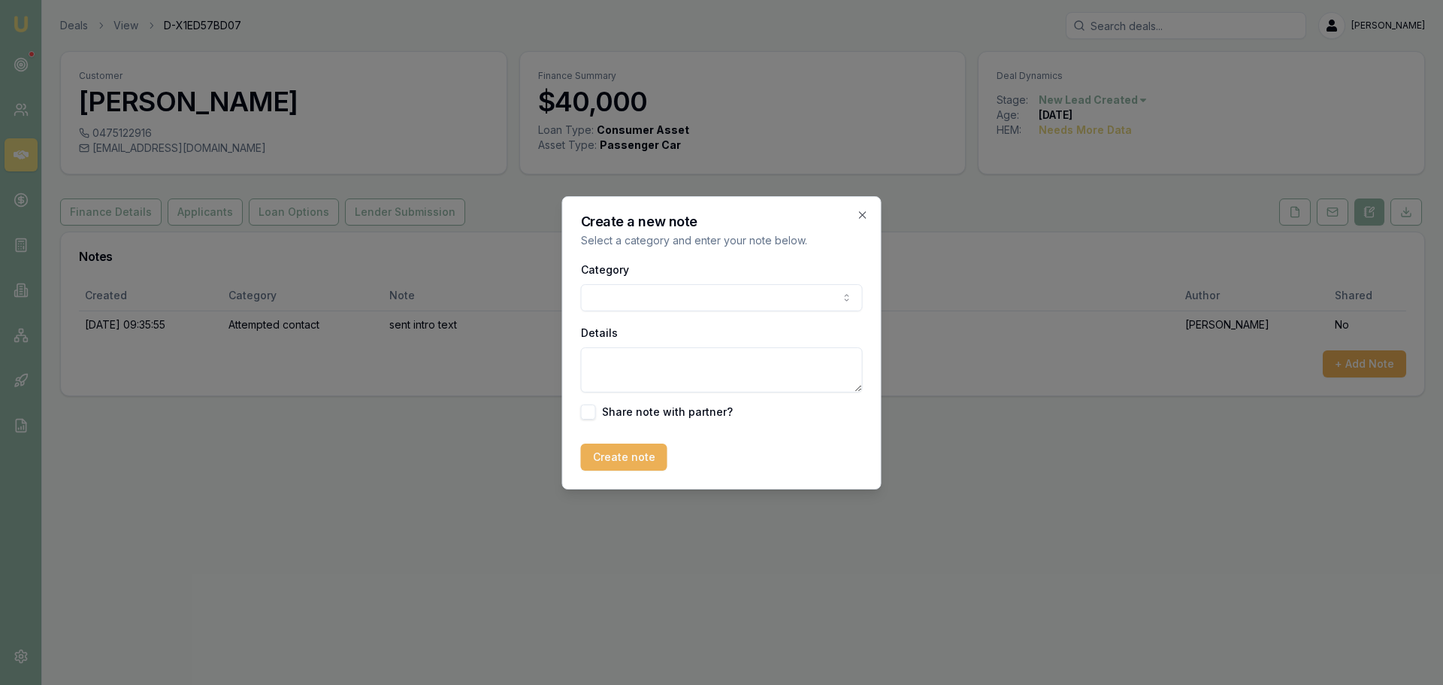
click at [704, 292] on body "Emu Broker Deals View D-X1ED57BD07 Erin Shield Toggle Menu Customer Nathan Walf…" at bounding box center [721, 342] width 1443 height 685
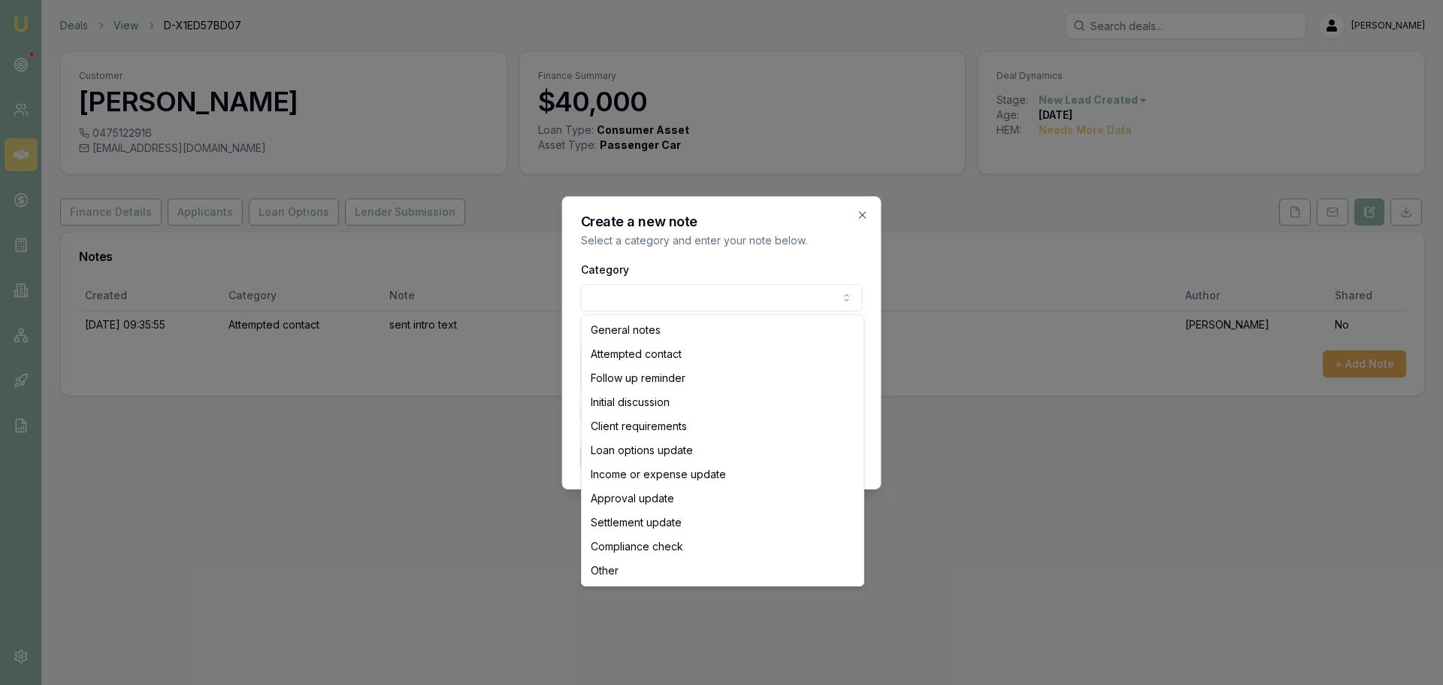
select select "ATTEMPTED_CONTACT"
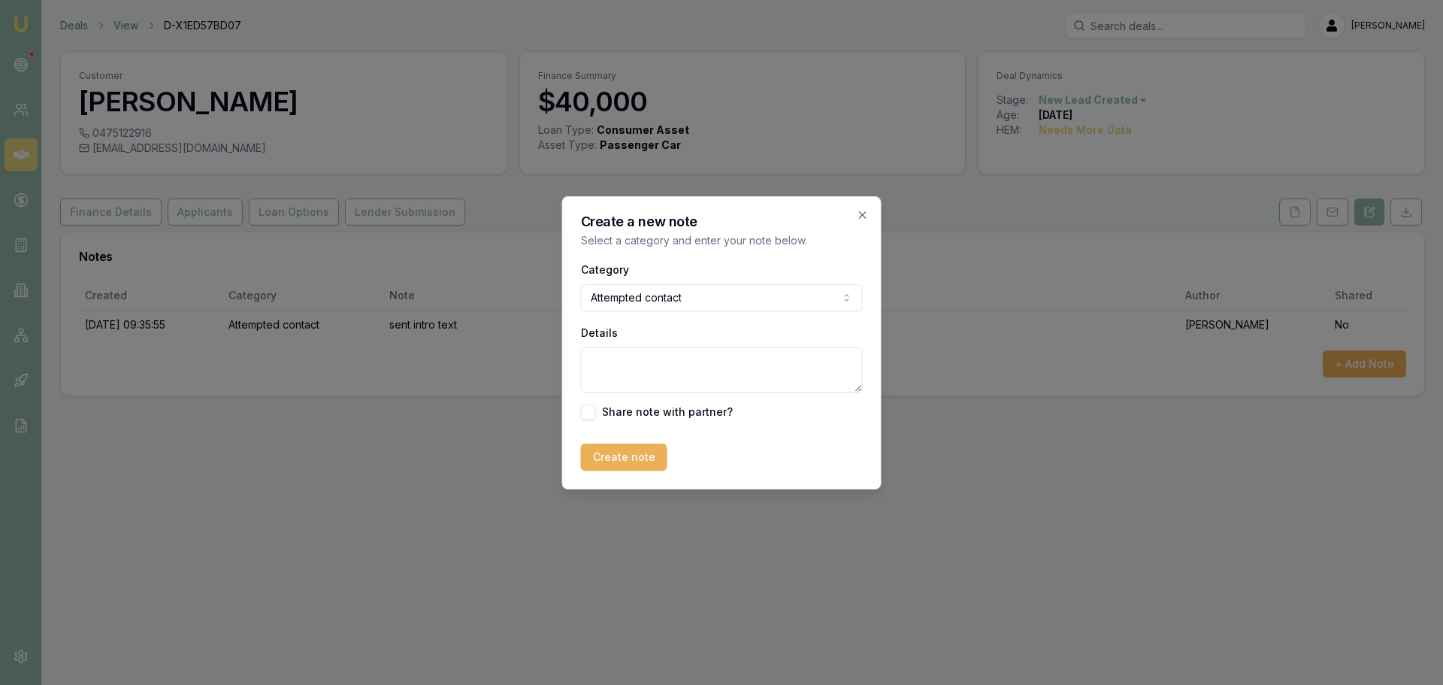
click at [653, 359] on textarea "Details" at bounding box center [722, 369] width 282 height 45
type textarea "left vm and sent text"
click at [634, 444] on button "Create note" at bounding box center [624, 456] width 86 height 27
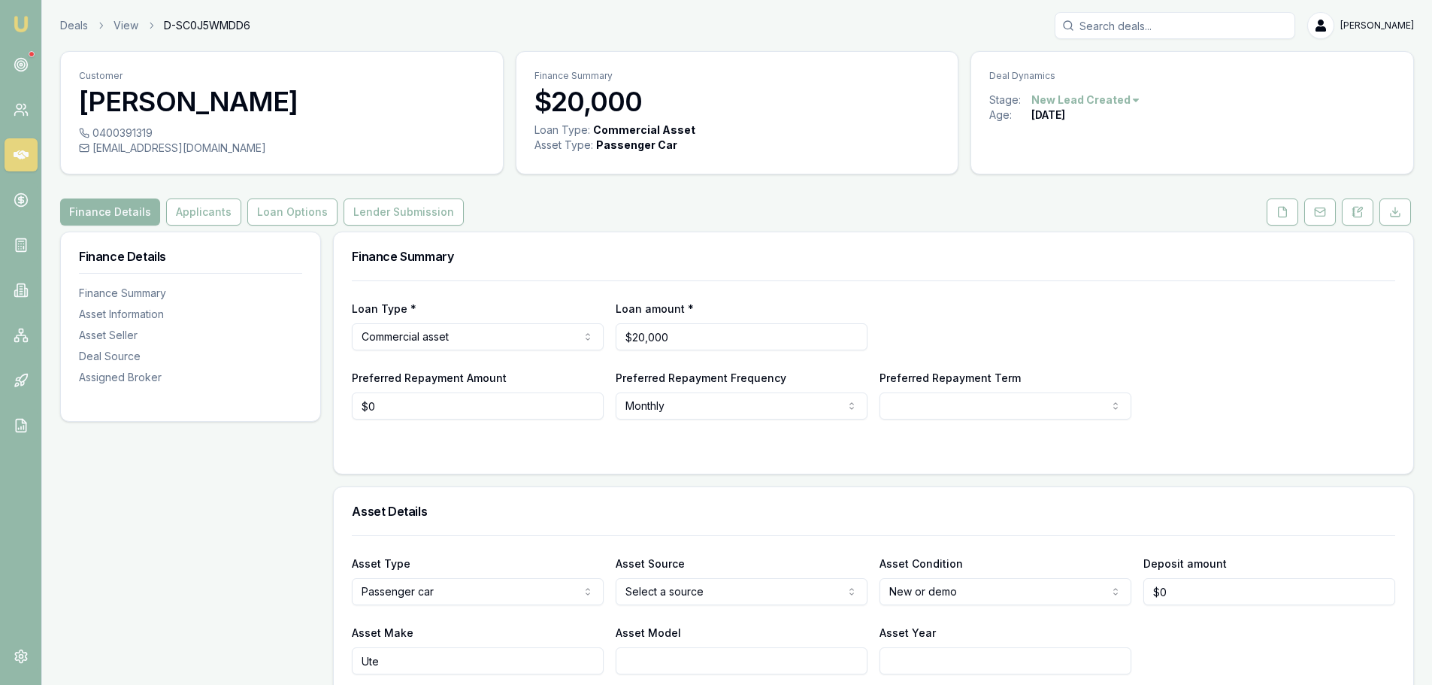
drag, startPoint x: 207, startPoint y: 213, endPoint x: 372, endPoint y: 261, distance: 172.2
click at [207, 213] on button "Applicants" at bounding box center [203, 211] width 75 height 27
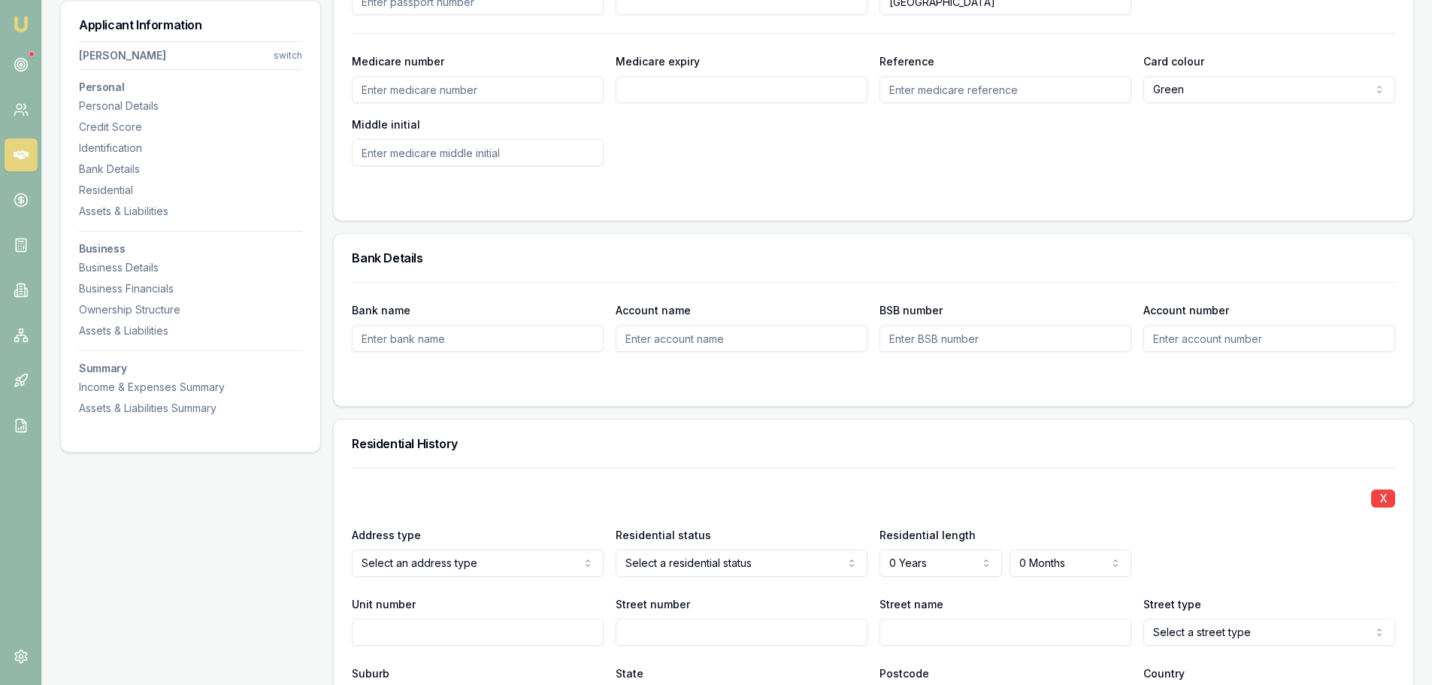
scroll to position [1428, 0]
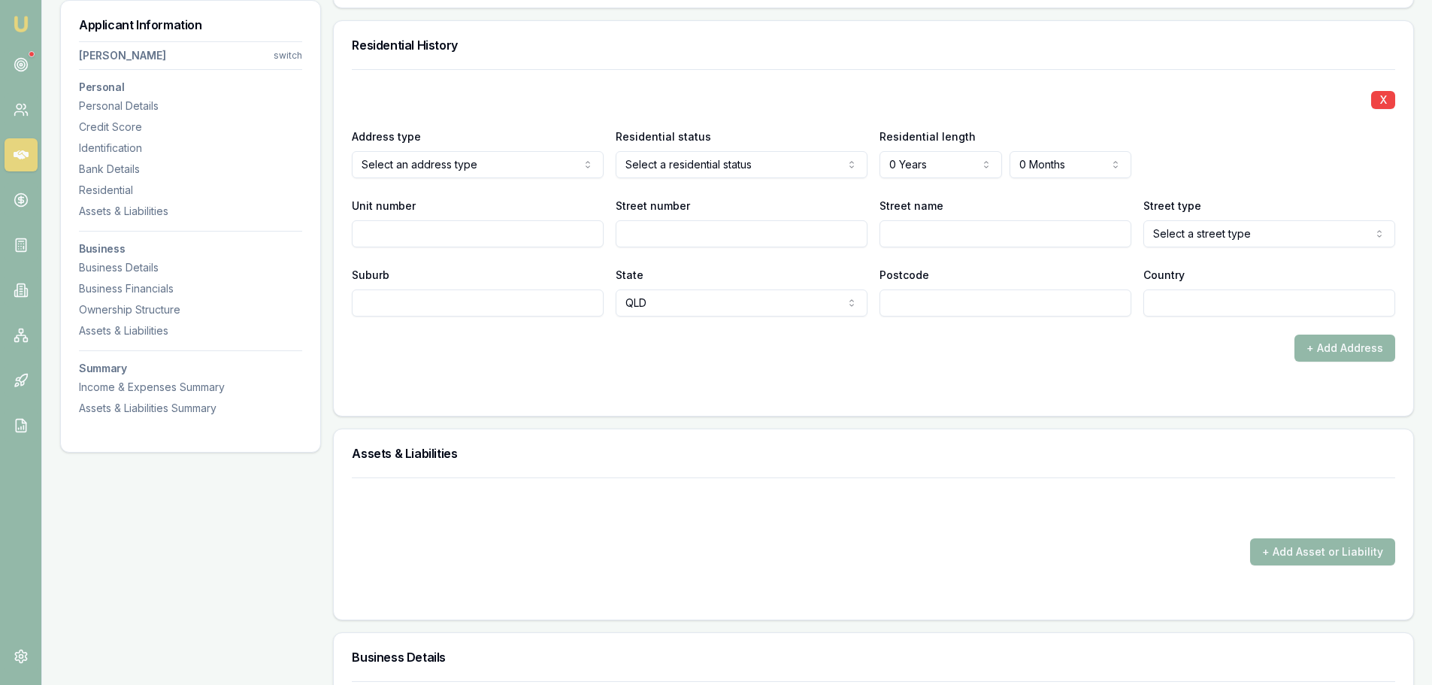
click at [580, 72] on div "X Address type Select an address type Current Previous Residential status Selec…" at bounding box center [873, 192] width 1043 height 247
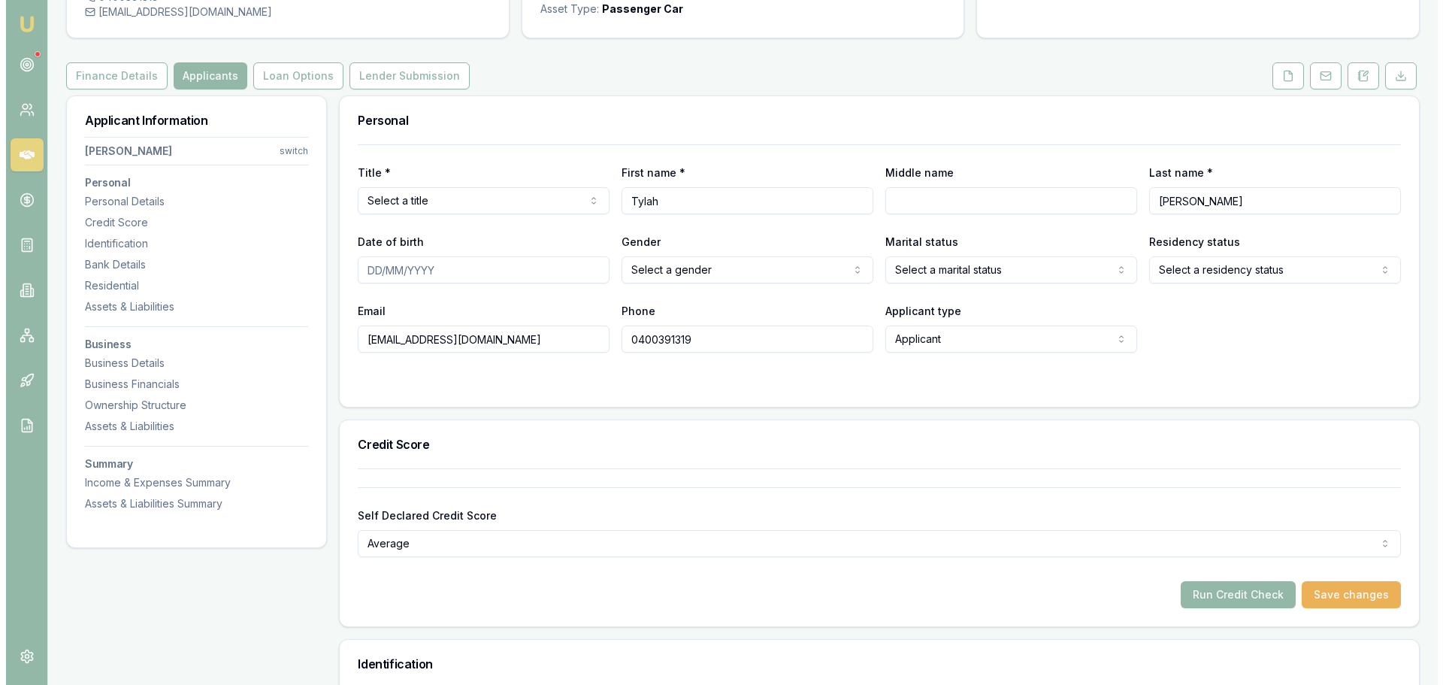
scroll to position [0, 0]
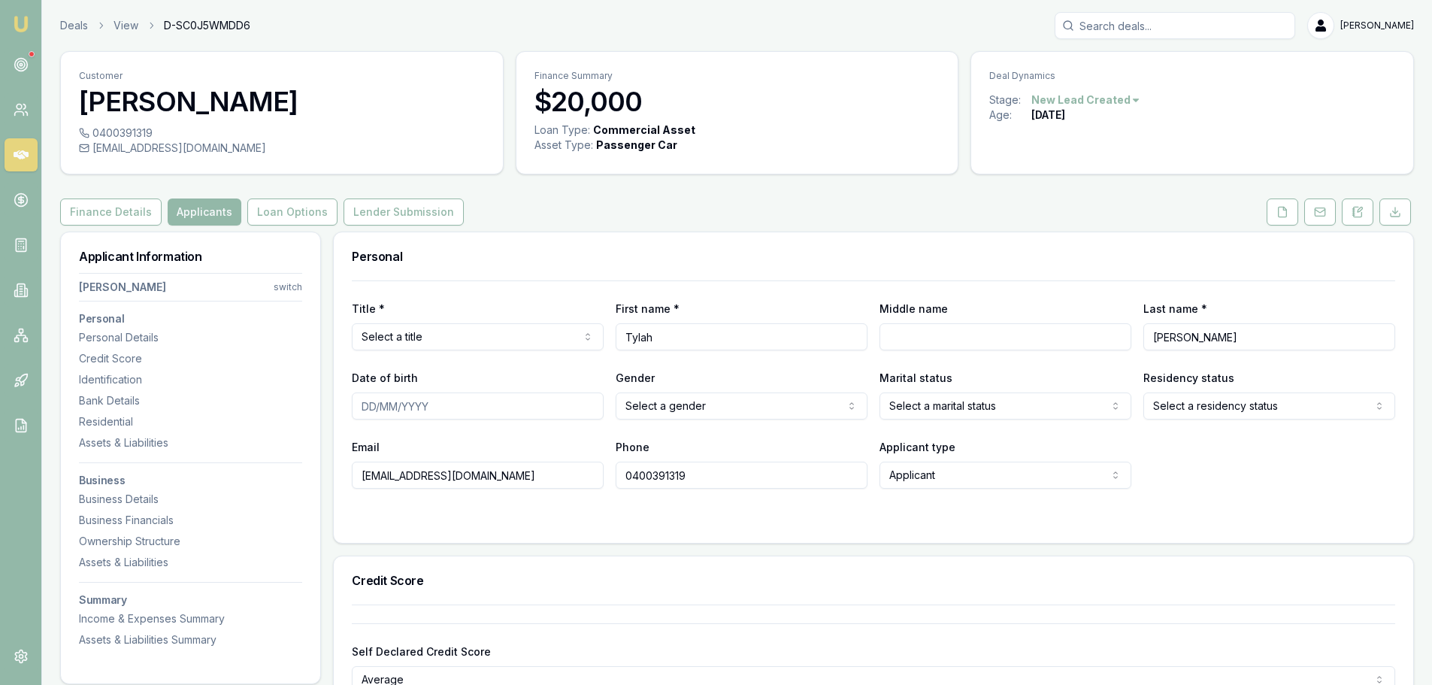
click at [916, 23] on div "Deals View D-SC0J5WMDD6 Erin Shield" at bounding box center [737, 25] width 1354 height 27
click at [1367, 216] on button at bounding box center [1358, 211] width 32 height 27
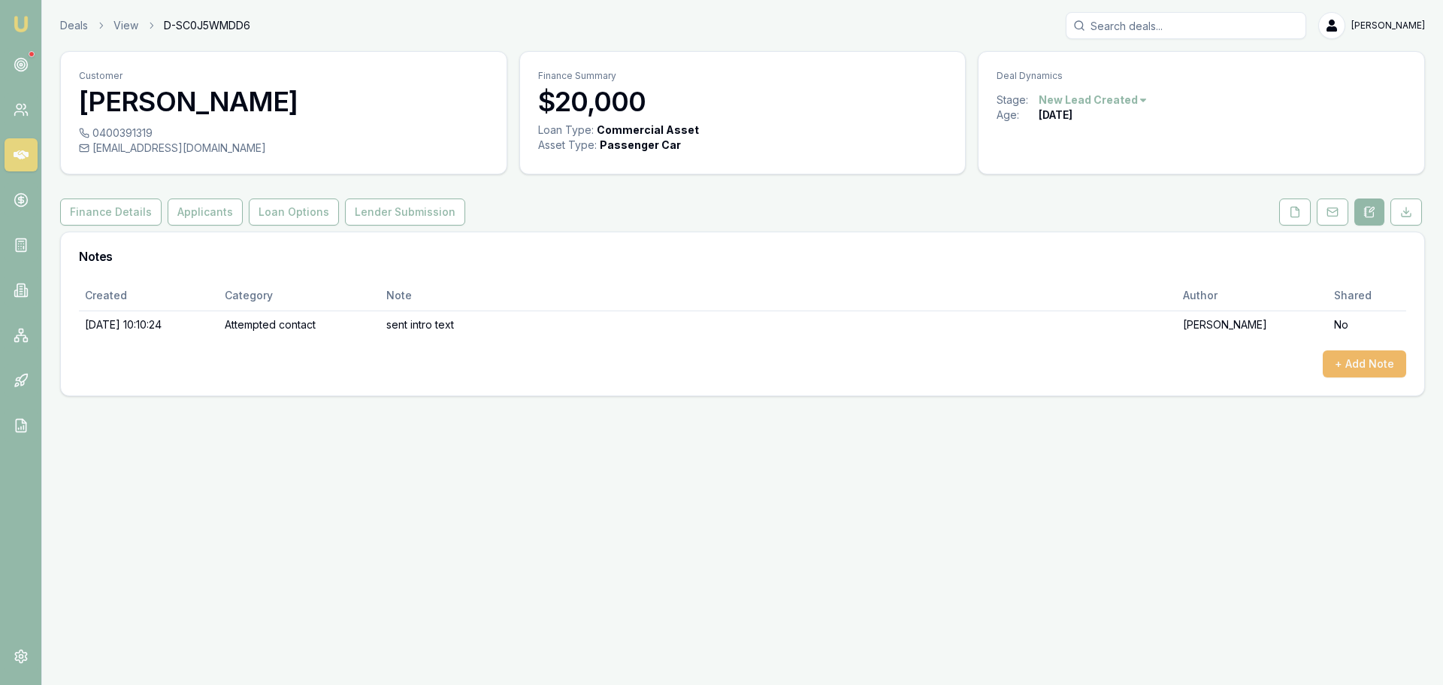
click at [1371, 359] on button "+ Add Note" at bounding box center [1364, 363] width 83 height 27
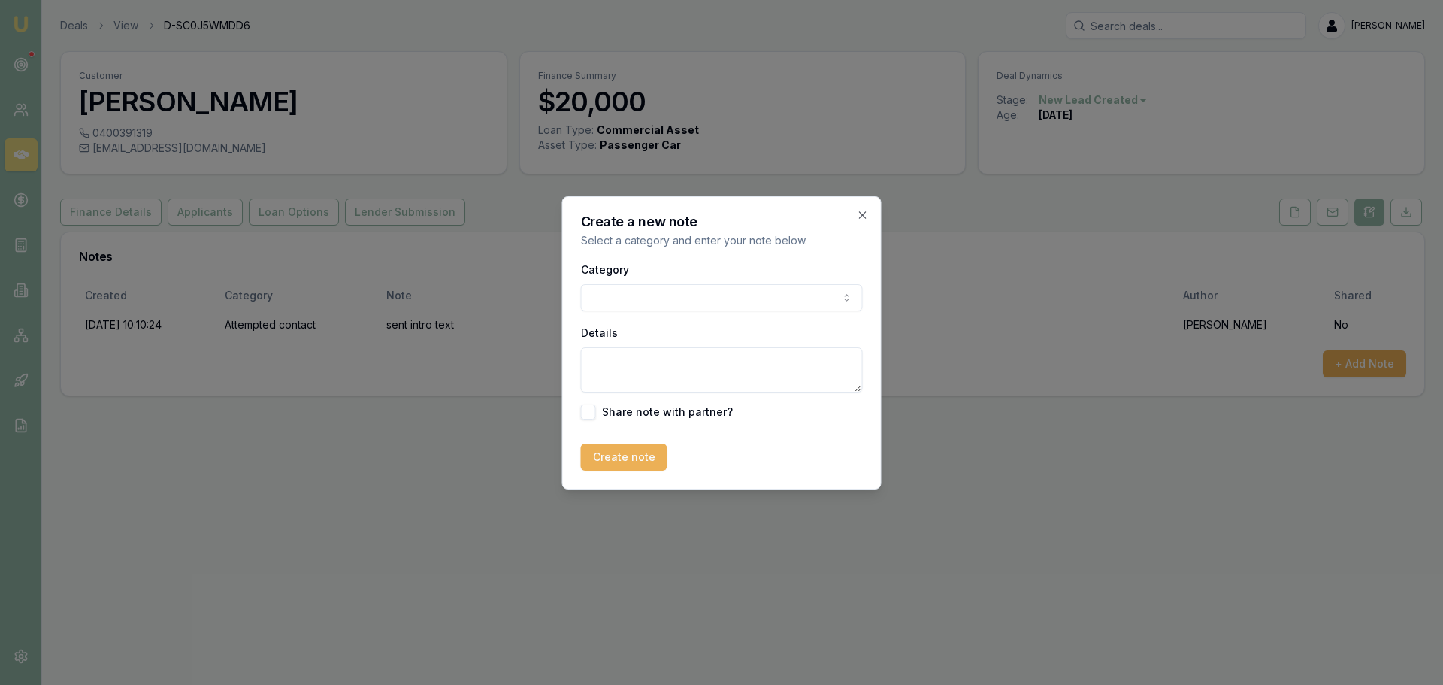
click at [695, 304] on body "Emu Broker Deals View D-SC0J5WMDD6 Erin Shield Toggle Menu Customer Tylah Schmi…" at bounding box center [721, 342] width 1443 height 685
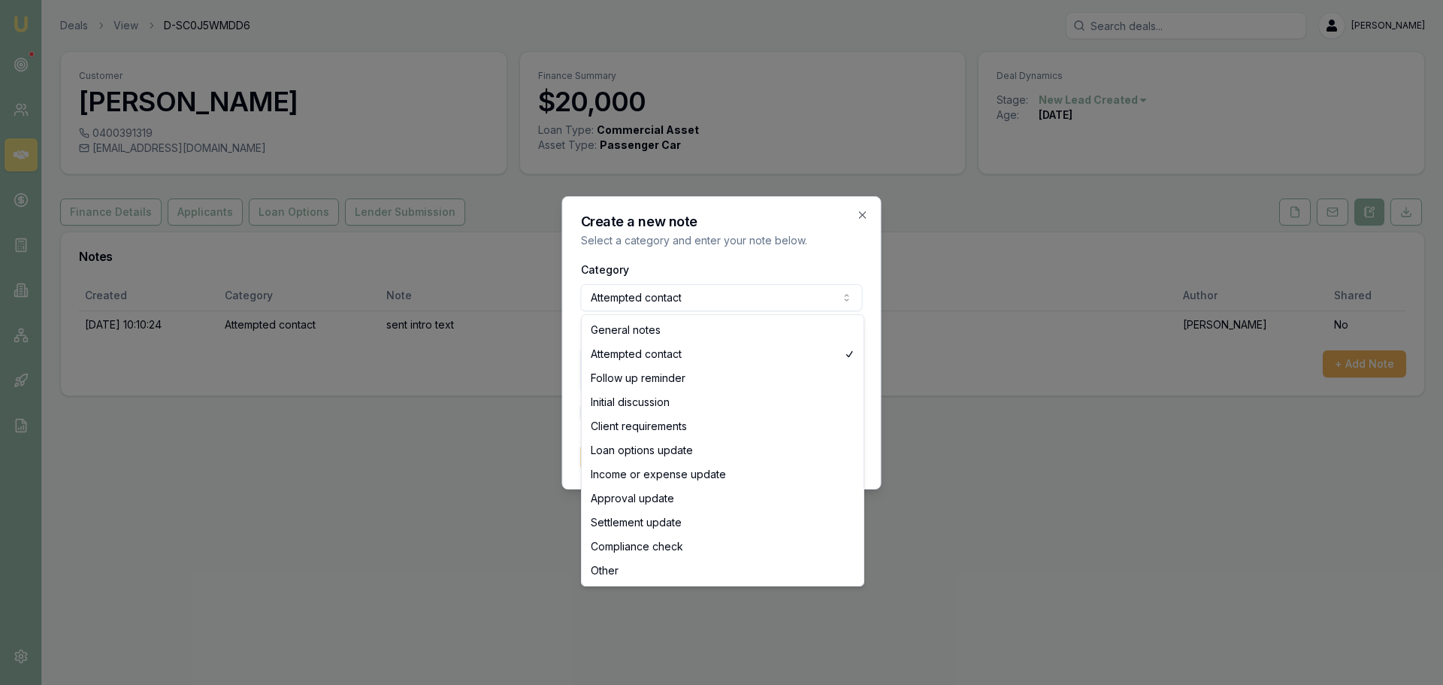
click at [673, 293] on body "Emu Broker Deals View D-SC0J5WMDD6 Erin Shield Toggle Menu Customer Tylah Schmi…" at bounding box center [721, 342] width 1443 height 685
select select "GENERAL_NOTES"
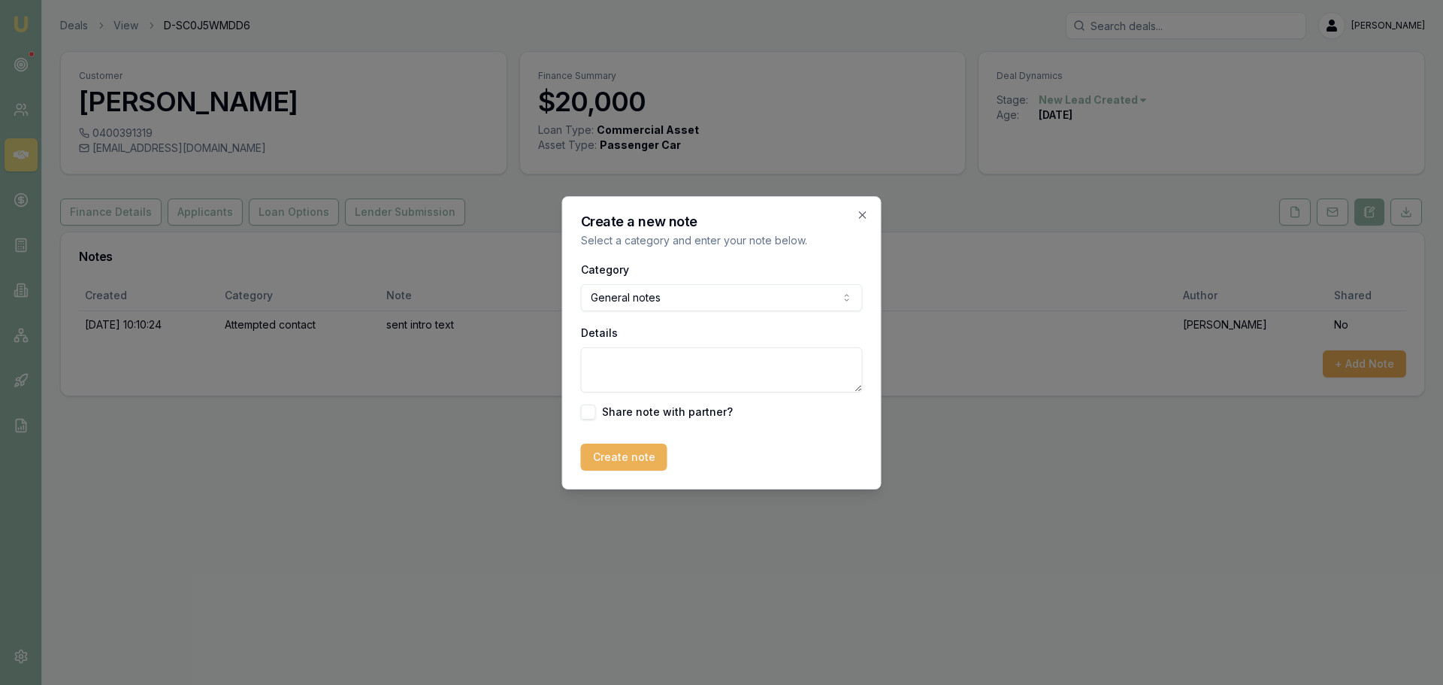
click at [665, 361] on textarea "Details" at bounding box center [722, 369] width 282 height 45
click at [805, 367] on textarea "brand new ABN come back in 3 months" at bounding box center [722, 369] width 282 height 45
type textarea "brand new ABN come back in 3 months as he is just setting up business account."
click at [623, 458] on button "Create note" at bounding box center [624, 456] width 86 height 27
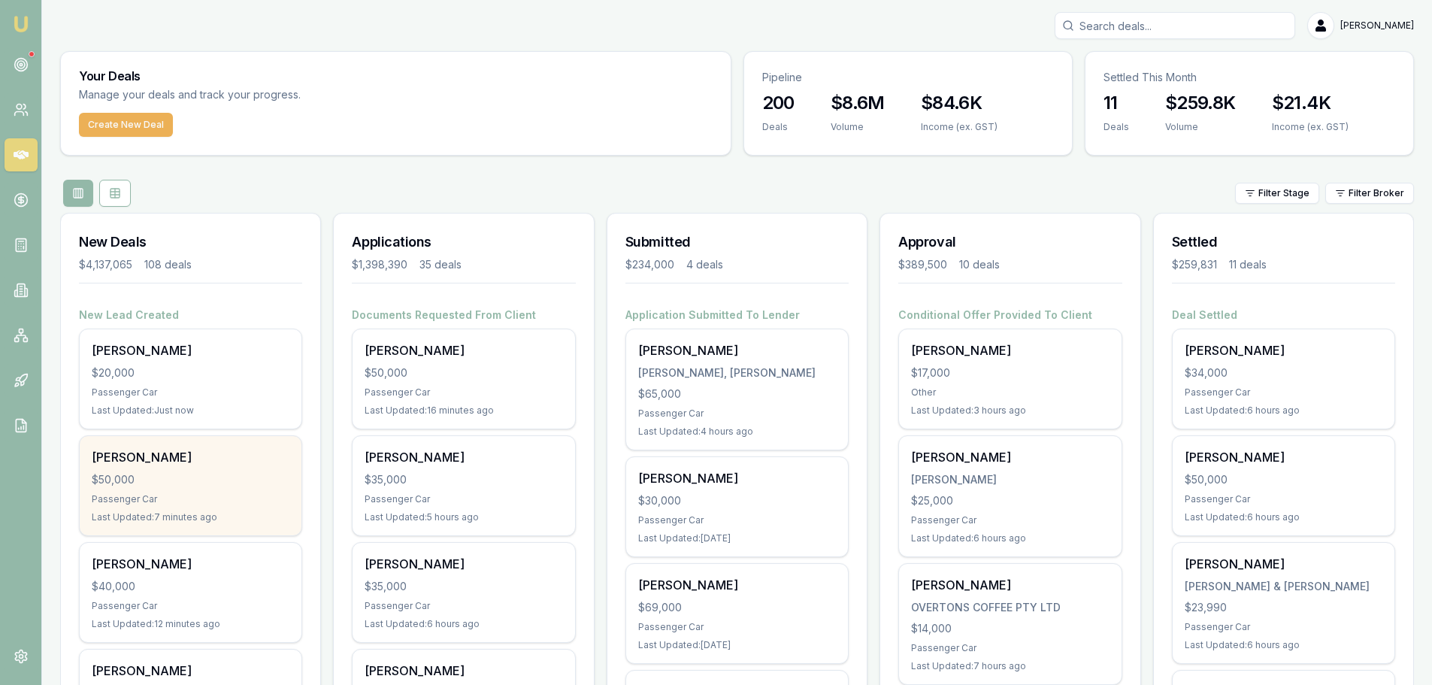
click at [230, 487] on div "[PERSON_NAME] $50,000 Passenger Car Last Updated: 7 minutes ago" at bounding box center [191, 485] width 222 height 99
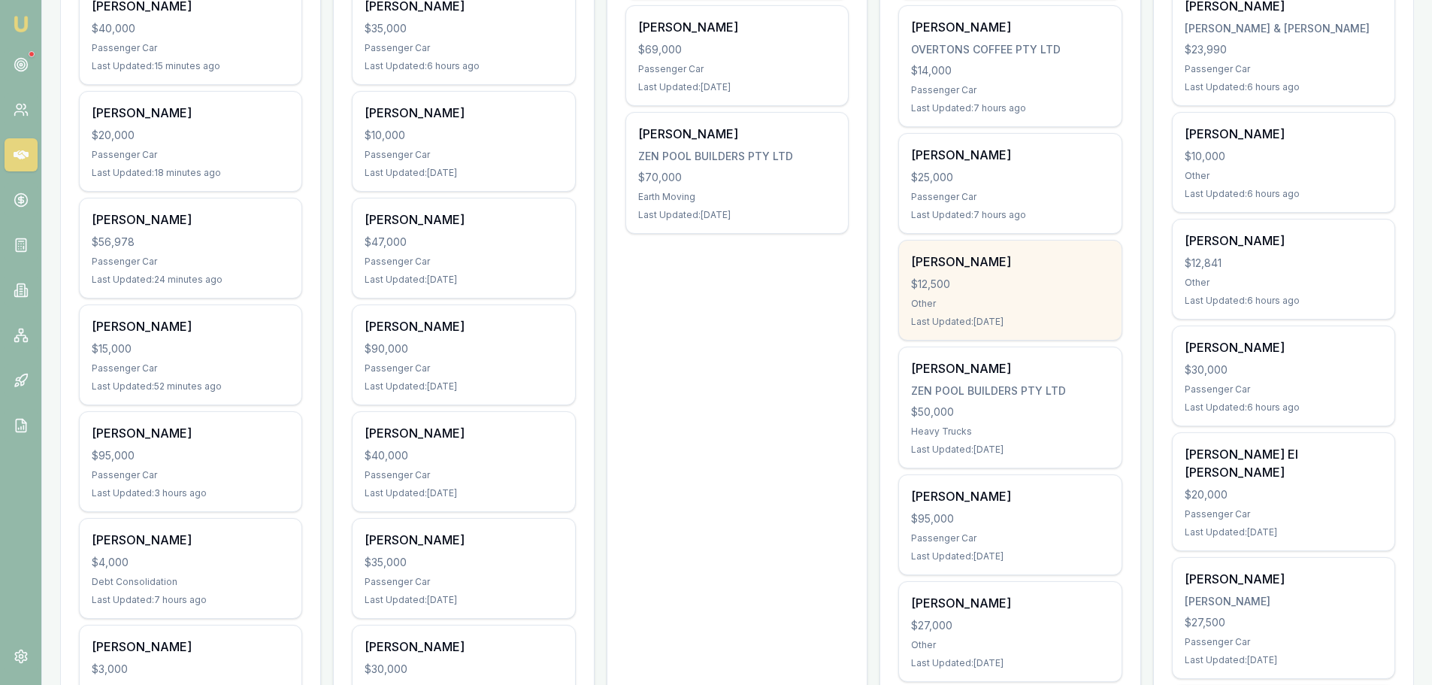
scroll to position [601, 0]
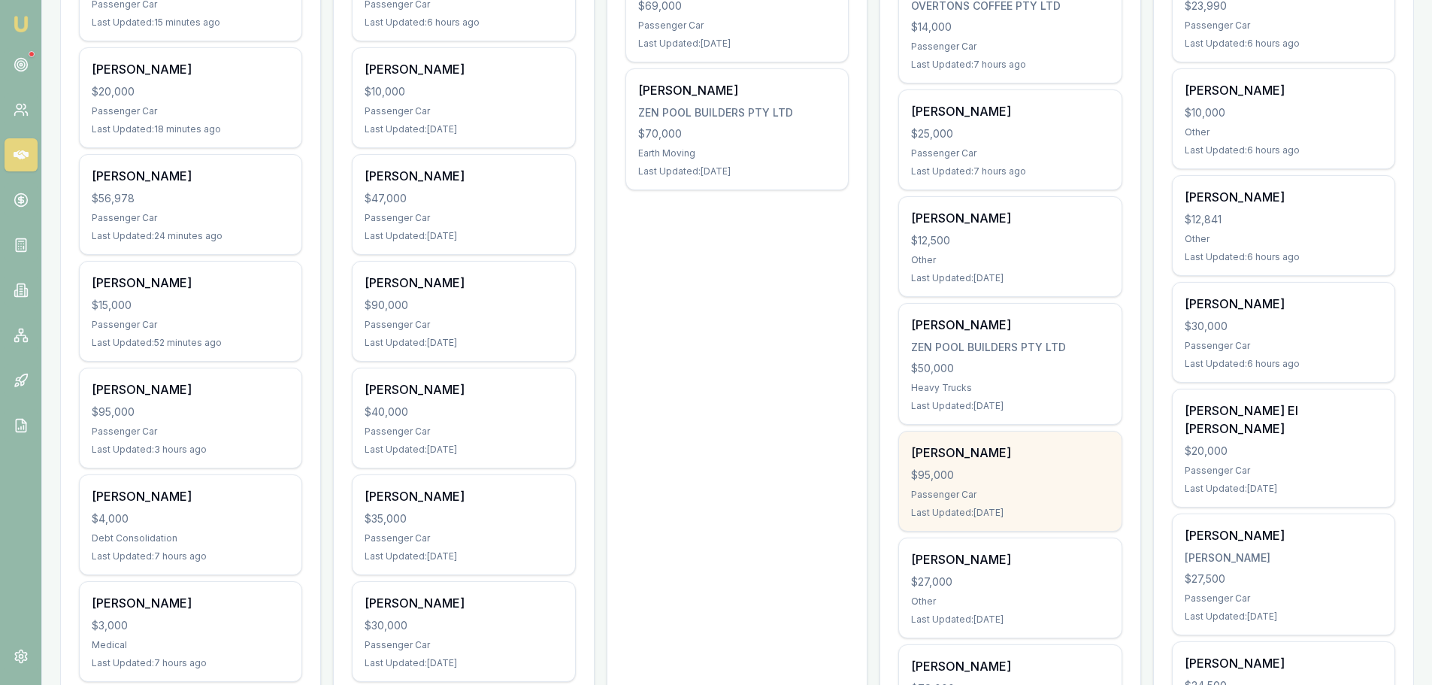
click at [970, 481] on div "$95,000" at bounding box center [1010, 475] width 198 height 15
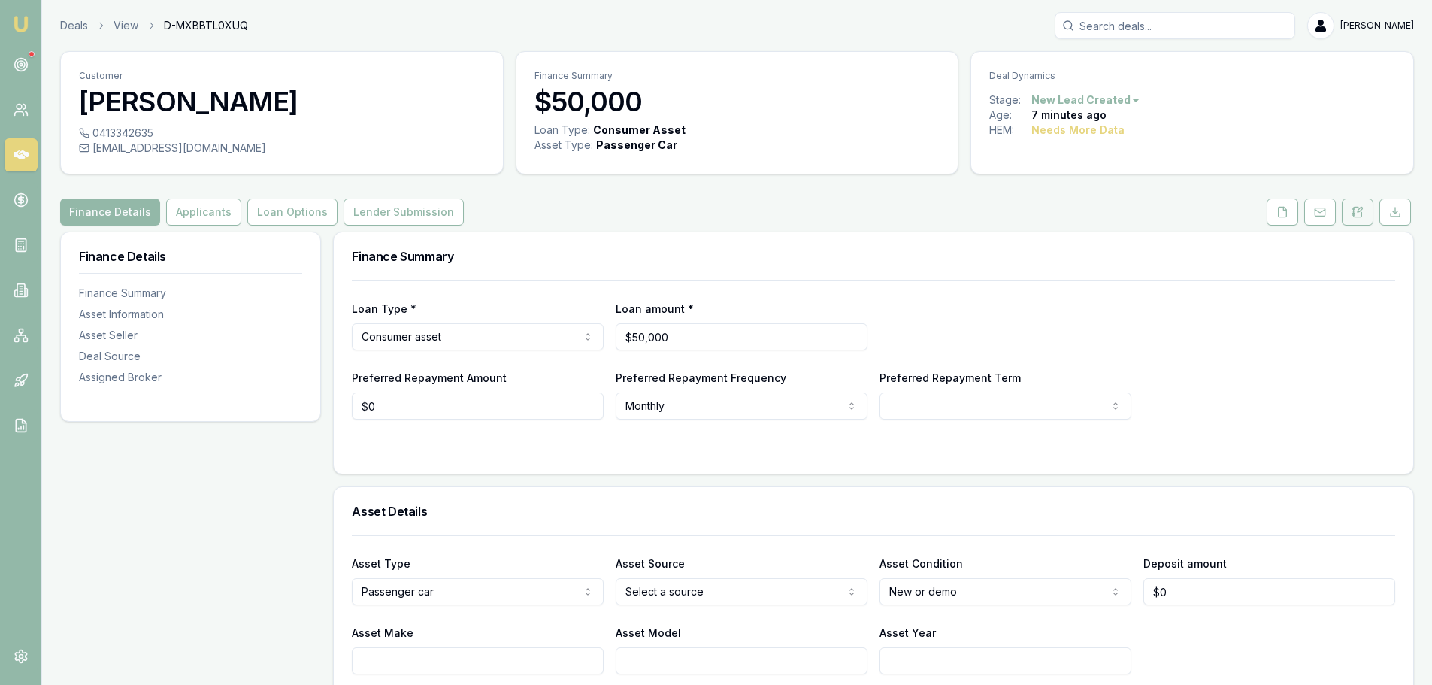
click at [1355, 219] on button at bounding box center [1358, 211] width 32 height 27
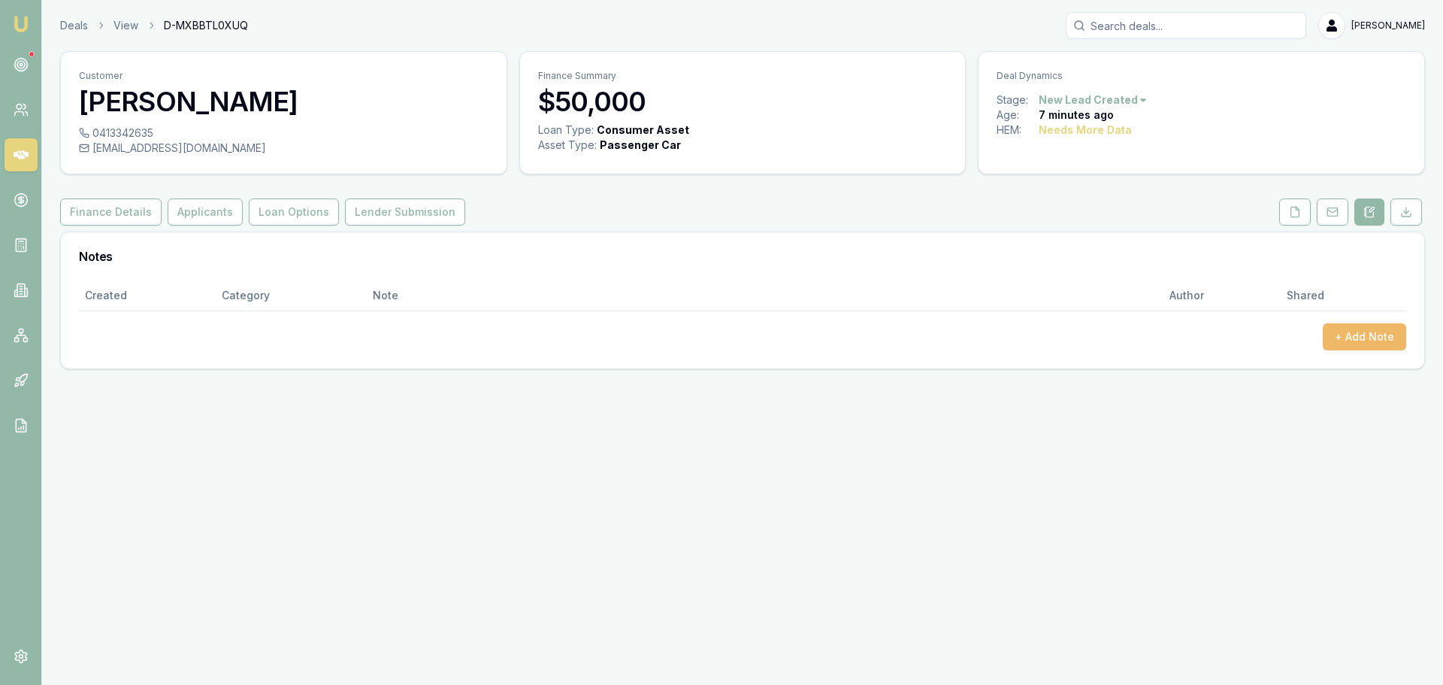
click at [1359, 337] on button "+ Add Note" at bounding box center [1364, 336] width 83 height 27
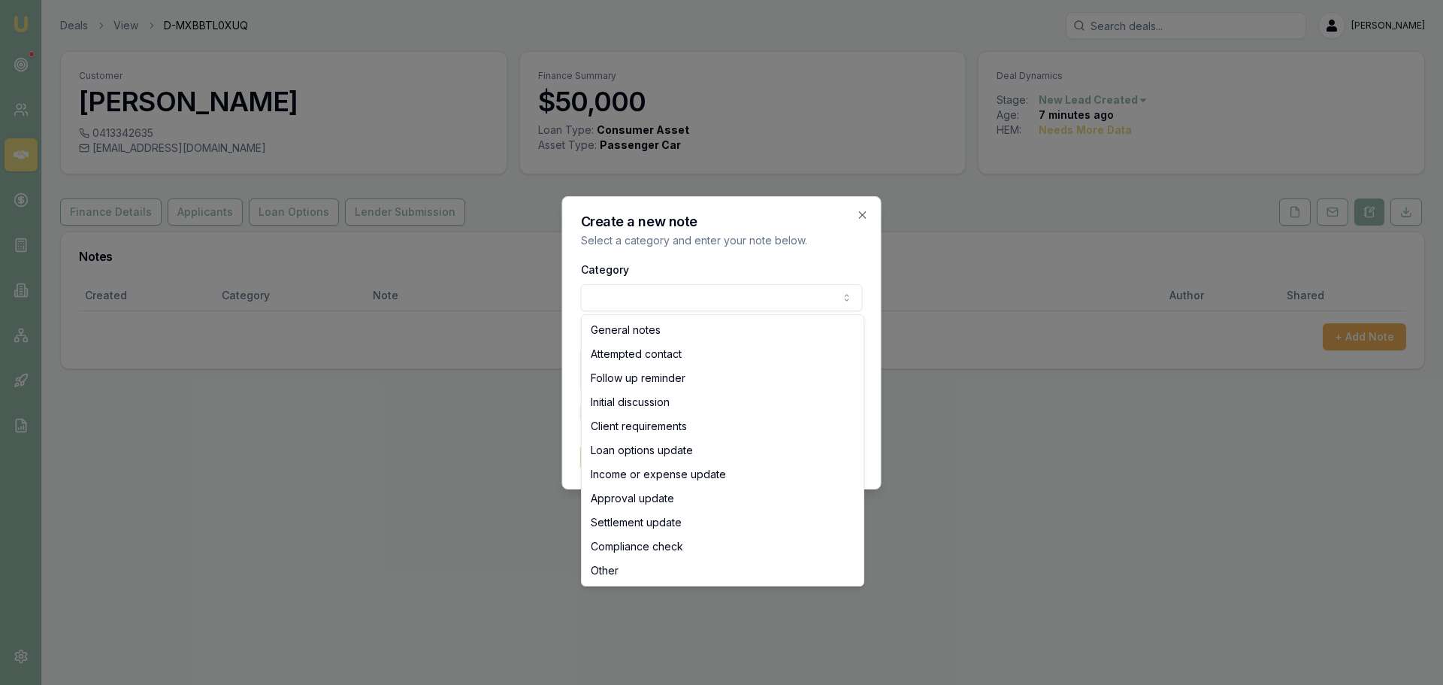
click at [615, 294] on body "Emu Broker Deals View D-MXBBTL0XUQ Erin Shield Toggle Menu Customer Martin Shep…" at bounding box center [721, 342] width 1443 height 685
select select "ATTEMPTED_CONTACT"
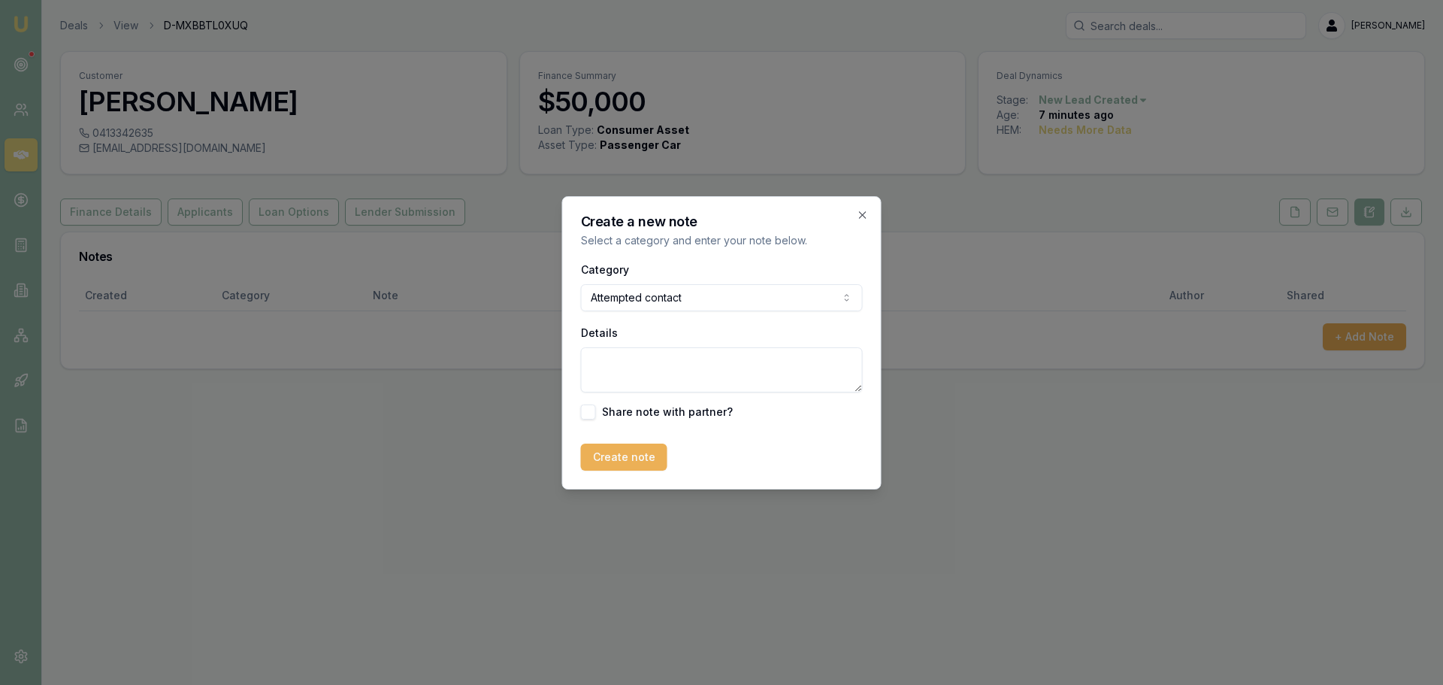
click at [609, 373] on textarea "Details" at bounding box center [722, 369] width 282 height 45
type textarea "sent intro text"
click at [641, 451] on button "Create note" at bounding box center [624, 456] width 86 height 27
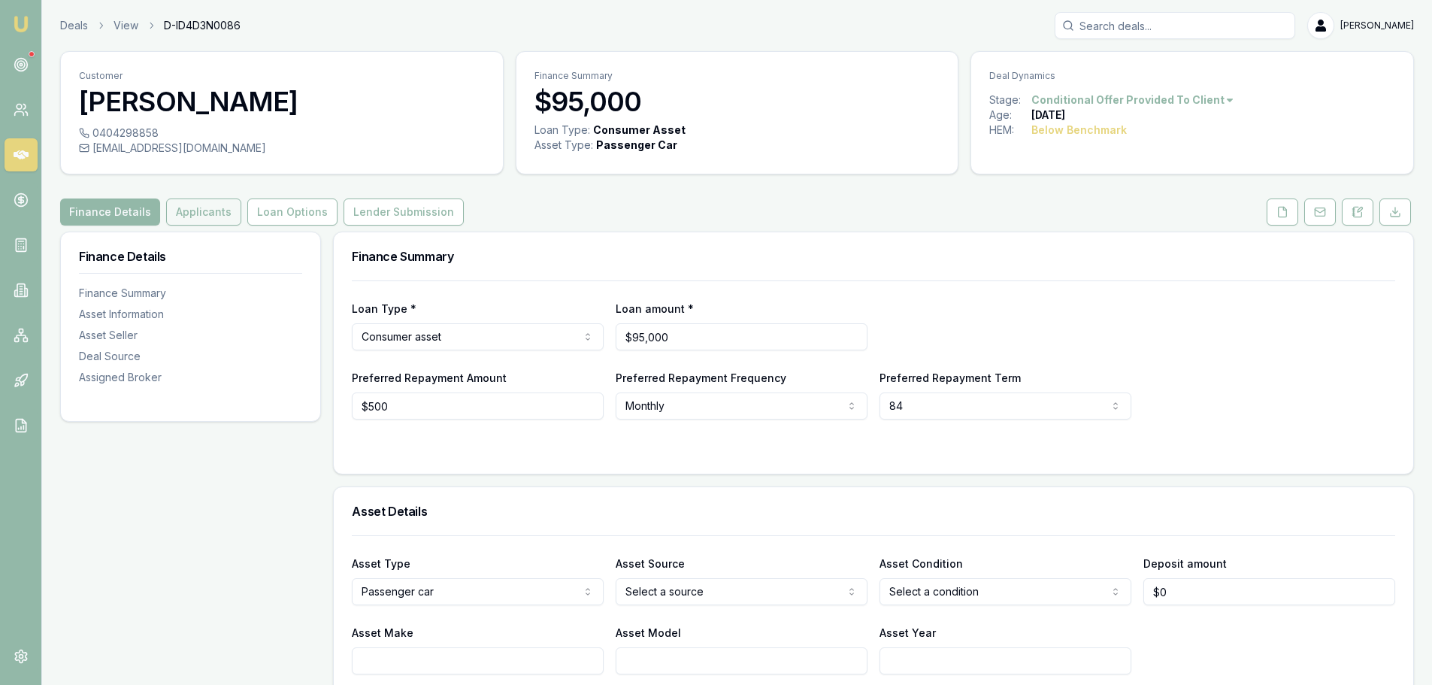
drag, startPoint x: 222, startPoint y: 212, endPoint x: 229, endPoint y: 220, distance: 10.7
click at [222, 212] on button "Applicants" at bounding box center [203, 211] width 75 height 27
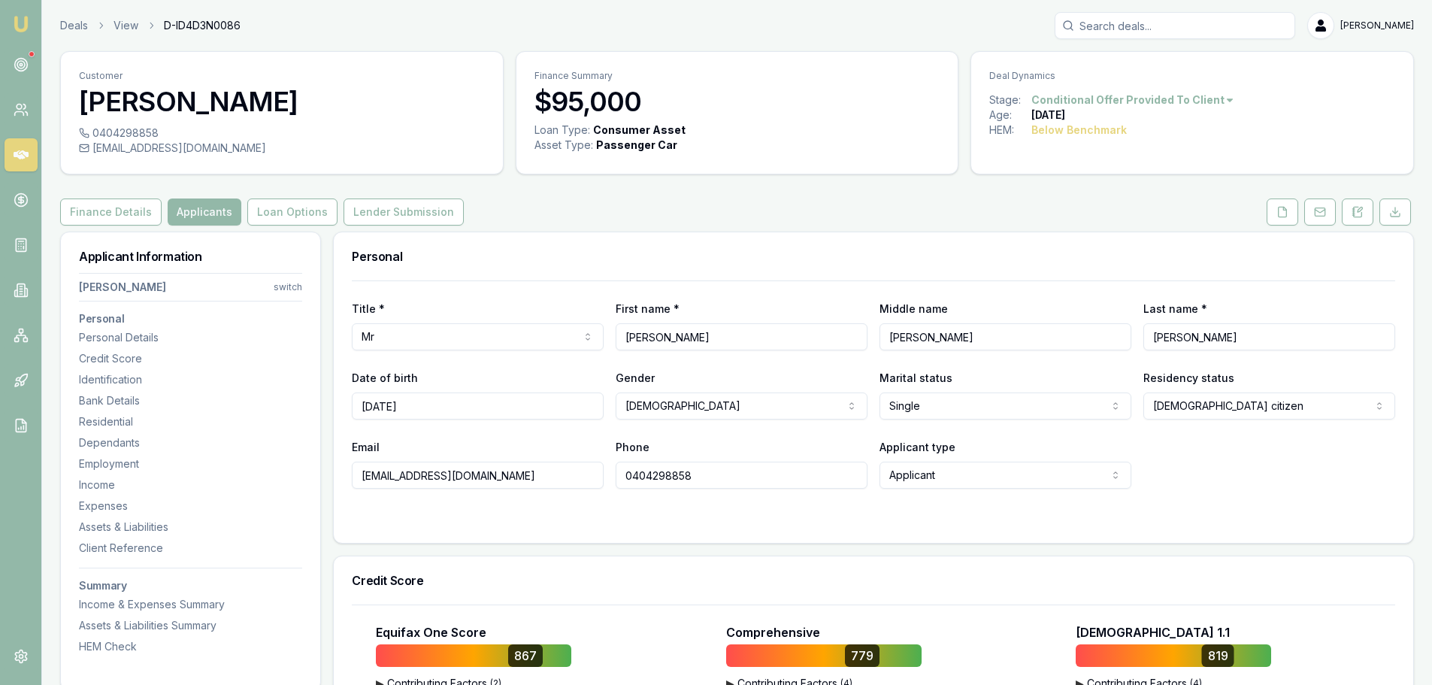
drag, startPoint x: 507, startPoint y: 473, endPoint x: 353, endPoint y: 464, distance: 153.6
click at [353, 464] on input "[EMAIL_ADDRESS][DOMAIN_NAME]" at bounding box center [478, 475] width 252 height 27
